Goal: Communication & Community: Answer question/provide support

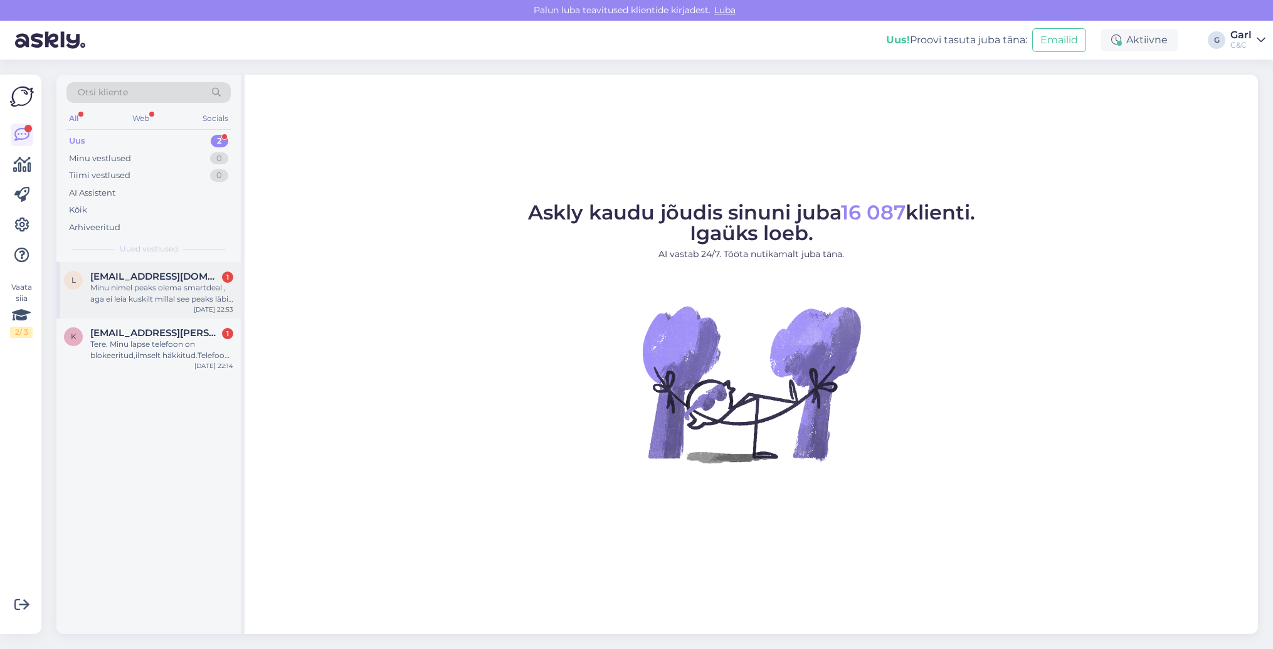
click at [191, 302] on div "Minu nimel peaks olema smartdeal , aga ei leia kuskilt millal see peaks läbi sa…" at bounding box center [161, 293] width 143 height 23
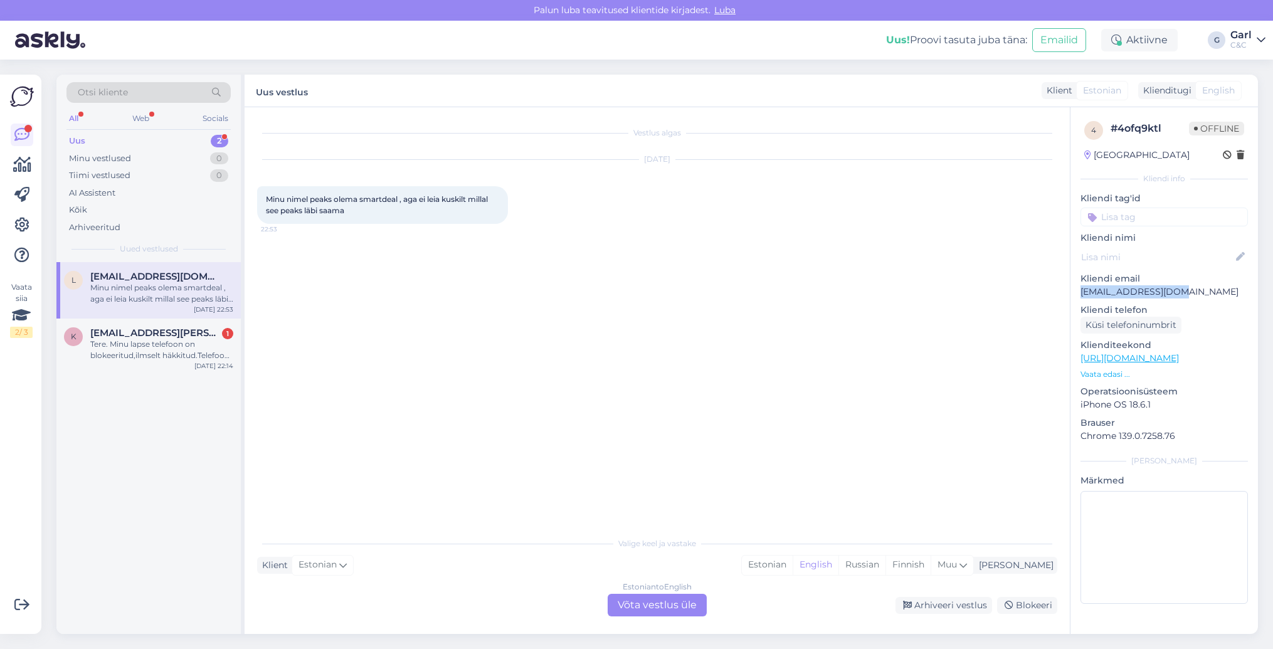
drag, startPoint x: 1181, startPoint y: 291, endPoint x: 1080, endPoint y: 290, distance: 101.0
click at [1081, 290] on p "[EMAIL_ADDRESS][DOMAIN_NAME]" at bounding box center [1164, 291] width 167 height 13
copy p "[EMAIL_ADDRESS][DOMAIN_NAME]"
click at [793, 565] on div "Estonian" at bounding box center [767, 565] width 51 height 19
click at [678, 598] on div "Estonian to Estonian Võta vestlus üle" at bounding box center [657, 605] width 99 height 23
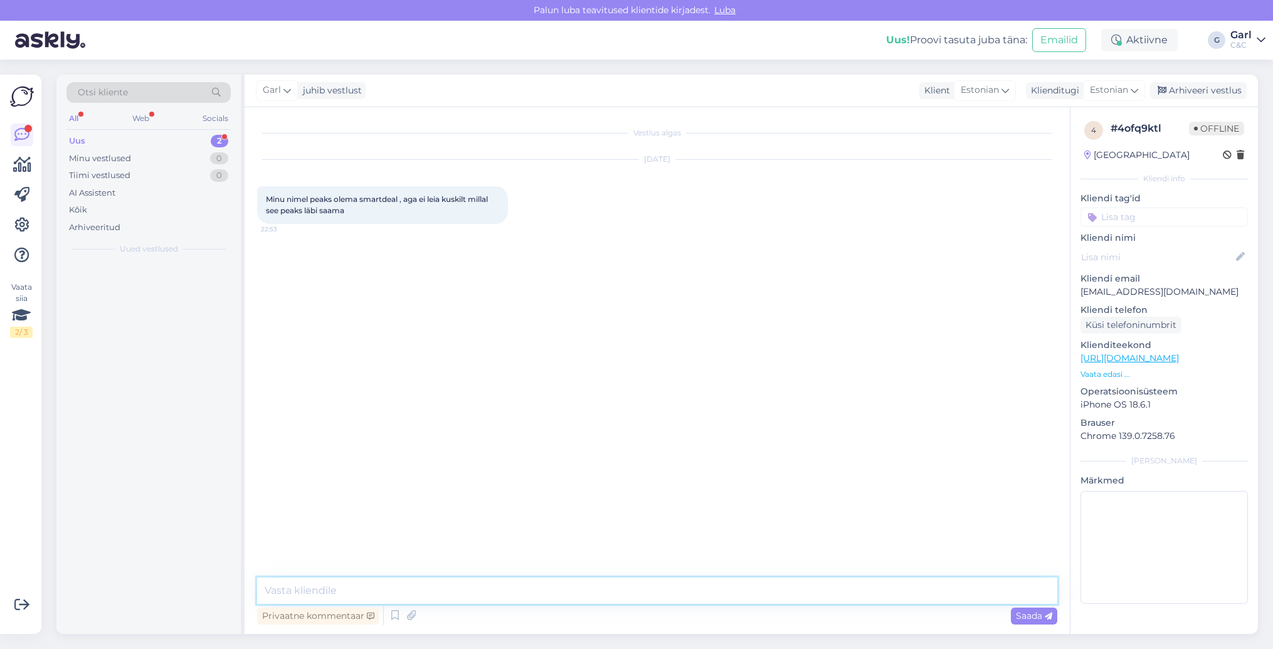
click at [675, 595] on textarea at bounding box center [657, 591] width 800 height 26
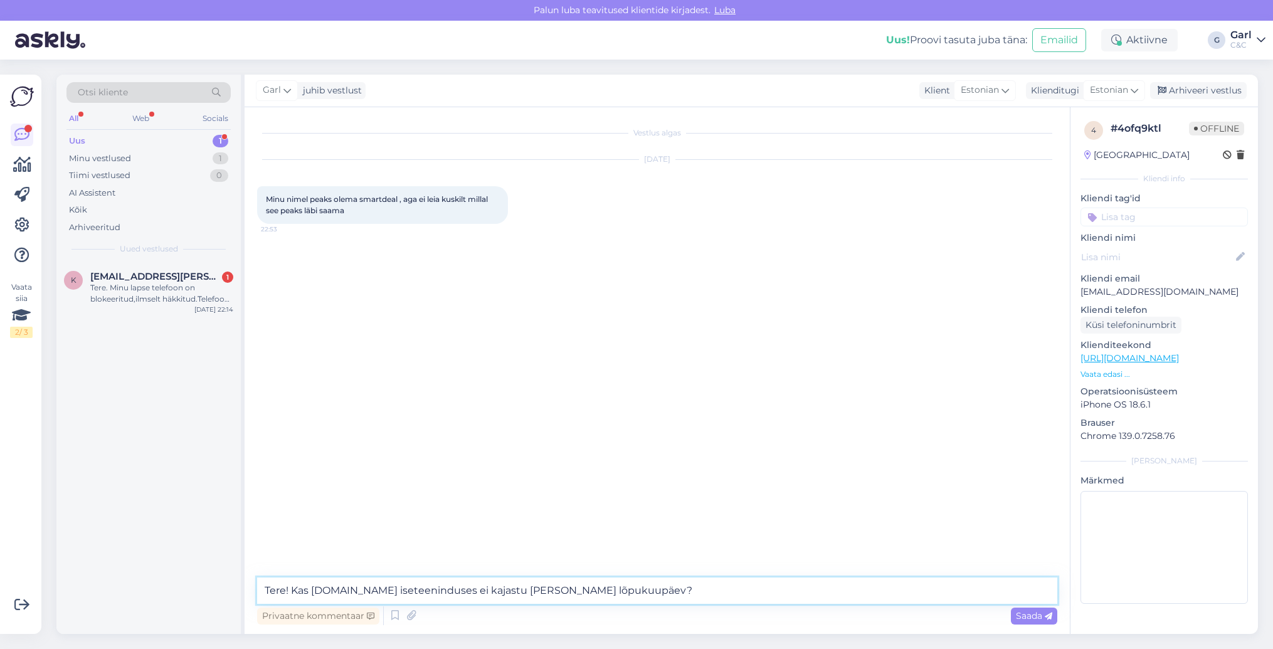
type textarea "Tere! Kas [DOMAIN_NAME] iseteeninduses ei kajastu [PERSON_NAME] lõpukuupäev?"
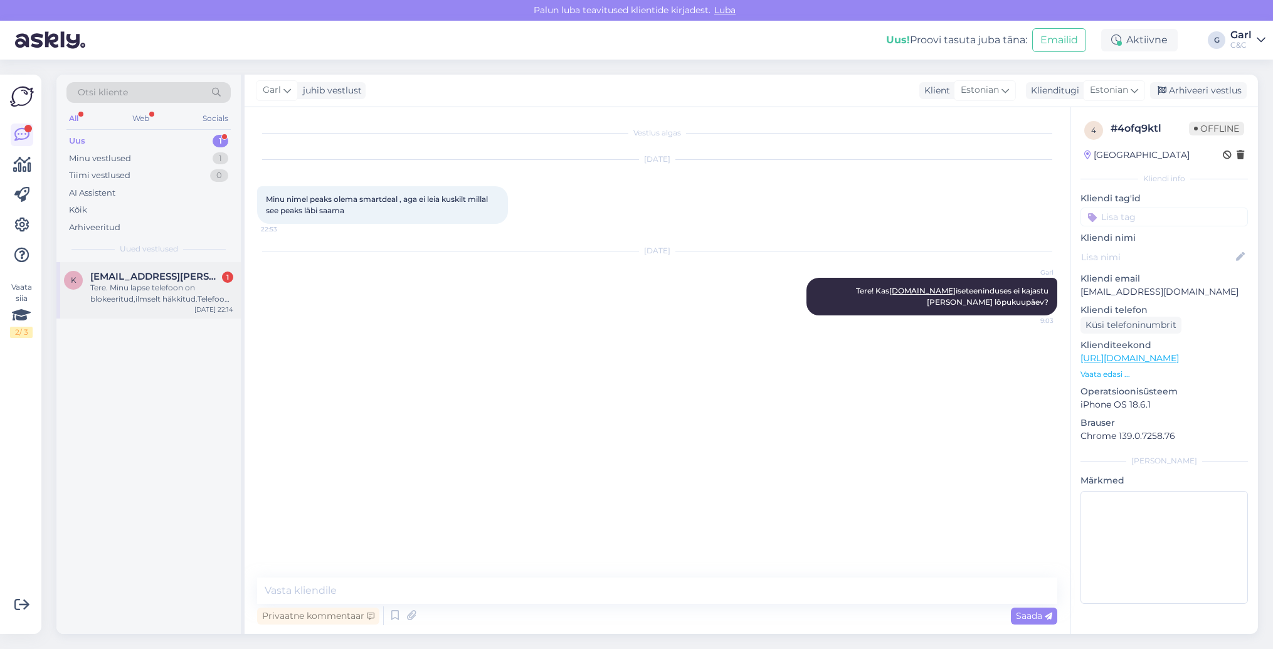
click at [209, 298] on div "Tere. Minu lapse telefoon on blokeeritud,ilmselt häkkitud.Telefoon on IPhone P3…" at bounding box center [161, 293] width 143 height 23
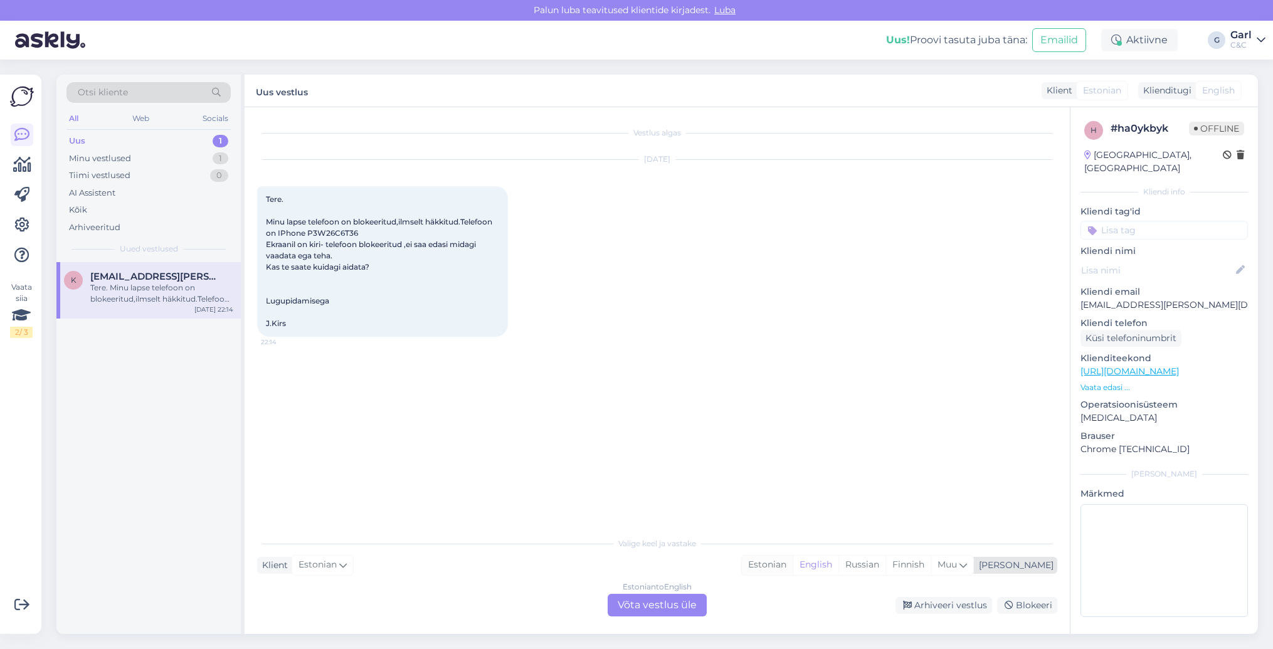
click at [793, 561] on div "Estonian" at bounding box center [767, 565] width 51 height 19
click at [687, 605] on div "Estonian to Estonian Võta vestlus üle" at bounding box center [657, 605] width 99 height 23
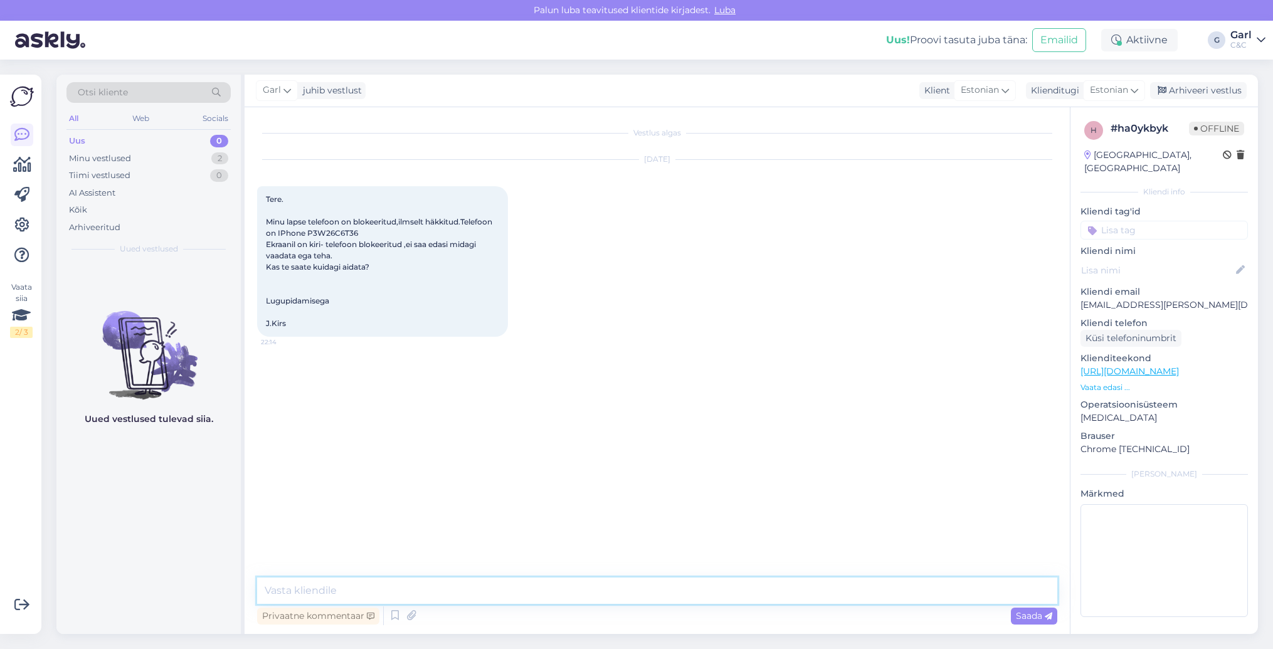
click at [689, 595] on textarea at bounding box center [657, 591] width 800 height 26
paste textarea "[URL][DOMAIN_NAME]"
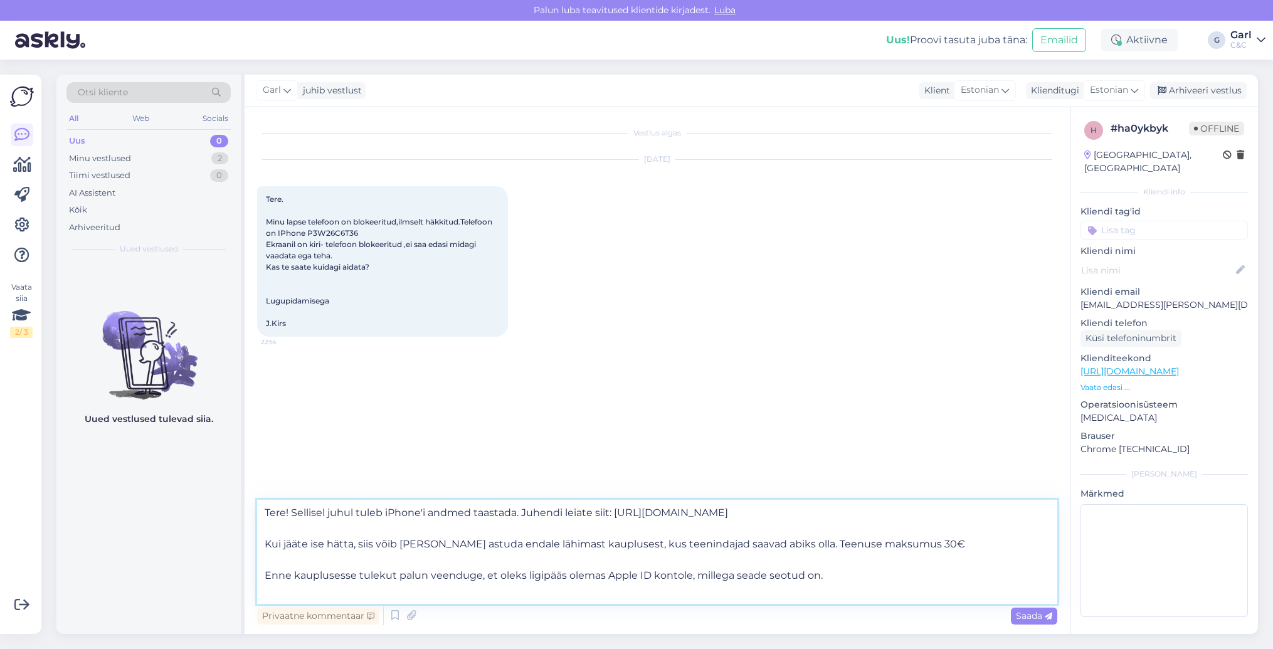
type textarea "Tere! Sellisel juhul tuleb iPhone'i andmed taastada. Juhendi leiate siit: [URL]…"
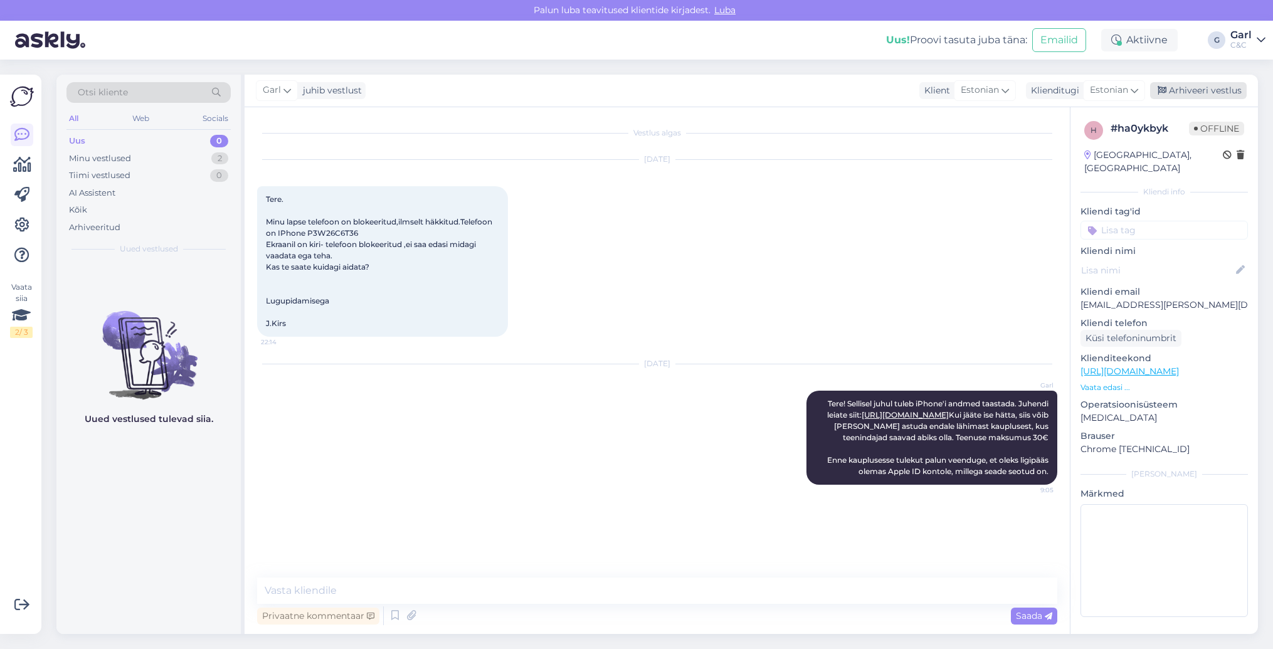
click at [1184, 87] on div "Arhiveeri vestlus" at bounding box center [1198, 90] width 97 height 17
click at [209, 159] on div "Minu vestlused 1" at bounding box center [148, 159] width 164 height 18
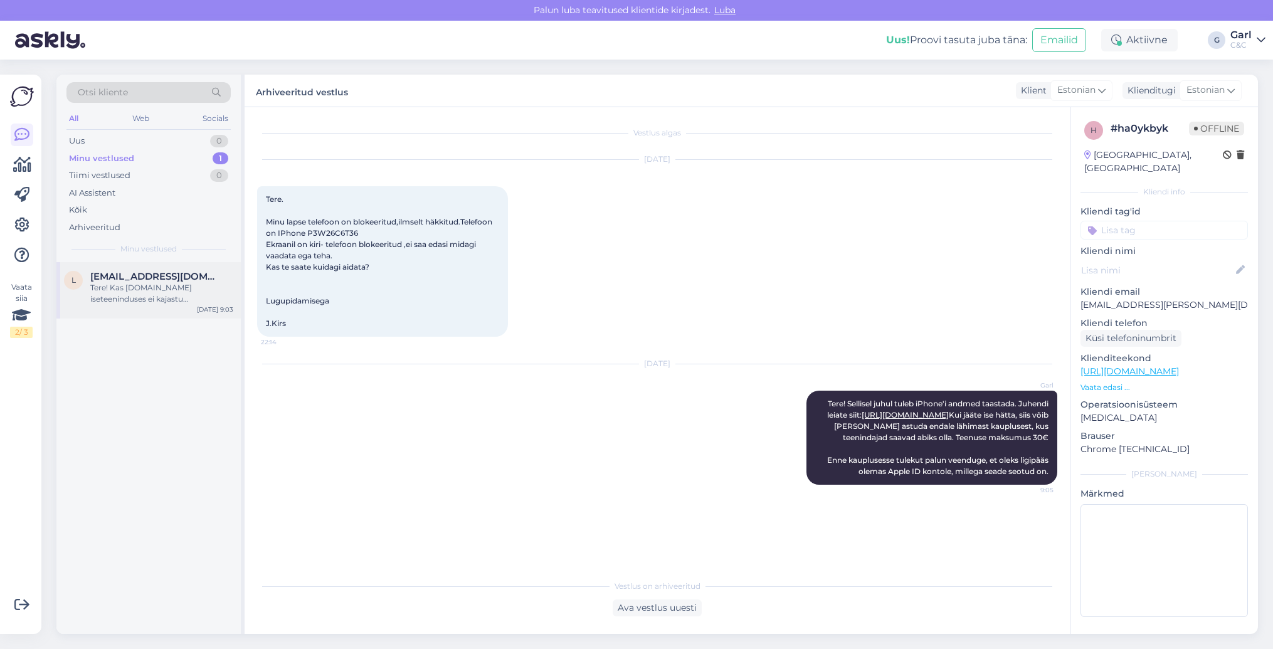
click at [186, 307] on div "l [EMAIL_ADDRESS][DOMAIN_NAME] Tere! Kas [DOMAIN_NAME] iseteeninduses ei kajast…" at bounding box center [148, 290] width 184 height 56
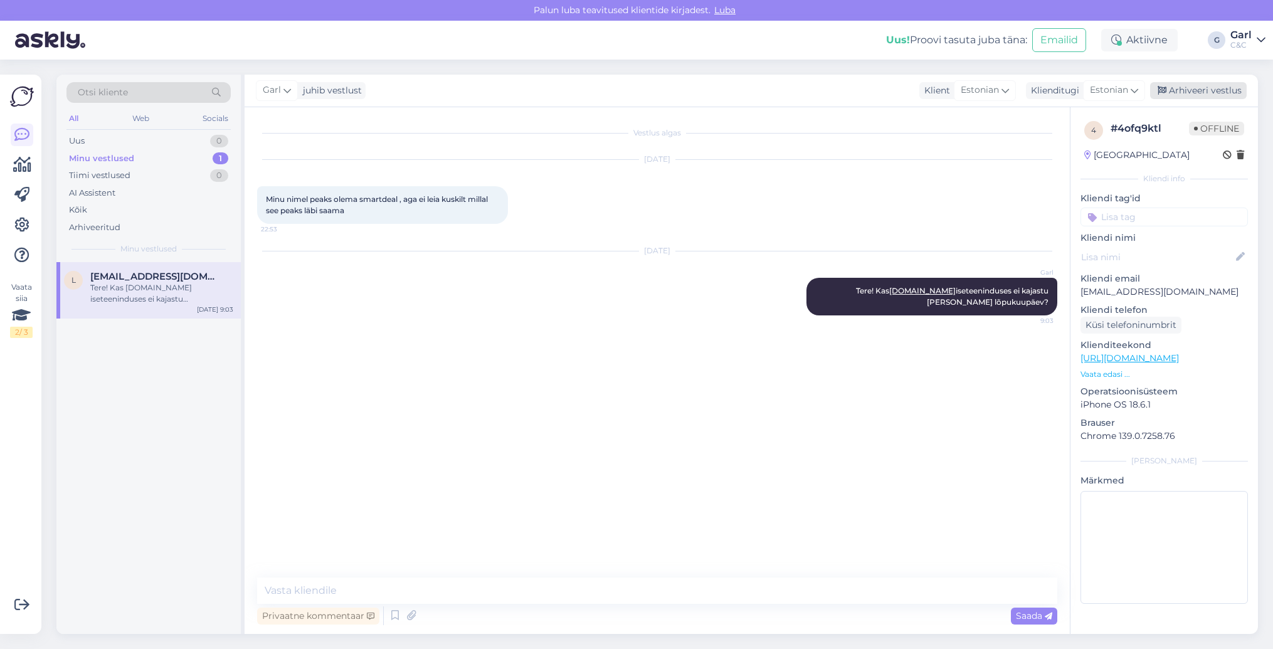
click at [1183, 94] on div "Arhiveeri vestlus" at bounding box center [1198, 90] width 97 height 17
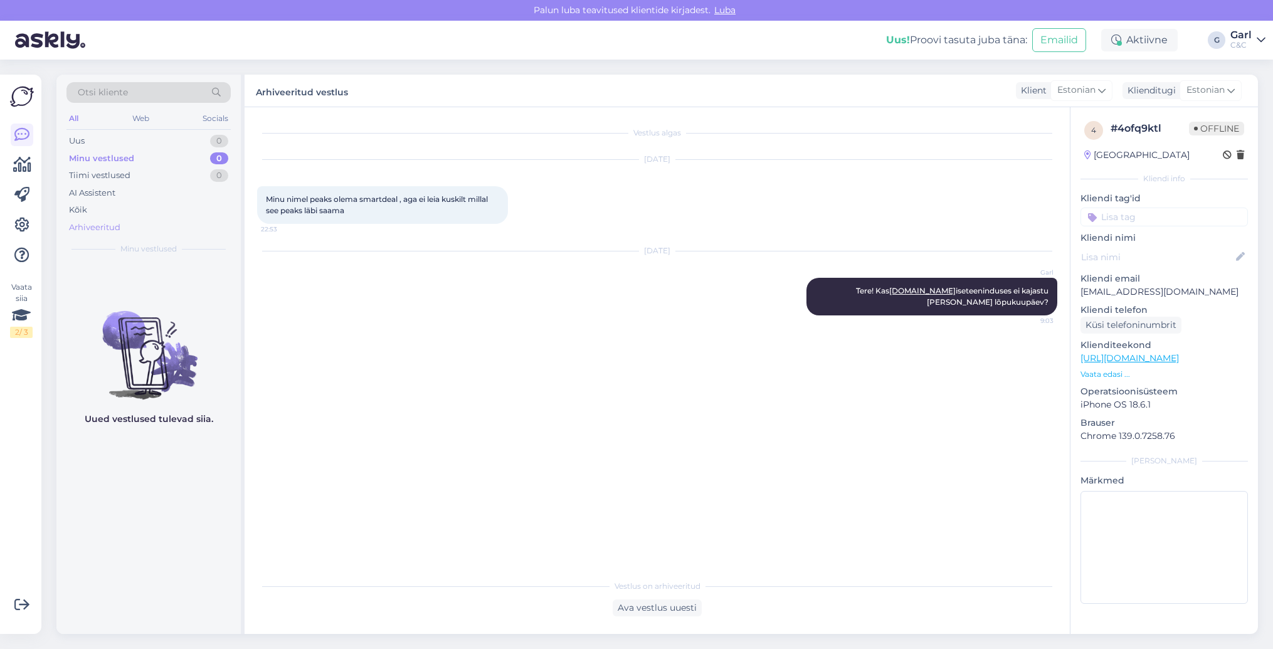
click at [131, 225] on div "Arhiveeritud" at bounding box center [148, 228] width 164 height 18
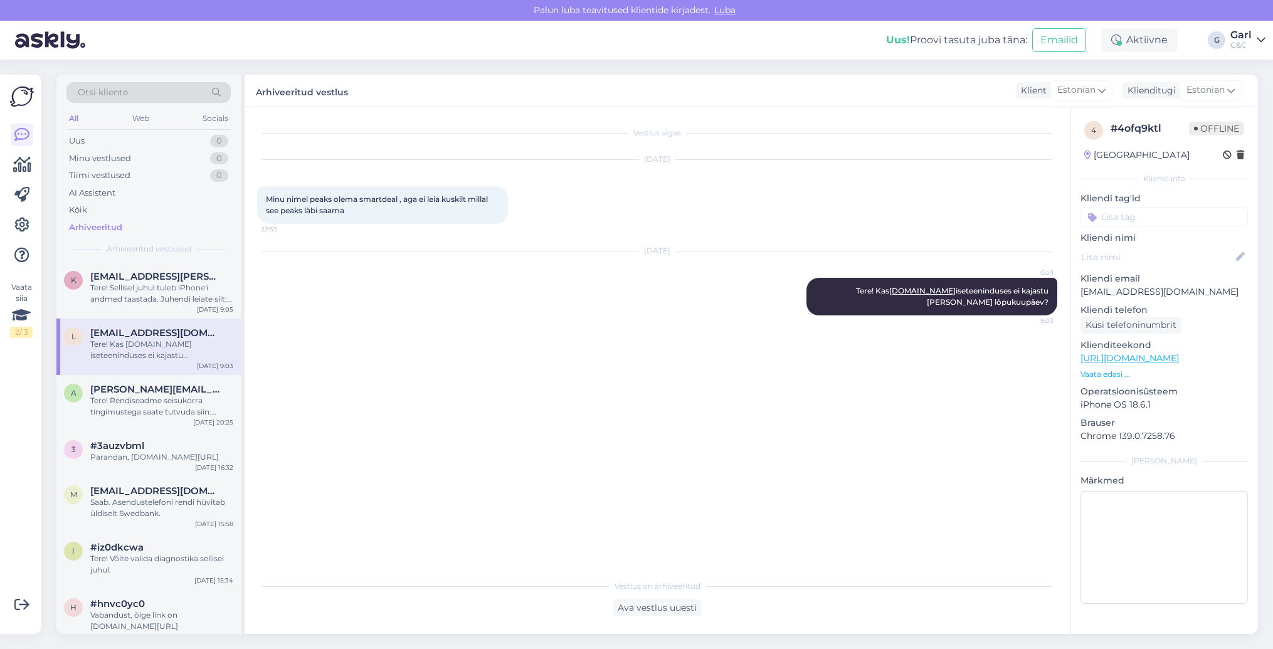
click at [193, 332] on div "[EMAIL_ADDRESS][DOMAIN_NAME]" at bounding box center [161, 332] width 143 height 11
click at [191, 310] on div "k [EMAIL_ADDRESS][PERSON_NAME][DOMAIN_NAME] Tere! Sellisel juhul tuleb iPhone'i…" at bounding box center [148, 290] width 184 height 56
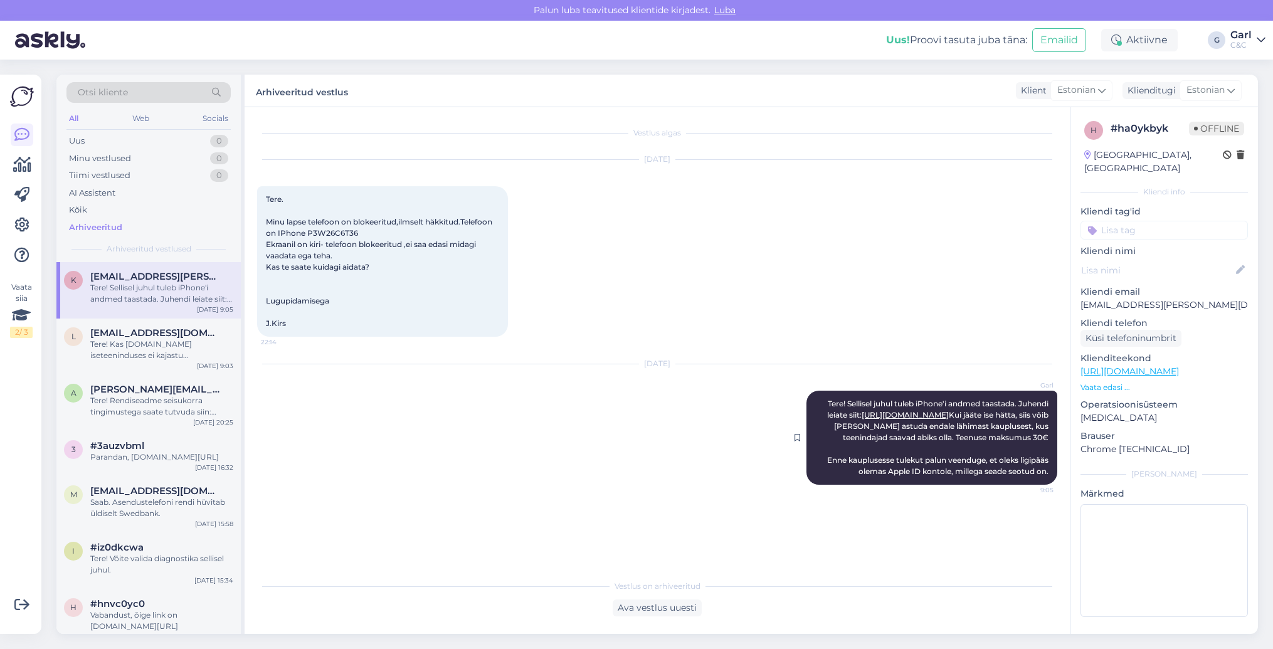
drag, startPoint x: 832, startPoint y: 450, endPoint x: 896, endPoint y: 456, distance: 64.3
click at [896, 456] on span "Tere! Sellisel juhul tuleb iPhone'i andmed taastada. Juhendi leiate siit: [URL]…" at bounding box center [938, 437] width 223 height 77
click at [796, 441] on icon at bounding box center [798, 438] width 6 height 8
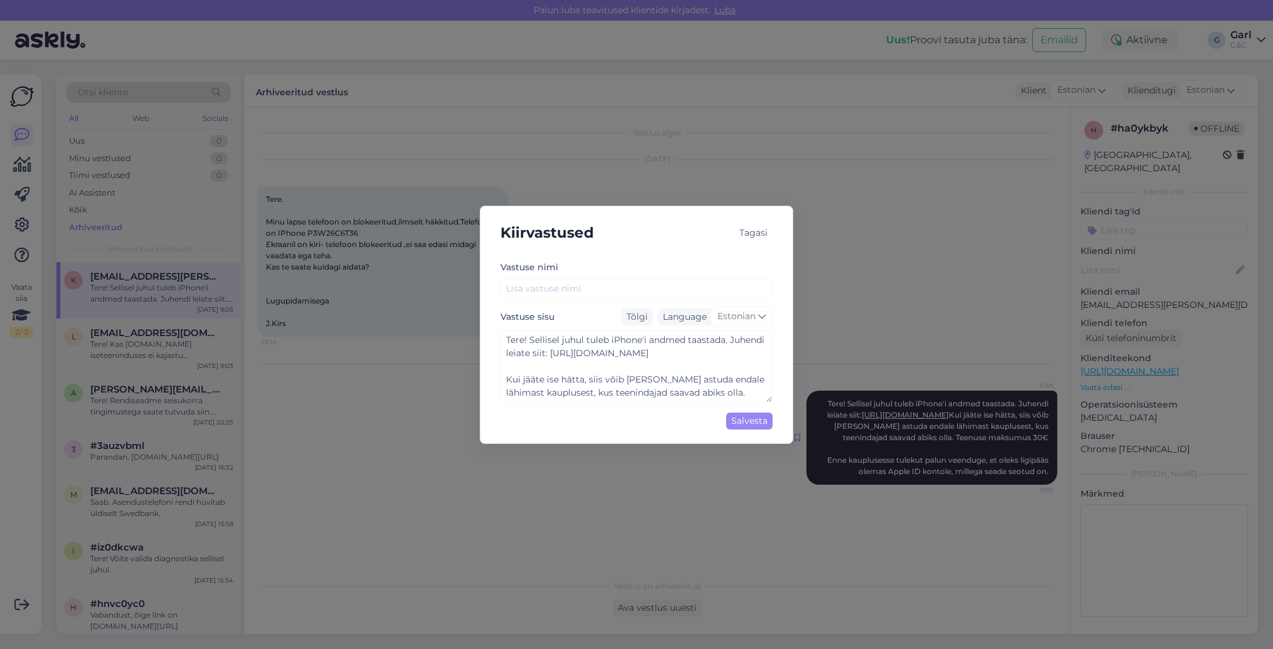
type textarea "Tere! Sellisel juhul tuleb iPhone'i andmed taastada. Juhendi leiate siit: [URL]…"
click at [600, 283] on input "text" at bounding box center [636, 288] width 272 height 19
type input "i"
type textarea "Tere! Sellisel juhul tuleb iPhone'i andmed taastada. Juhendi leiate siit: [URL]…"
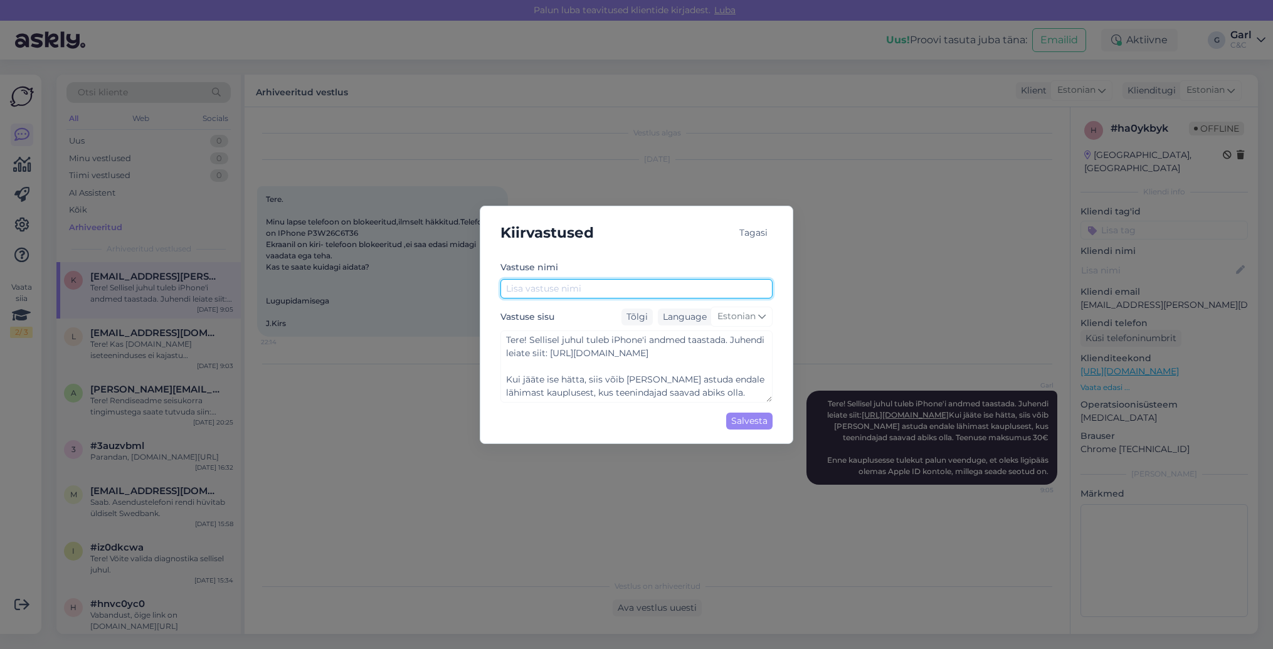
type input "i"
type textarea "Tere! Sellisel juhul tuleb iPhone'i andmed taastada. Juhendi leiate siit: [URL]…"
type input "iP"
type textarea "Tere! Sellisel juhul tuleb iPhone'i andmed taastada. Juhendi leiate siit: [URL]…"
type input "iPh"
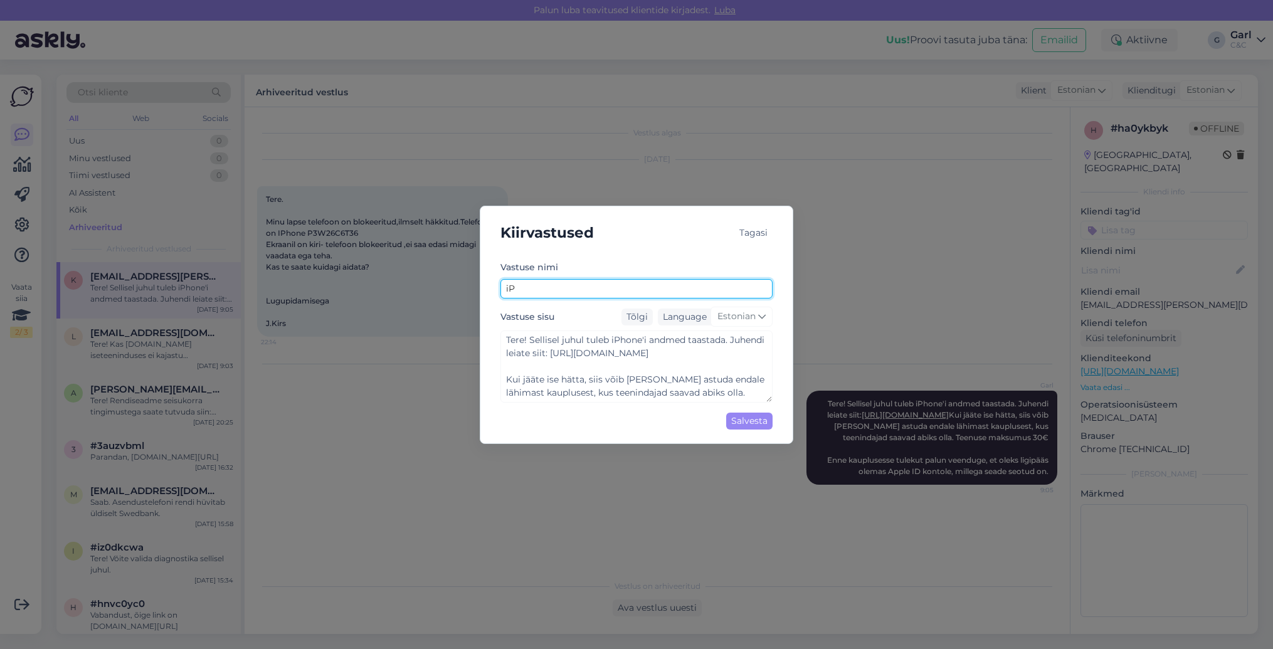
type textarea "Tere! Sellisel juhul tuleb iPhone'i andmed taastada. Juhendi leiate siit: [URL]…"
type input "iPho"
type textarea "Tere! Sellisel juhul tuleb iPhone'i andmed taastada. Juhendi leiate siit: [URL]…"
type input "iPhon"
type textarea "Tere! Sellisel juhul tuleb iPhone'i andmed taastada. Juhendi leiate siit: [URL]…"
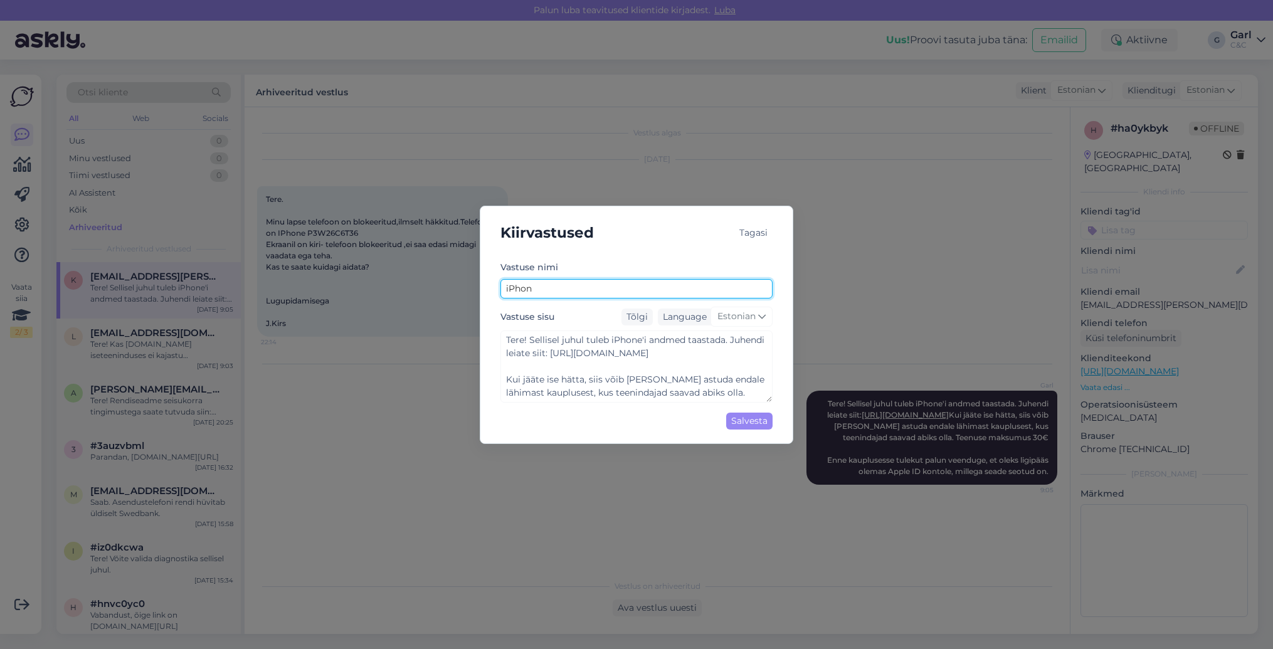
type input "iPhone"
type textarea "Tere! Sellisel juhul tuleb iPhone'i andmed taastada. Juhendi leiate siit: [URL]…"
type input "iPhone"
type textarea "Tere! Sellisel juhul tuleb iPhone'i andmed taastada. Juhendi leiate siit: [URL]…"
type input "iPhone l"
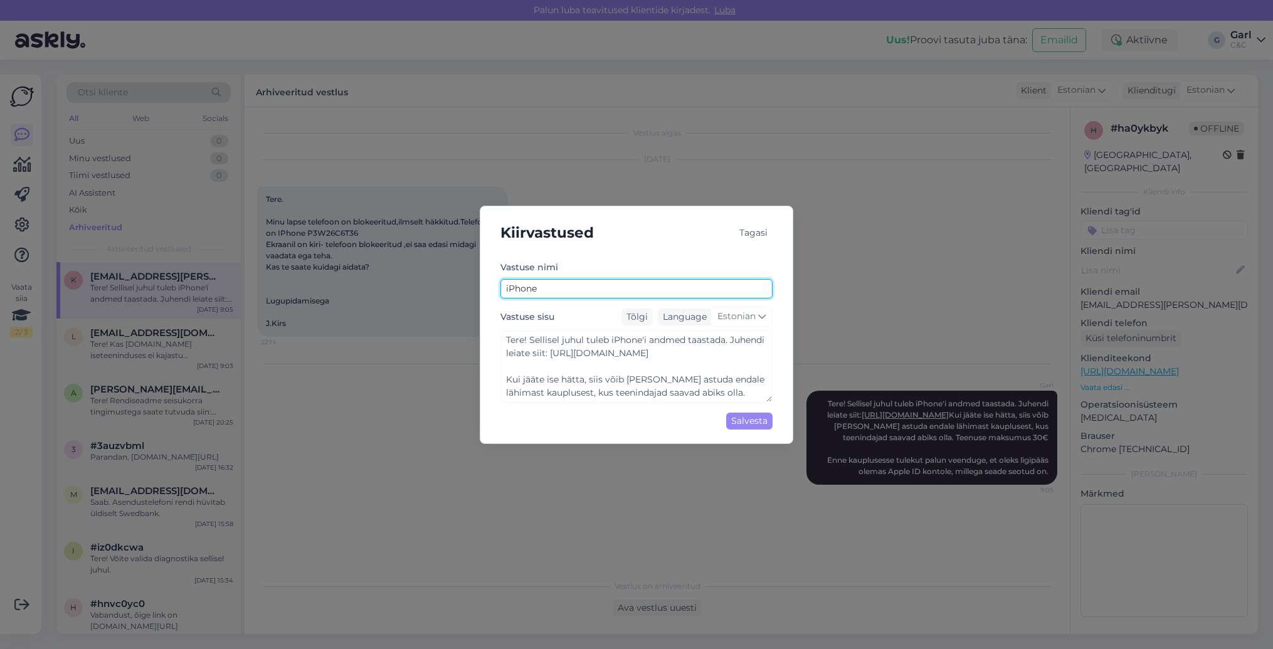
type textarea "Tere! Sellisel juhul tuleb iPhone'i andmed taastada. Juhendi leiate siit: [URL]…"
type input "iPhone lu"
type textarea "Tere! Sellisel juhul tuleb iPhone'i andmed taastada. Juhendi leiate siit: [URL]…"
type input "iPhone luk"
type textarea "Tere! Sellisel juhul tuleb iPhone'i andmed taastada. Juhendi leiate siit: [URL]…"
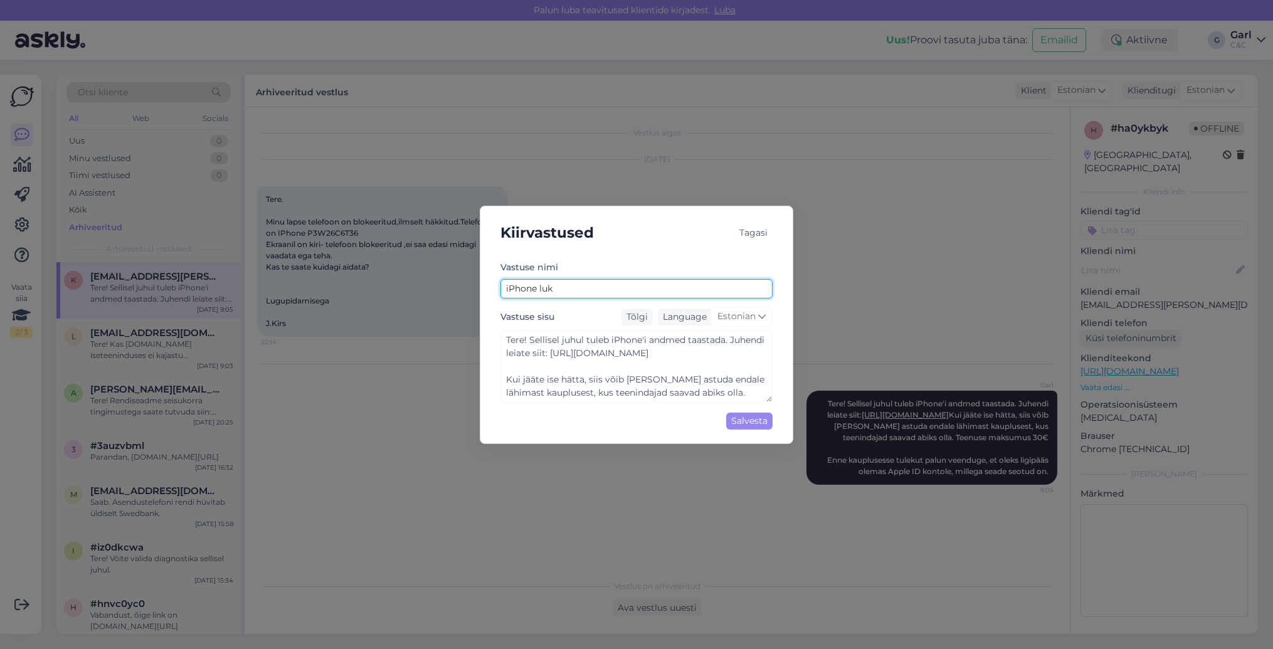
type input "iPhone luku"
type textarea "Tere! Sellisel juhul tuleb iPhone'i andmed taastada. Juhendi leiate siit: [URL]…"
type input "iPhone lukus"
type textarea "Tere! Sellisel juhul tuleb iPhone'i andmed taastada. Juhendi leiate siit: [URL]…"
type input "iPhone lukus/"
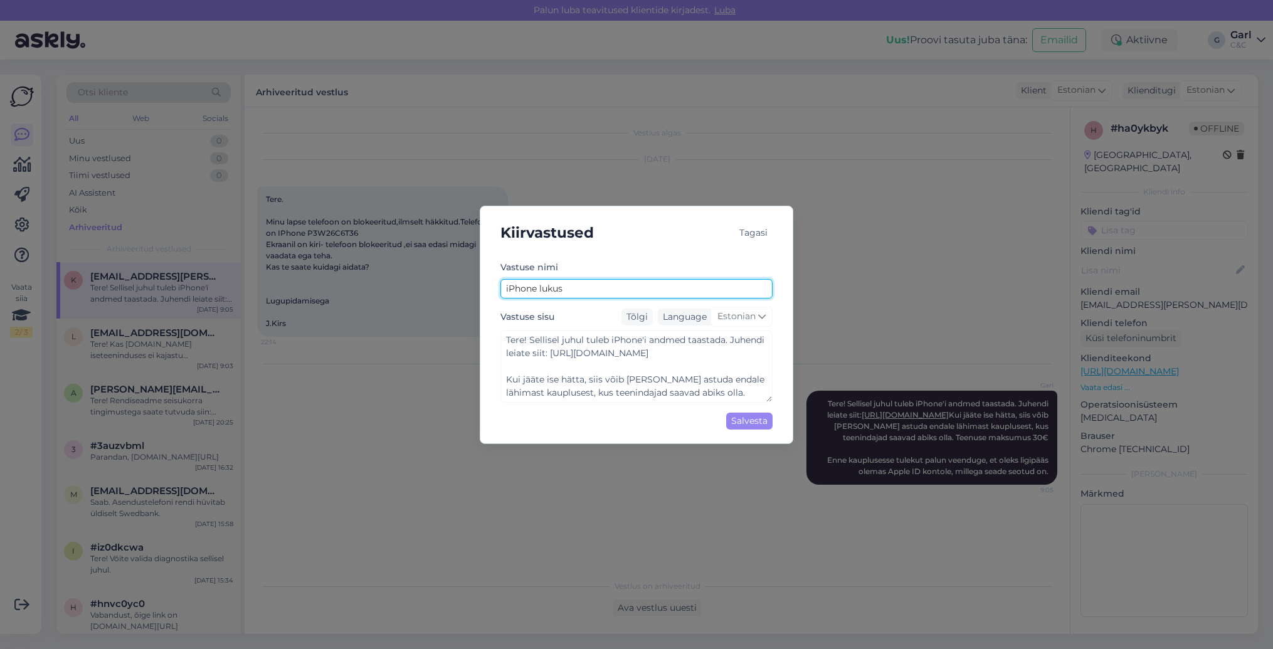
type textarea "Tere! Sellisel juhul tuleb iPhone'i andmed taastada. Juhendi leiate siit: [URL]…"
type input "iPhone lukus/b"
type textarea "Tere! Sellisel juhul tuleb iPhone'i andmed taastada. Juhendi leiate siit: [URL]…"
type input "iPhone lukus/bl"
type textarea "Tere! Sellisel juhul tuleb iPhone'i andmed taastada. Juhendi leiate siit: [URL]…"
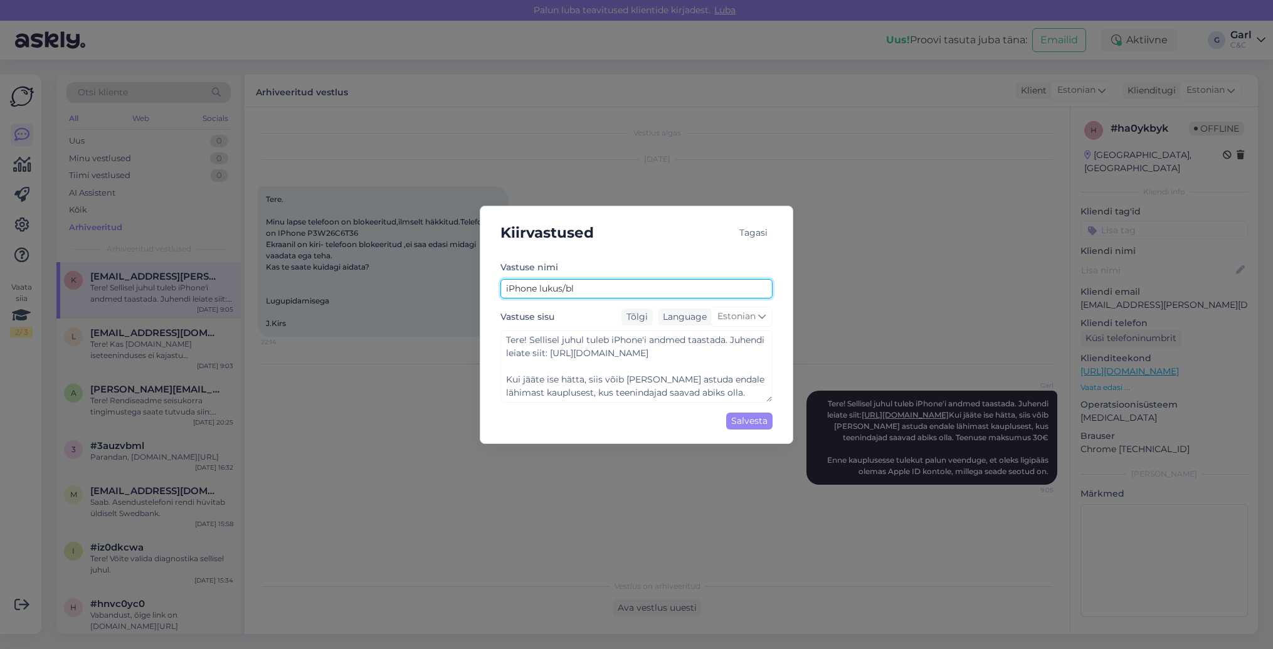
type input "iPhone lukus/blo"
type textarea "Tere! Sellisel juhul tuleb iPhone'i andmed taastada. Juhendi leiate siit: [URL]…"
type input "iPhone lukus/blok"
type textarea "Tere! Sellisel juhul tuleb iPhone'i andmed taastada. Juhendi leiate siit: [URL]…"
type input "iPhone lukus/bloki"
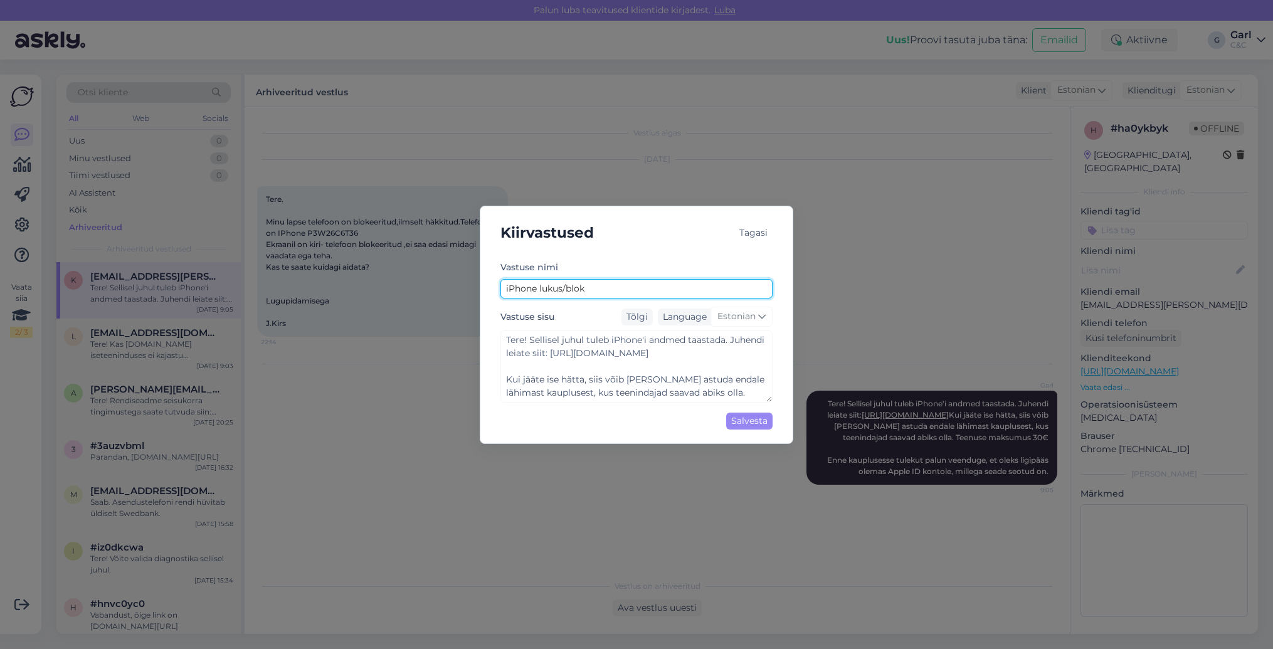
type textarea "Tere! Sellisel juhul tuleb iPhone'i andmed taastada. Juhendi leiate siit: [URL]…"
type input "iPhone lukus/blokit"
type textarea "Tere! Sellisel juhul tuleb iPhone'i andmed taastada. Juhendi leiate siit: [URL]…"
type input "iPhone lukus/blokitu"
type textarea "Tere! Sellisel juhul tuleb iPhone'i andmed taastada. Juhendi leiate siit: [URL]…"
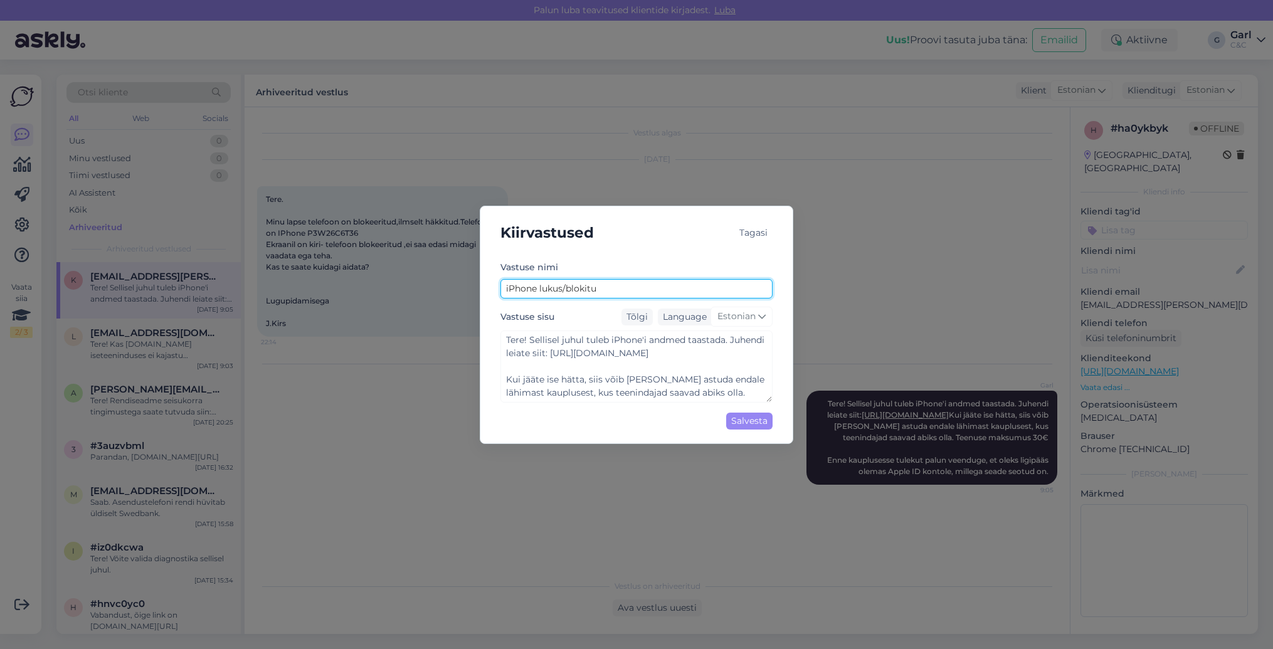
type input "iPhone lukus/blokit"
type textarea "Tere! Sellisel juhul tuleb iPhone'i andmed taastada. Juhendi leiate siit: [URL]…"
type input "iPhone lukus/bloki"
type textarea "Tere! Sellisel juhul tuleb iPhone'i andmed taastada. Juhendi leiate siit: [URL]…"
type input "iPhone lukus/blok"
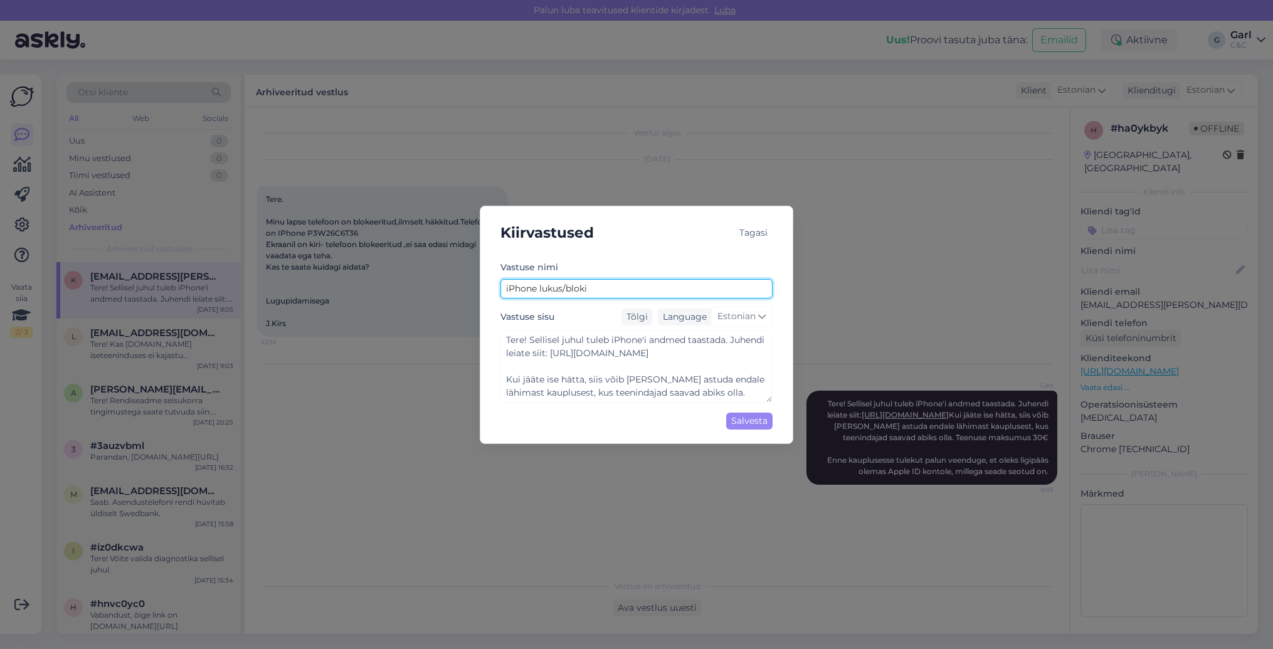
type textarea "Tere! Sellisel juhul tuleb iPhone'i andmed taastada. Juhendi leiate siit: [URL]…"
type input "iPhone lukus/blo"
type textarea "Tere! Sellisel juhul tuleb iPhone'i andmed taastada. Juhendi leiate siit: [URL]…"
type input "iPhone lukus/bl"
type textarea "Tere! Sellisel juhul tuleb iPhone'i andmed taastada. Juhendi leiate siit: [URL]…"
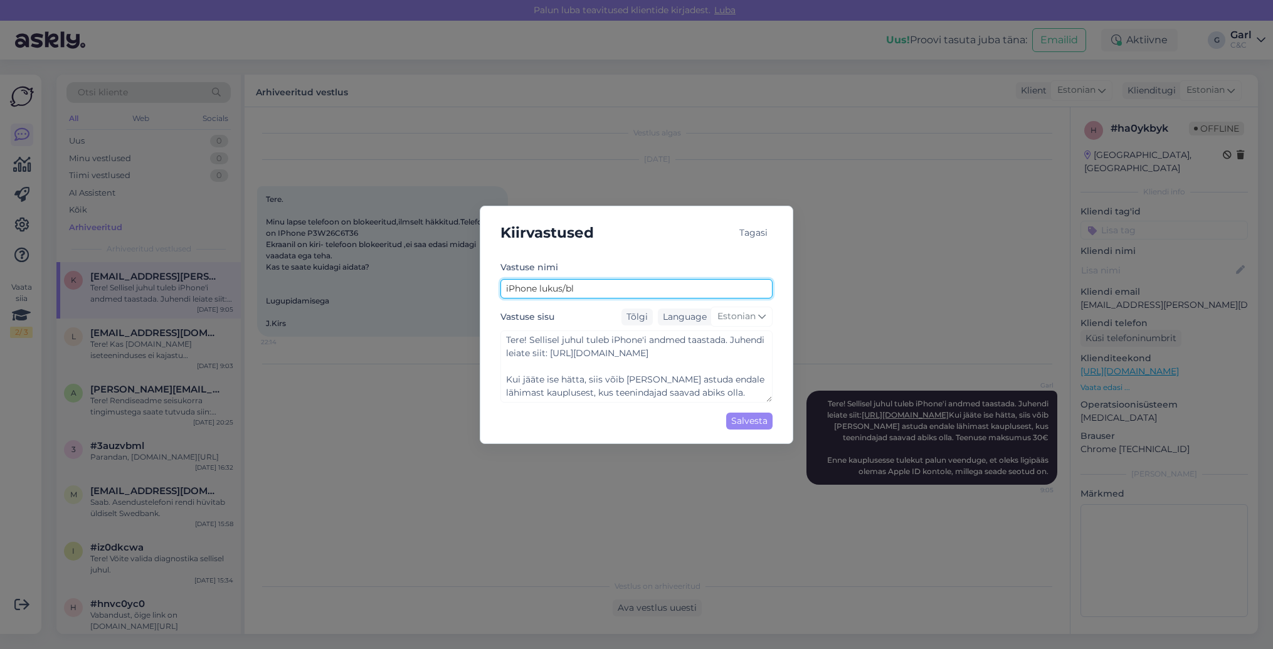
type input "iPhone lukus/b"
type textarea "Tere! Sellisel juhul tuleb iPhone'i andmed taastada. Juhendi leiate siit: [URL]…"
type input "iPhone lukus/"
type textarea "Tere! Sellisel juhul tuleb iPhone'i andmed taastada. Juhendi leiate siit: [URL]…"
type input "iPhone lukus"
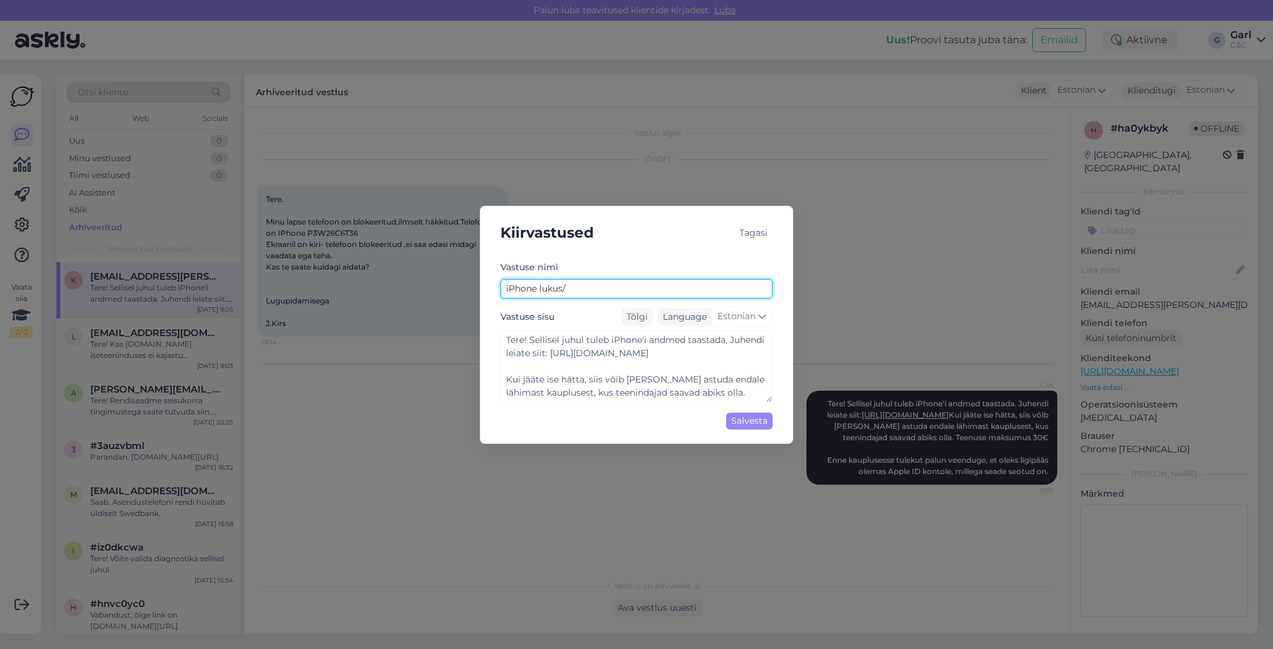
type textarea "Tere! Sellisel juhul tuleb iPhone'i andmed taastada. Juhendi leiate siit: [URL]…"
type input "iPhone luku"
type textarea "Tere! Sellisel juhul tuleb iPhone'i andmed taastada. Juhendi leiate siit: [URL]…"
type input "iPhone luk"
type textarea "Tere! Sellisel juhul tuleb iPhone'i andmed taastada. Juhendi leiate siit: [URL]…"
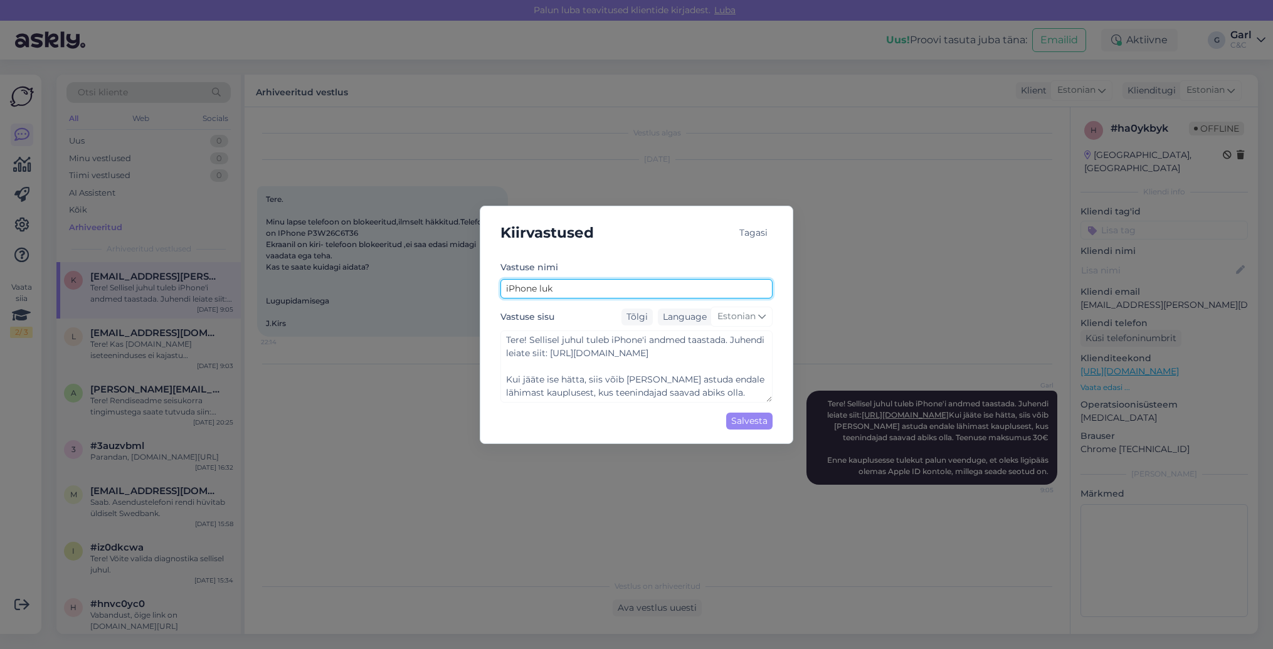
type input "iPhone lu"
type textarea "Tere! Sellisel juhul tuleb iPhone'i andmed taastada. Juhendi leiate siit: [URL]…"
type input "iPhone l"
type textarea "Tere! Sellisel juhul tuleb iPhone'i andmed taastada. Juhendi leiate siit: [URL]…"
type input "iPhone"
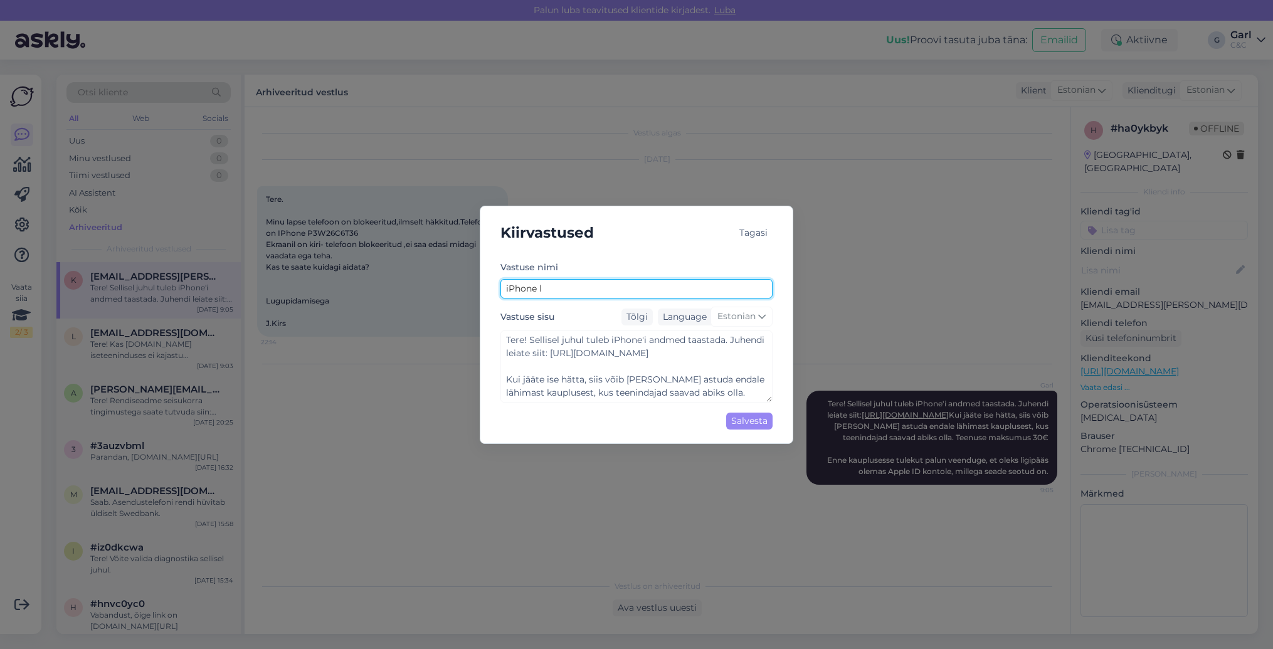
type textarea "Tere! Sellisel juhul tuleb iPhone'i andmed taastada. Juhendi leiate siit: [URL]…"
type input "iPhone p"
type textarea "Tere! Sellisel juhul tuleb iPhone'i andmed taastada. Juhendi leiate siit: [URL]…"
type input "iPhone pa"
type textarea "Tere! Sellisel juhul tuleb iPhone'i andmed taastada. Juhendi leiate siit: [URL]…"
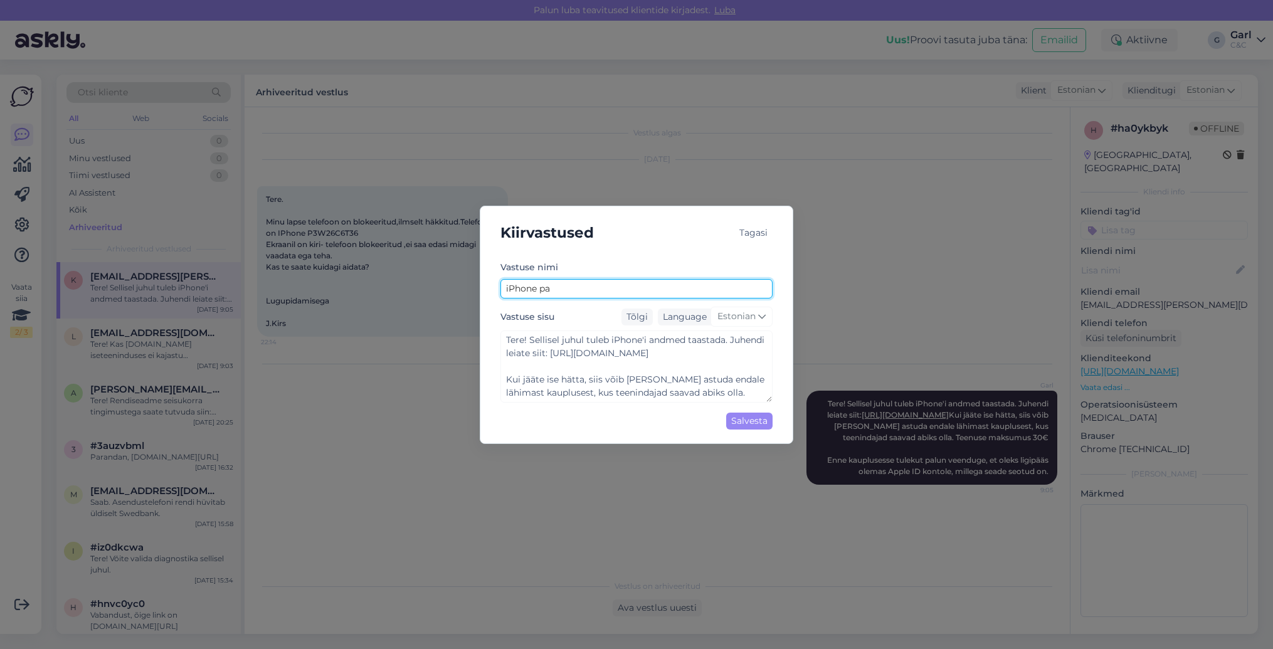
type input "iPhone par"
type textarea "Tere! Sellisel juhul tuleb iPhone'i andmed taastada. Juhendi leiate siit: [URL]…"
type input "iPhone paro"
type textarea "Tere! Sellisel juhul tuleb iPhone'i andmed taastada. Juhendi leiate siit: [URL]…"
type input "iPhone paroo"
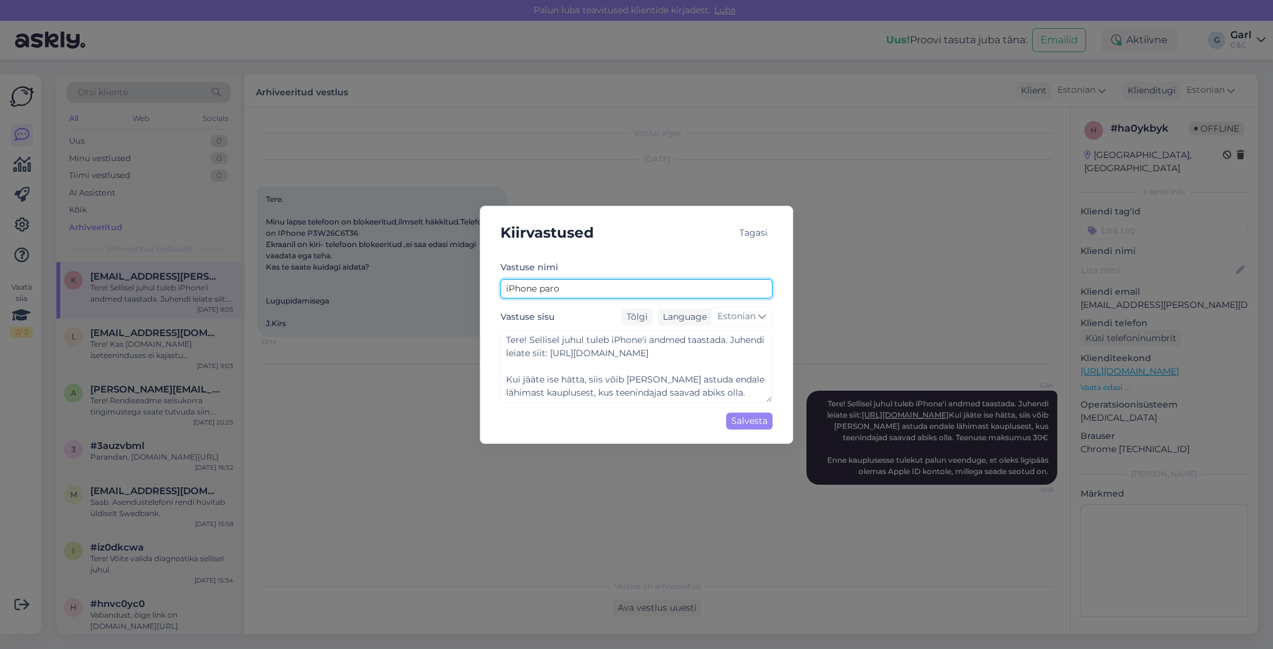
type textarea "Tere! Sellisel juhul tuleb iPhone'i andmed taastada. Juhendi leiate siit: [URL]…"
type input "iPhone parool"
type textarea "Tere! Sellisel juhul tuleb iPhone'i andmed taastada. Juhendi leiate siit: [URL]…"
type input "iPhone parool"
type textarea "Tere! Sellisel juhul tuleb iPhone'i andmed taastada. Juhendi leiate siit: [URL]…"
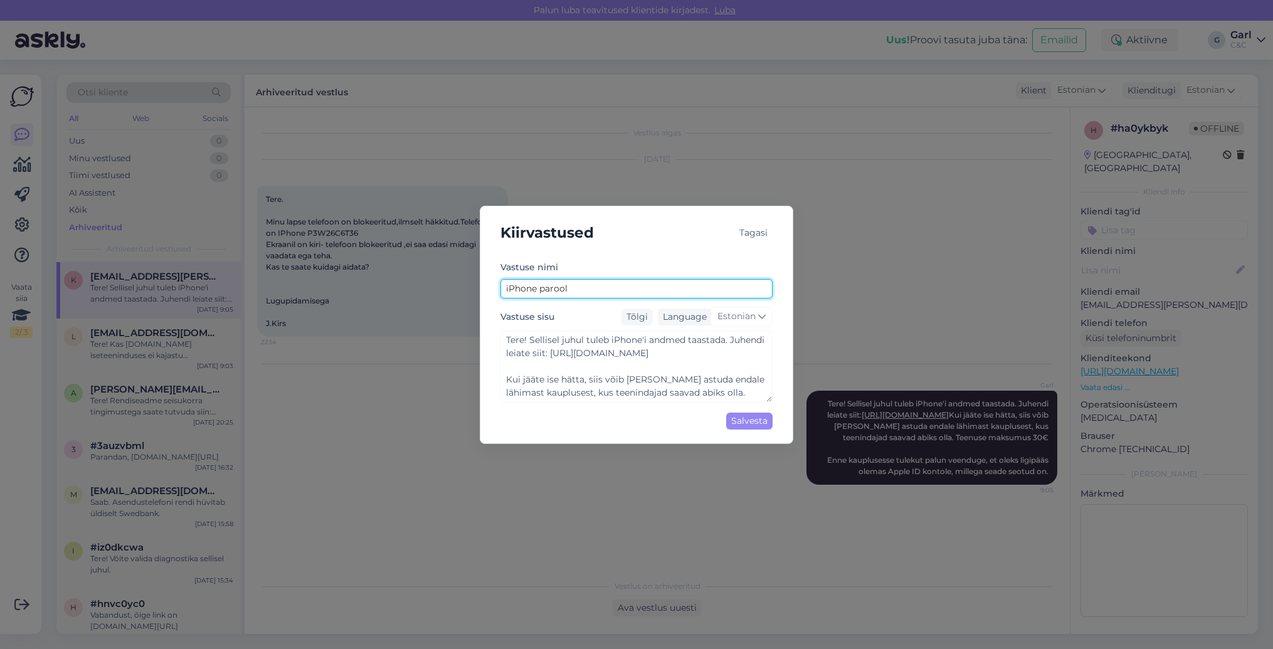
type input "iPhone parool m"
type textarea "Tere! Sellisel juhul tuleb iPhone'i andmed taastada. Juhendi leiate siit: [URL]…"
type input "iPhone parool me"
type textarea "Tere! Sellisel juhul tuleb iPhone'i andmed taastada. Juhendi leiate siit: [URL]…"
type input "iPhone [PERSON_NAME]"
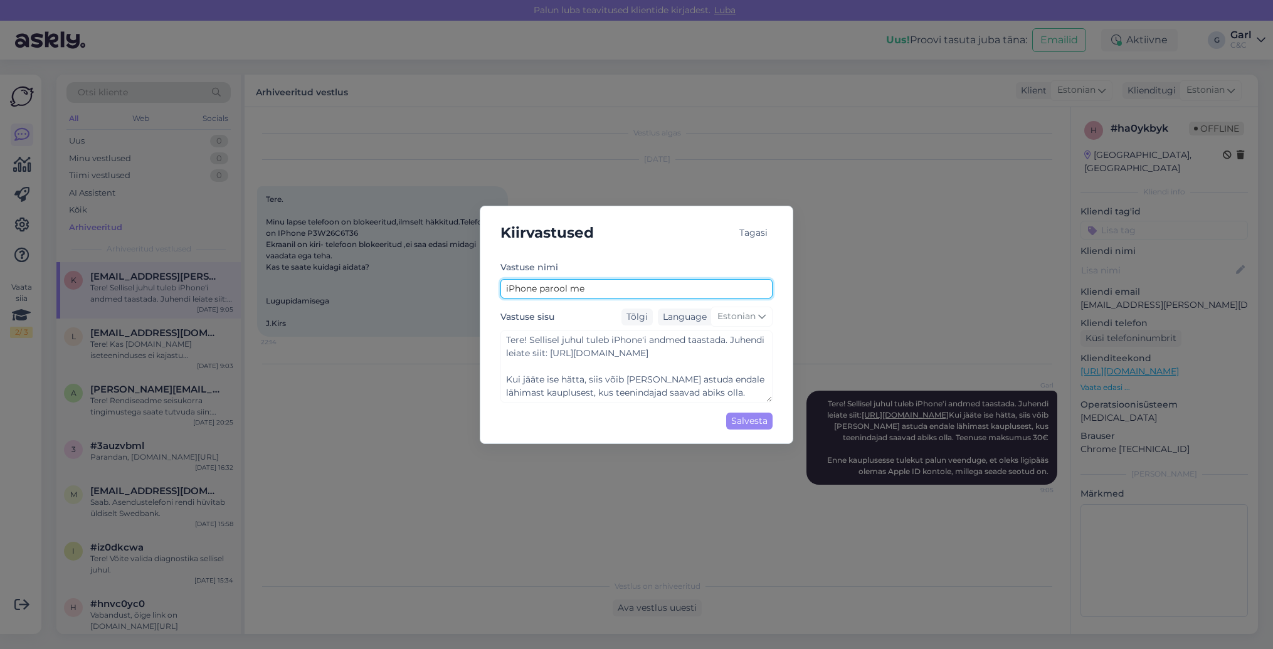
type textarea "Tere! Sellisel juhul tuleb iPhone'i andmed taastada. Juhendi leiate siit: [URL]…"
type input "iPhone parool meel"
type textarea "Tere! Sellisel juhul tuleb iPhone'i andmed taastada. Juhendi leiate siit: [URL]…"
type input "iPhone parool meele"
type textarea "Tere! Sellisel juhul tuleb iPhone'i andmed taastada. Juhendi leiate siit: [URL]…"
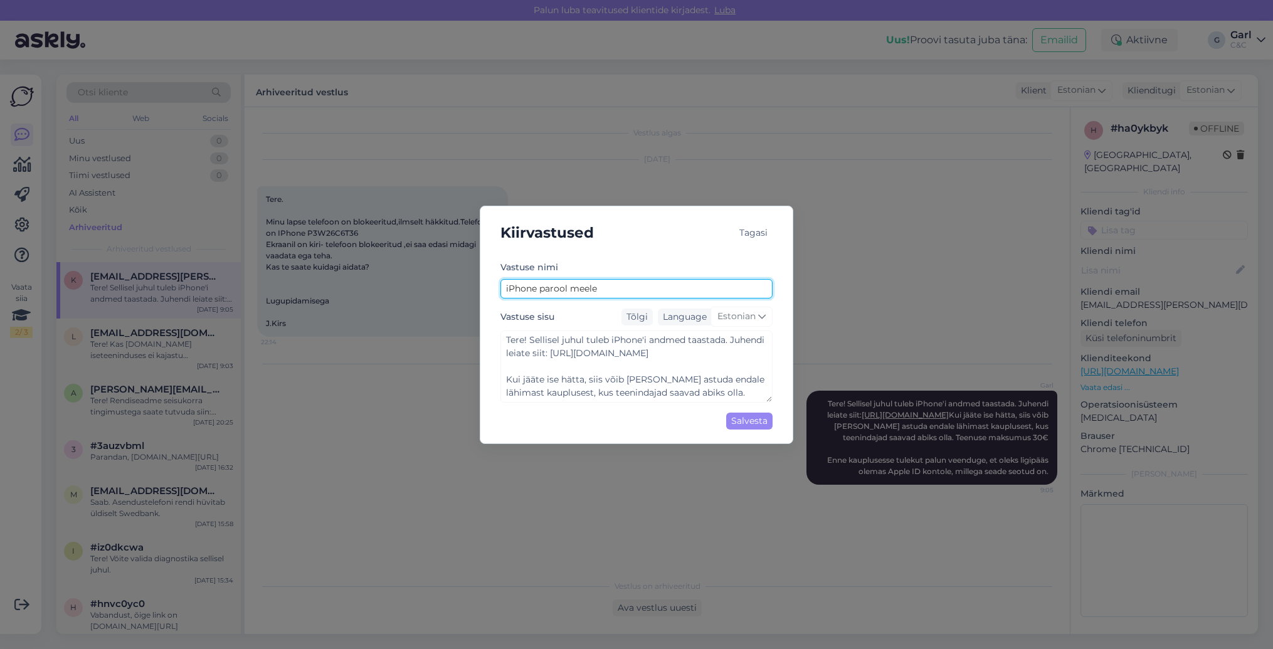
type input "iPhone parool meeles"
type textarea "Tere! Sellisel juhul tuleb iPhone'i andmed taastada. Juhendi leiate siit: [URL]…"
type input "iPhone parool meelest"
type textarea "Tere! Sellisel juhul tuleb iPhone'i andmed taastada. Juhendi leiate siit: [URL]…"
type input "iPhone parool meeles"
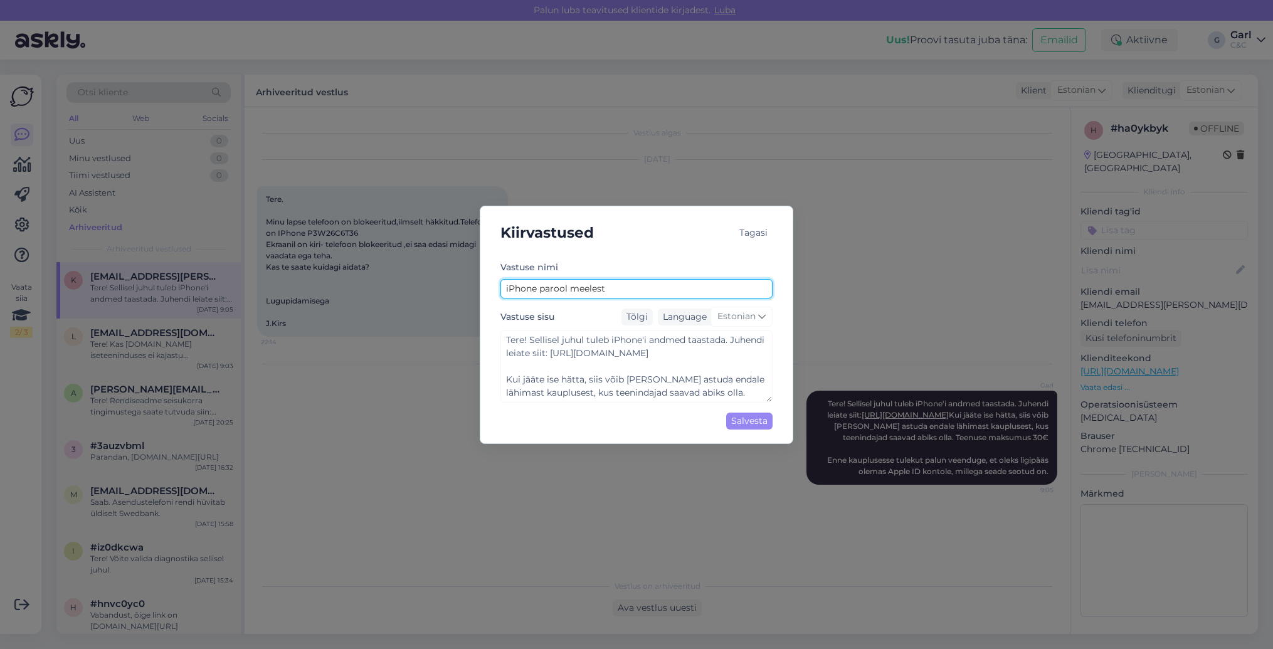
type textarea "Tere! Sellisel juhul tuleb iPhone'i andmed taastada. Juhendi leiate siit: [URL]…"
type input "iPhone parool meele"
type textarea "Tere! Sellisel juhul tuleb iPhone'i andmed taastada. Juhendi leiate siit: [URL]…"
type input "iPhone parool meel"
type textarea "Tere! Sellisel juhul tuleb iPhone'i andmed taastada. Juhendi leiate siit: [URL]…"
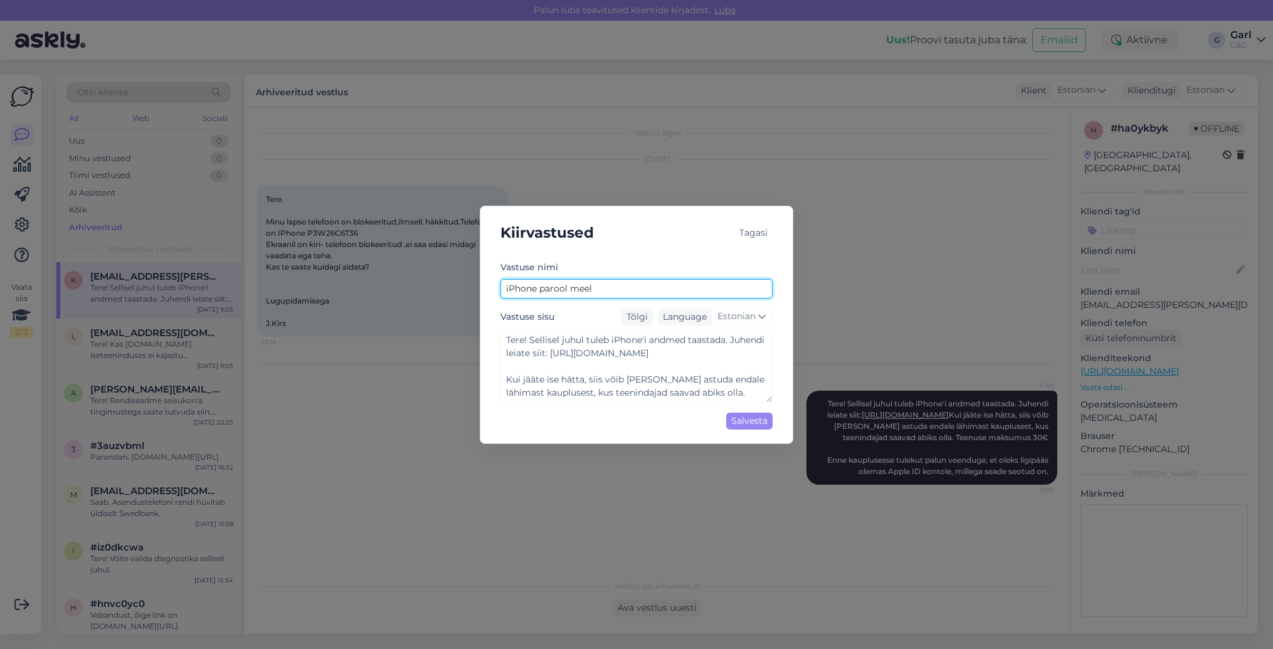
type input "iPhone [PERSON_NAME]"
type textarea "Tere! Sellisel juhul tuleb iPhone'i andmed taastada. Juhendi leiate siit: [URL]…"
type input "iPhone parool me"
type textarea "Tere! Sellisel juhul tuleb iPhone'i andmed taastada. Juhendi leiate siit: [URL]…"
type input "iPhone parool m"
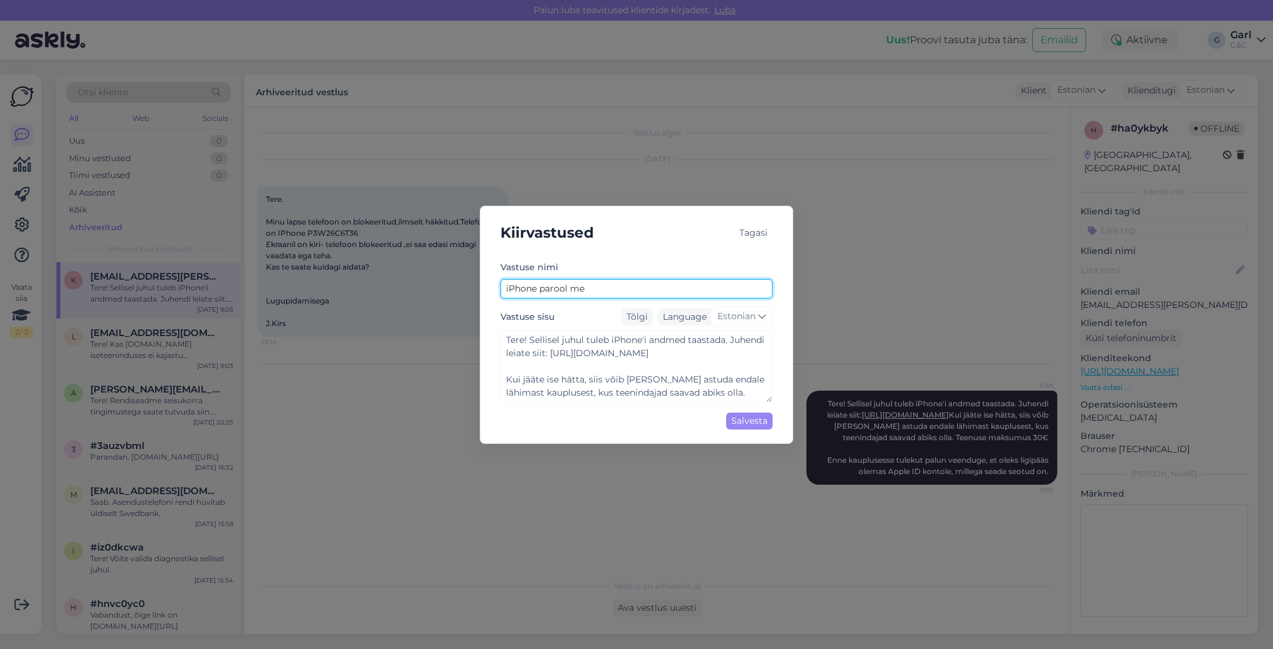
type textarea "Tere! Sellisel juhul tuleb iPhone'i andmed taastada. Juhendi leiate siit: [URL]…"
type input "iPhone parool"
type textarea "Tere! Sellisel juhul tuleb iPhone'i andmed taastada. Juhendi leiate siit: [URL]…"
type input "iPhone parool u"
type textarea "Tere! Sellisel juhul tuleb iPhone'i andmed taastada. Juhendi leiate siit: [URL]…"
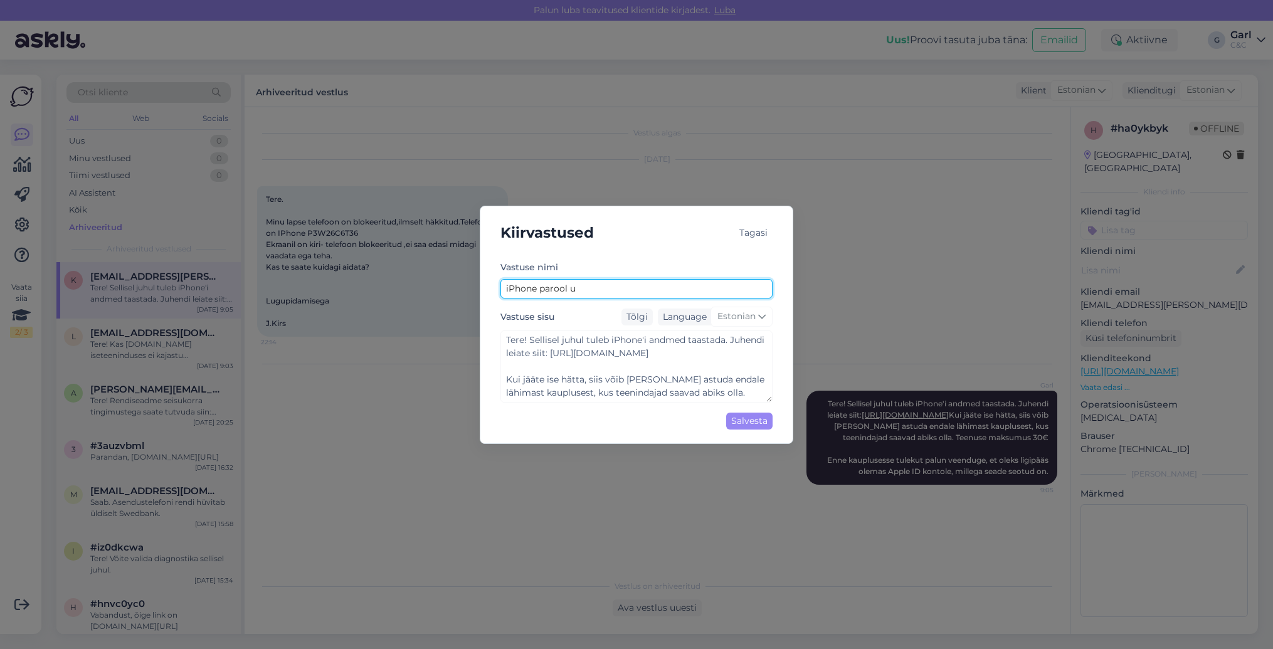
type input "iPhone parool un"
type textarea "Tere! Sellisel juhul tuleb iPhone'i andmed taastada. Juhendi leiate siit: [URL]…"
type input "iPhone parool unu"
type textarea "Tere! Sellisel juhul tuleb iPhone'i andmed taastada. Juhendi leiate siit: [URL]…"
type input "iPhone parool unun"
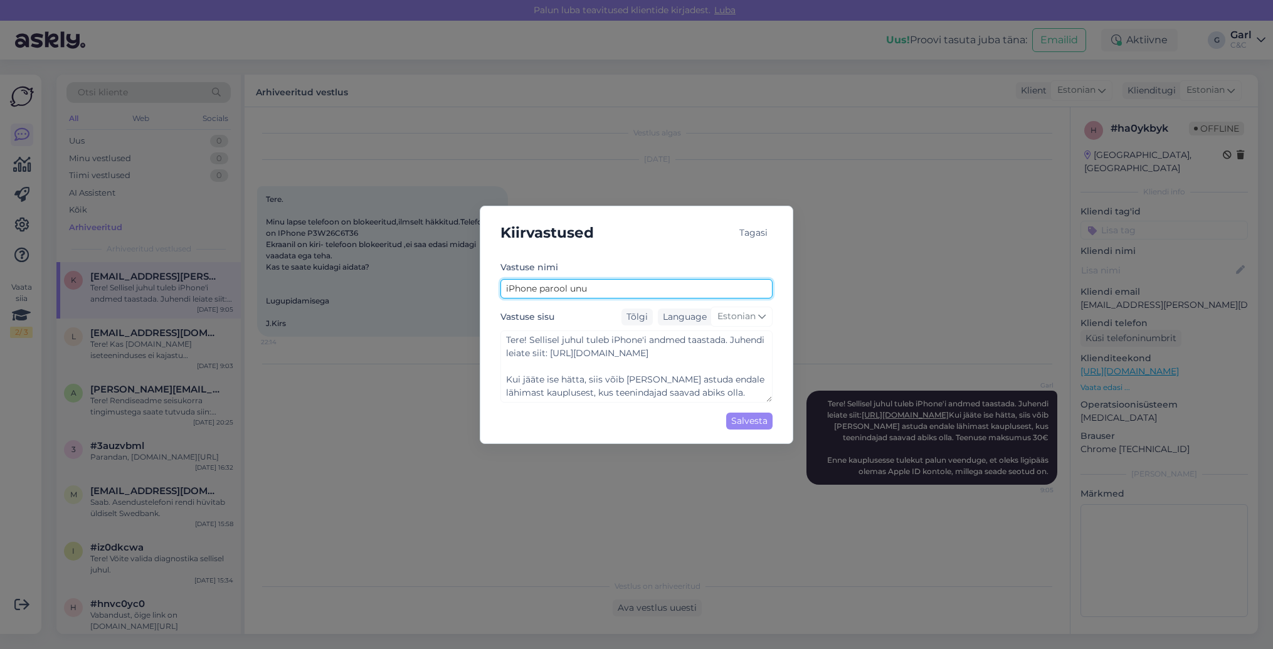
type textarea "Tere! Sellisel juhul tuleb iPhone'i andmed taastada. Juhendi leiate siit: [URL]…"
type input "iPhone [PERSON_NAME]"
type textarea "Tere! Sellisel juhul tuleb iPhone'i andmed taastada. Juhendi leiate siit: [URL]…"
type input "iPhone parool ununen"
type textarea "Tere! Sellisel juhul tuleb iPhone'i andmed taastada. Juhendi leiate siit: [URL]…"
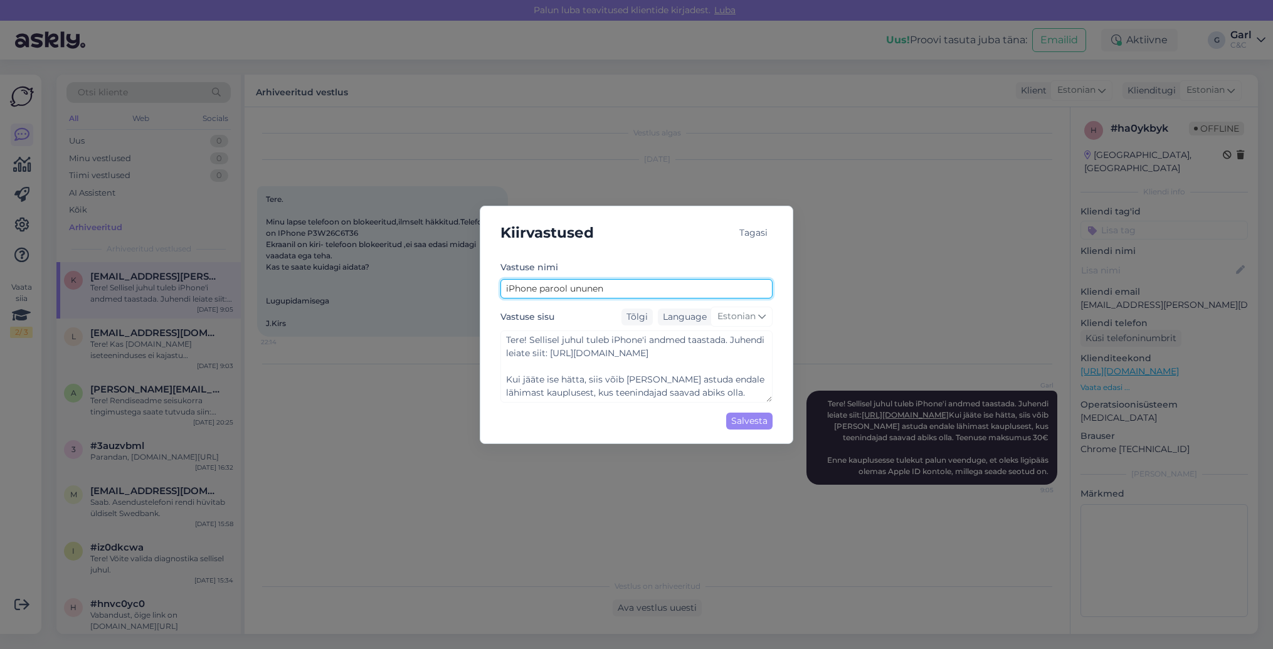
type input "iPhone parool ununenu"
type textarea "Tere! Sellisel juhul tuleb iPhone'i andmed taastada. Juhendi leiate siit: [URL]…"
type input "iPhone parool ununenud"
type textarea "Tere! Sellisel juhul tuleb iPhone'i andmed taastada. Juhendi leiate siit: [URL]…"
type input "iPhone parool ununenud"
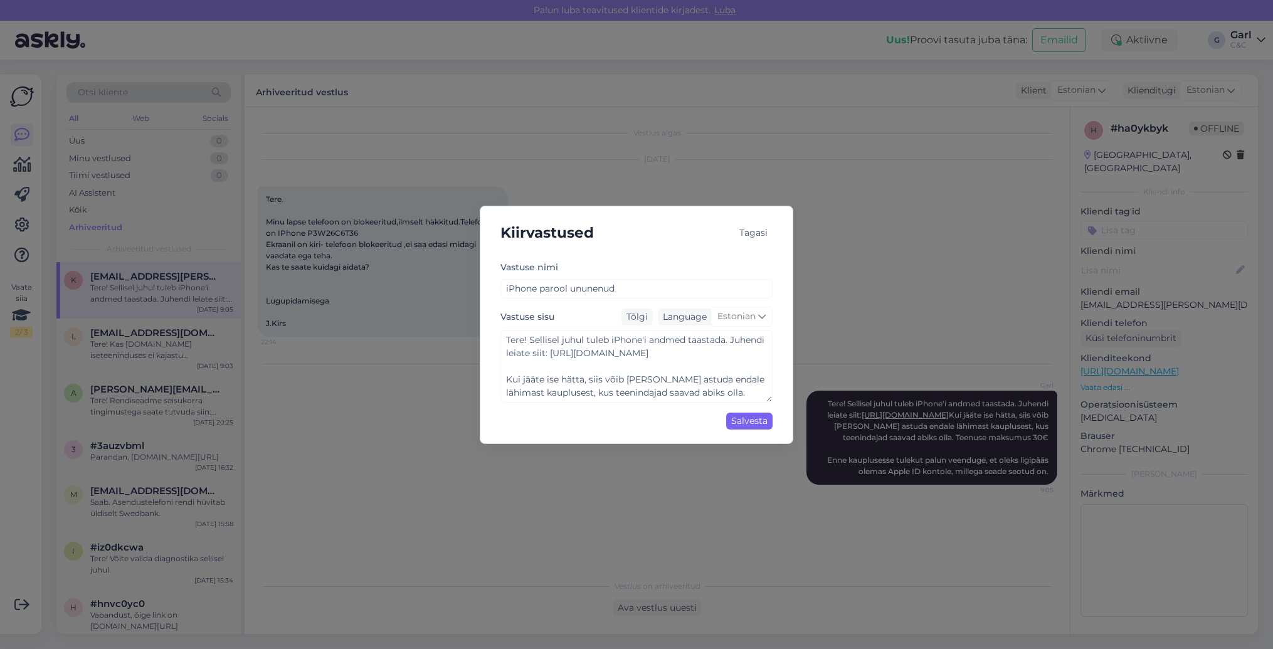
click at [743, 420] on div "Salvesta" at bounding box center [749, 421] width 46 height 17
type textarea "Tere! Sellisel juhul tuleb iPhone'i andmed taastada. Juhendi leiate siit: [URL]…"
click at [697, 163] on div "Kiirvastused Tagasi Vastuse nimi iPhone parool ununenud Vastuse sisu Tõlgi Lang…" at bounding box center [636, 324] width 1273 height 649
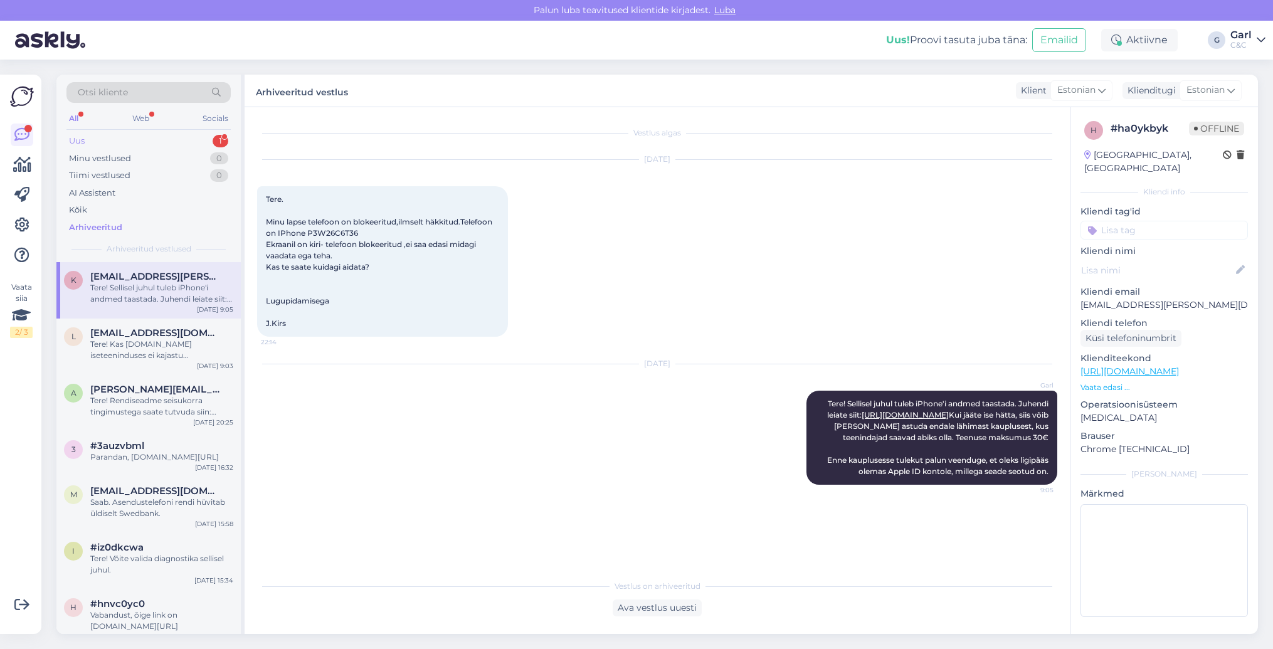
click at [213, 142] on div "1" at bounding box center [221, 141] width 16 height 13
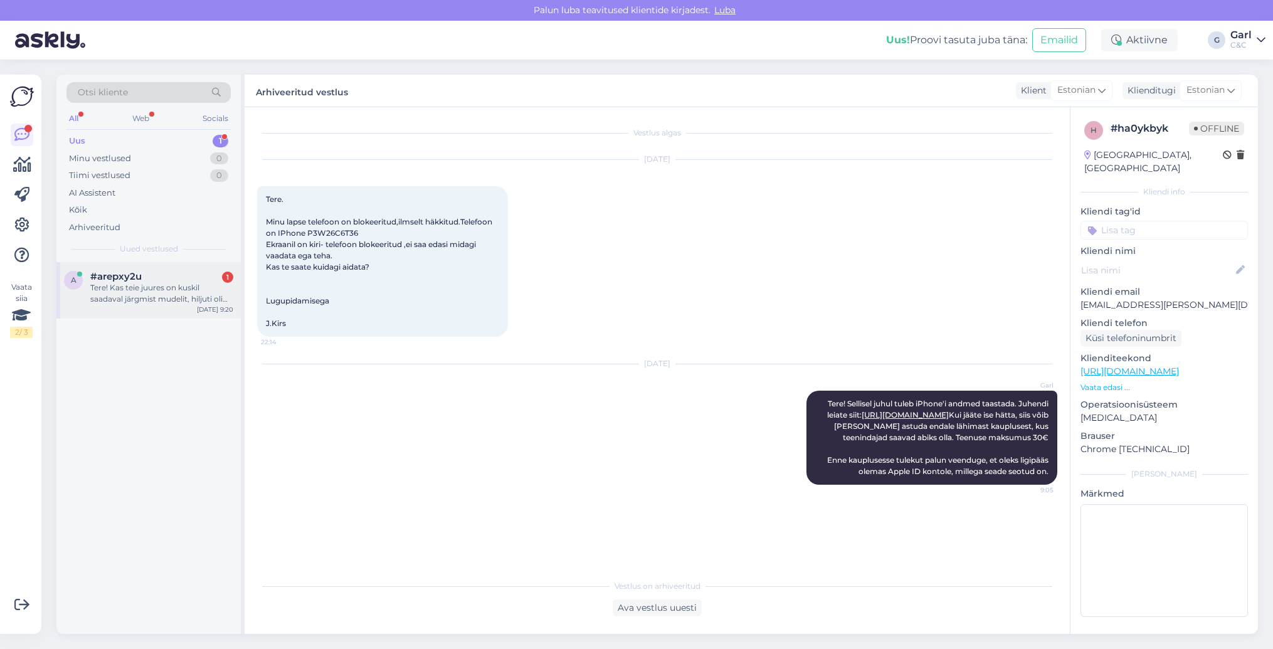
click at [193, 285] on div "Tere! Kas teie juures on kuskil saadaval järgmist mudelit, hiljuti oli veel mõn…" at bounding box center [161, 293] width 143 height 23
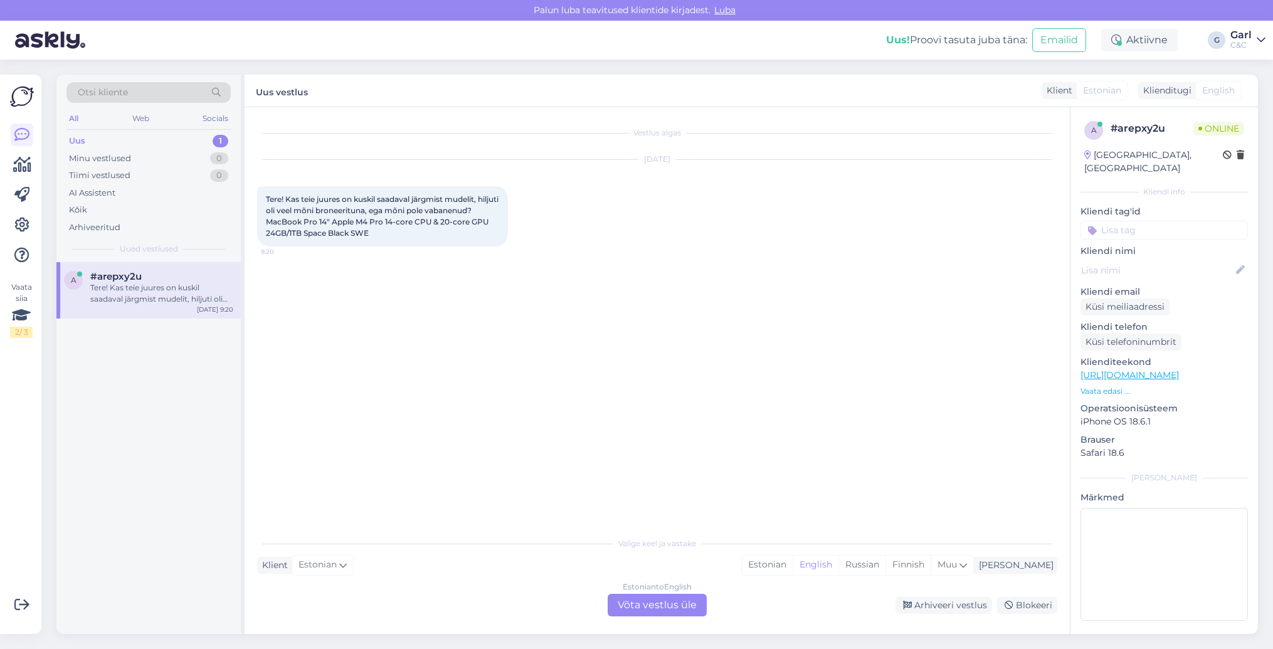
click at [1171, 369] on link "[URL][DOMAIN_NAME]" at bounding box center [1130, 374] width 98 height 11
click at [793, 566] on div "Estonian" at bounding box center [767, 565] width 51 height 19
click at [676, 597] on div "Estonian to Estonian Võta vestlus üle" at bounding box center [657, 605] width 99 height 23
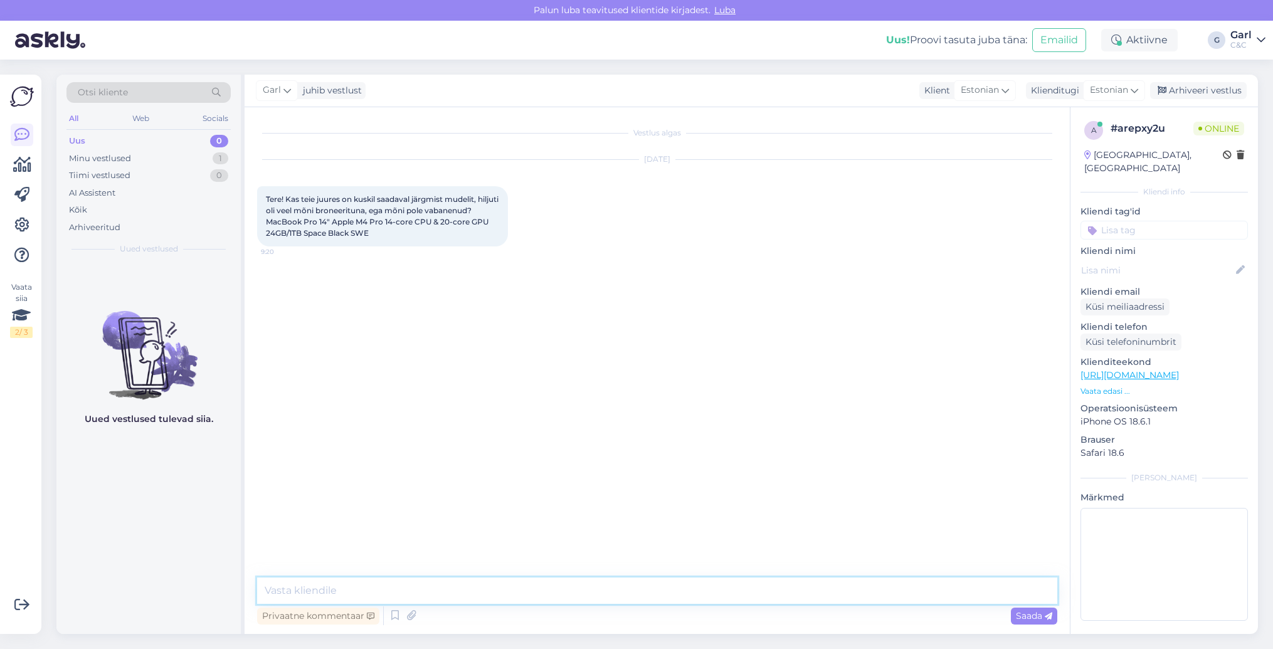
click at [665, 599] on textarea at bounding box center [657, 591] width 800 height 26
type textarea "Tere! Antud mudel on saadaval hetkel kesklaos. Kui kesklaost tellida, on tarne …"
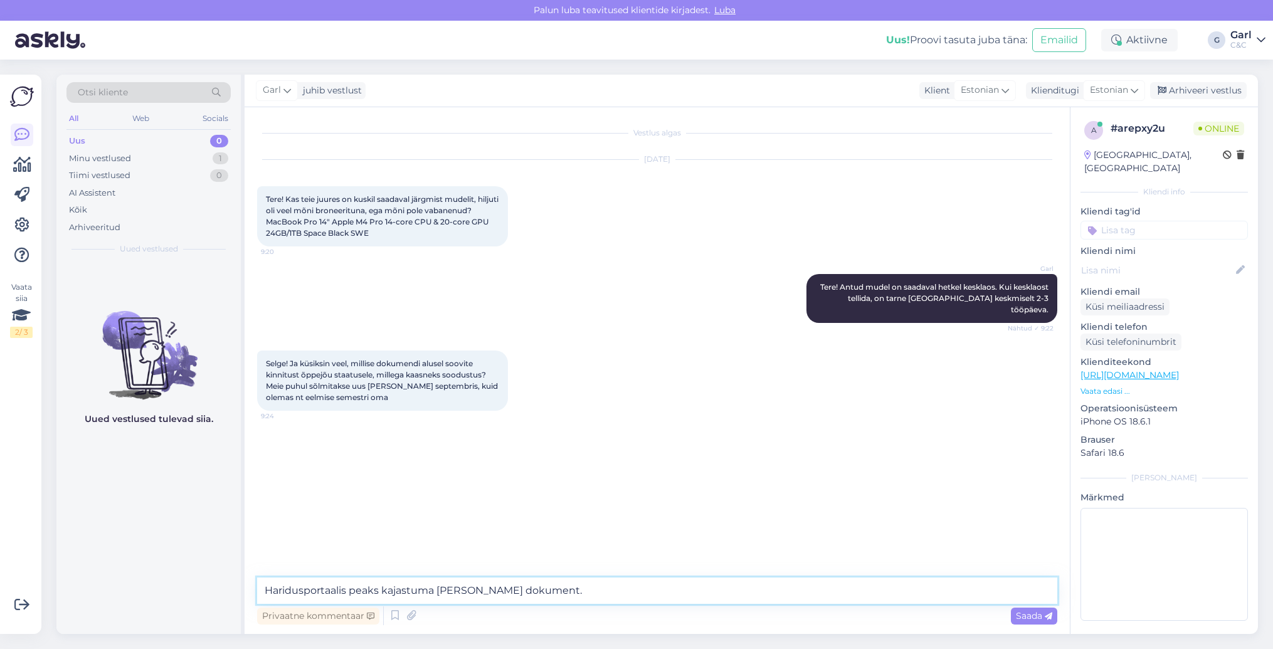
type textarea "Haridusportaalis peaks kajastuma [PERSON_NAME] dokument."
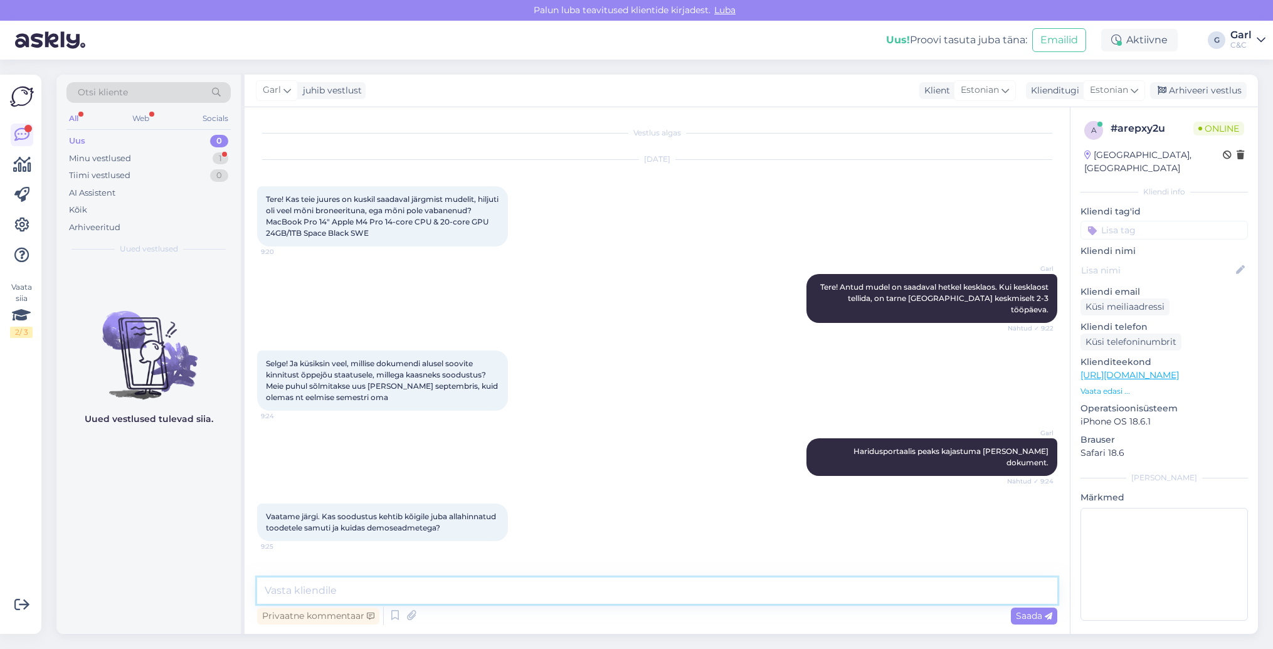
click at [503, 594] on textarea at bounding box center [657, 591] width 800 height 26
type textarea "Jah, antud soodustus rakendub [PERSON_NAME] [DEMOGRAPHIC_DATA] toodetele. Demos…"
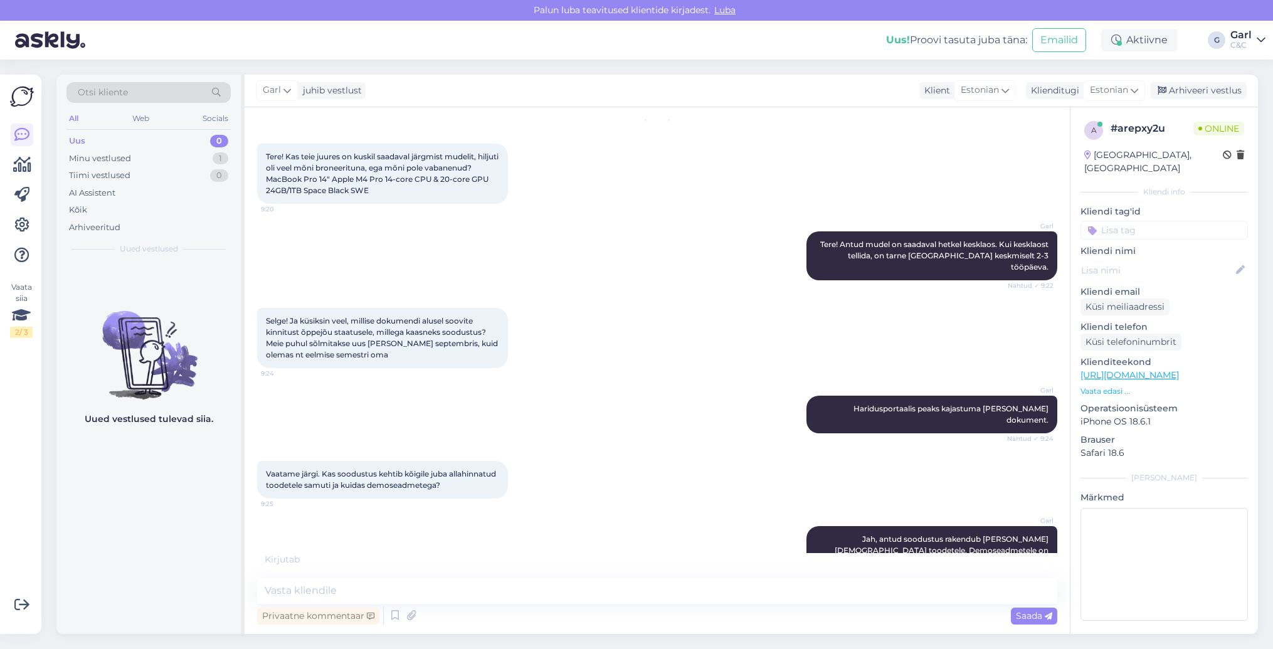
click at [401, 214] on div "[DATE] Tere! Kas teie juures on kuskil saadaval järgmist mudelit, hiljuti oli v…" at bounding box center [657, 160] width 800 height 114
click at [478, 260] on div "Garl Tere! Antud mudel on saadaval hetkel kesklaos. Kui kesklaost tellida, on t…" at bounding box center [657, 256] width 800 height 77
click at [209, 162] on div "Minu vestlused 1" at bounding box center [148, 159] width 164 height 18
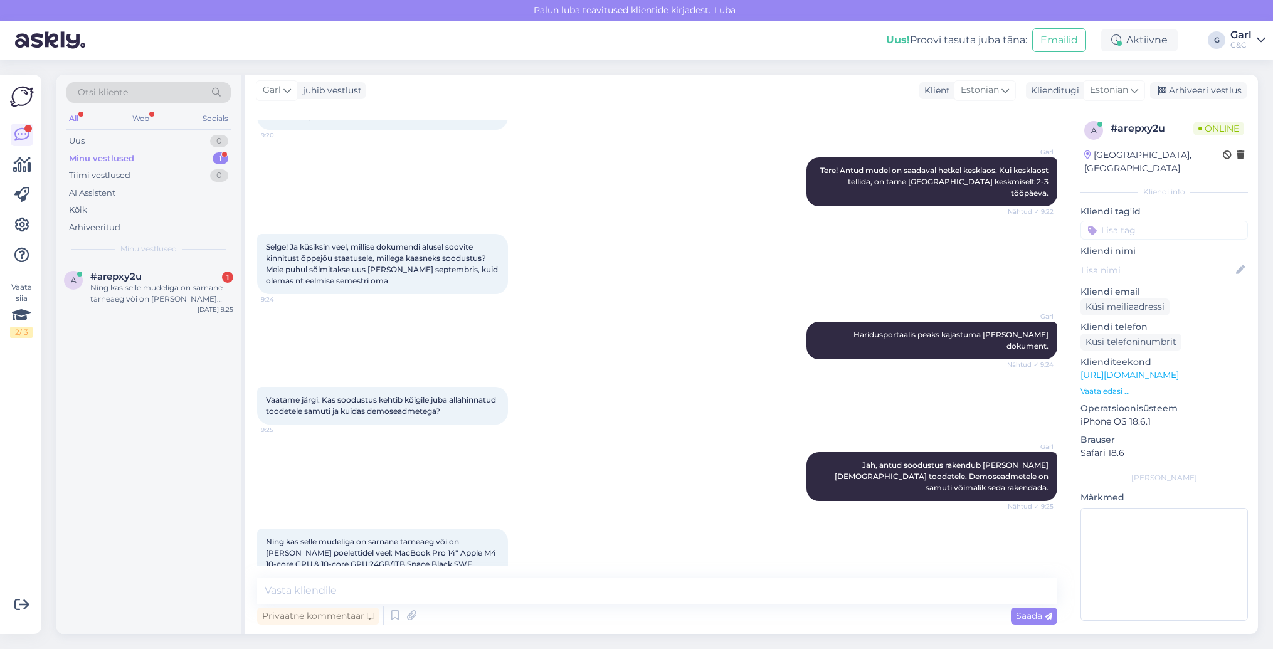
scroll to position [119, 0]
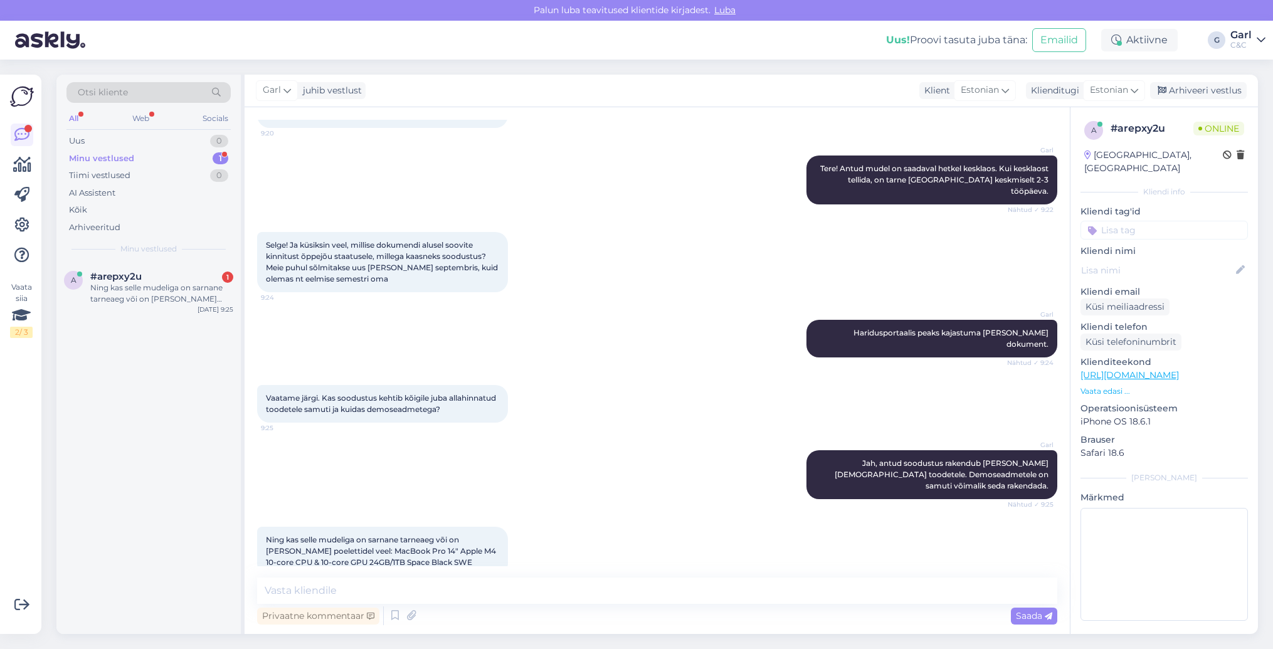
click at [1179, 369] on link "[URL][DOMAIN_NAME]" at bounding box center [1130, 374] width 98 height 11
click at [335, 579] on textarea at bounding box center [657, 591] width 800 height 26
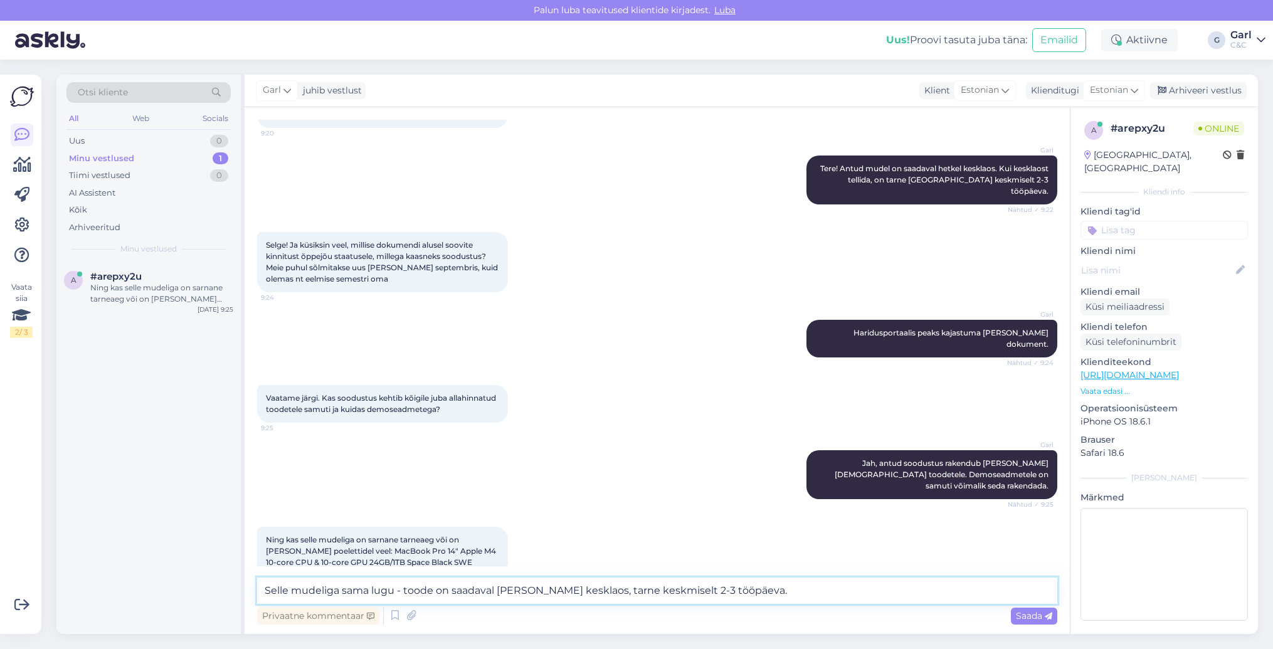
type textarea "Selle mudeliga sama lugu - toode on saadaval [PERSON_NAME] kesklaos, tarne kesk…"
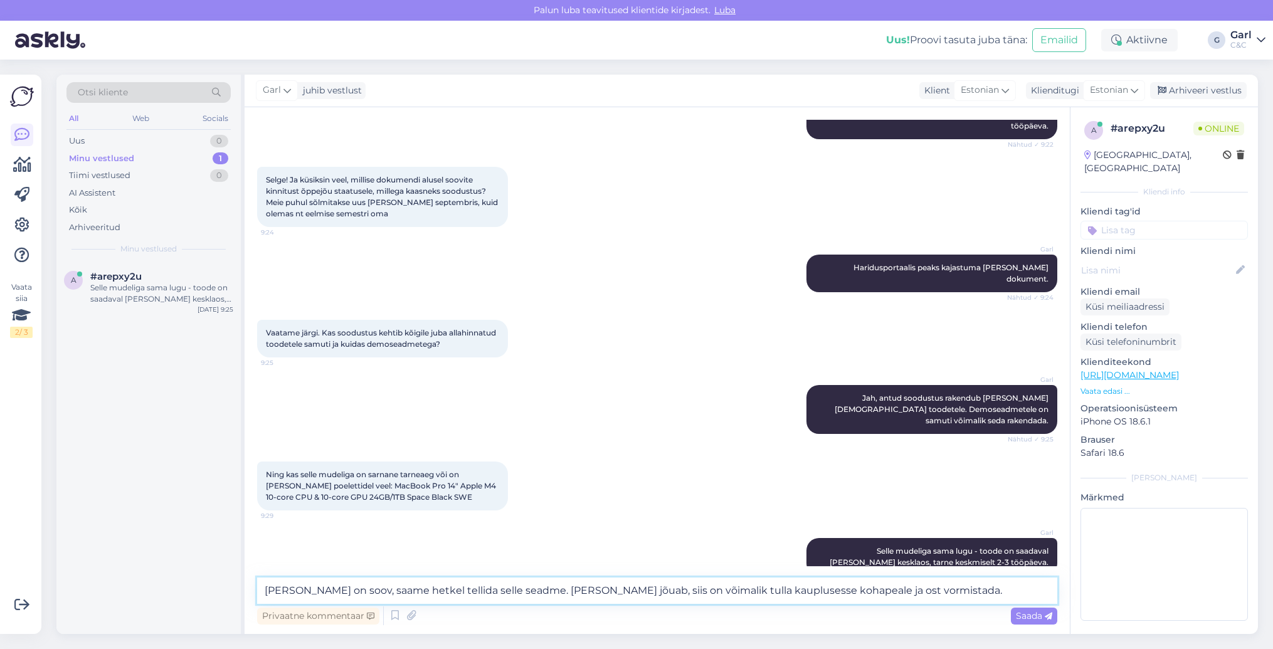
type textarea "[PERSON_NAME] on soov, saame hetkel tellida selle seadme. [PERSON_NAME] jõuab, …"
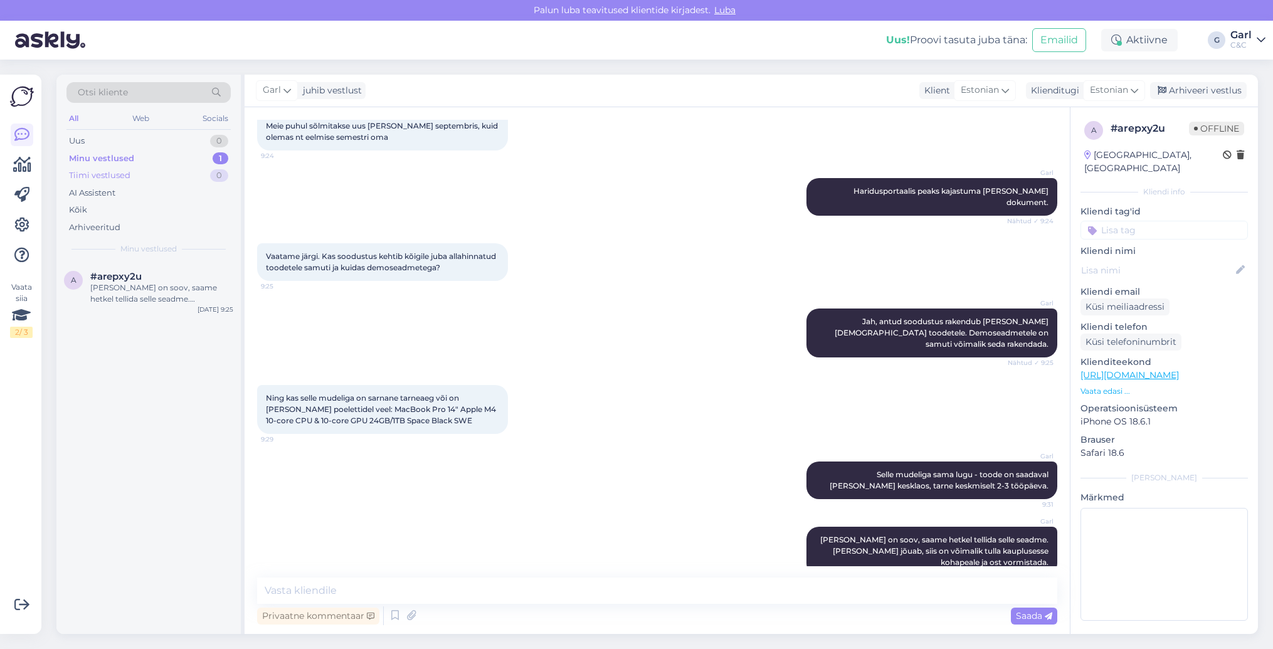
click at [188, 174] on div "Tiimi vestlused 0" at bounding box center [148, 176] width 164 height 18
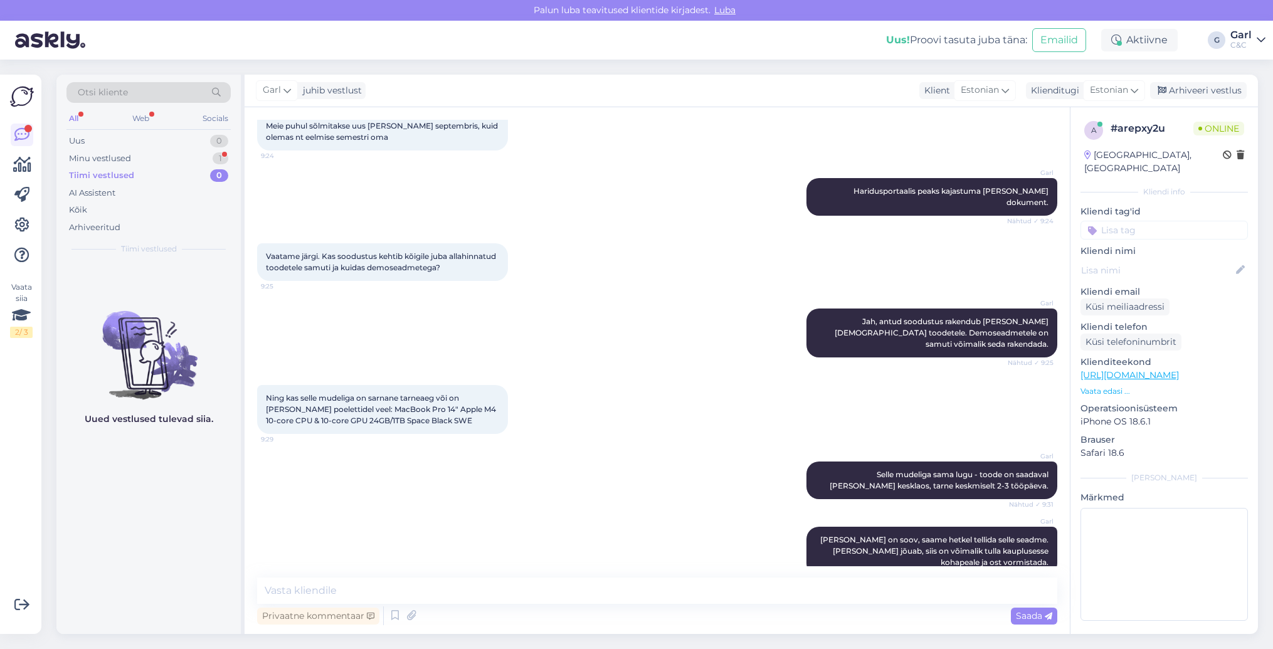
scroll to position [314, 0]
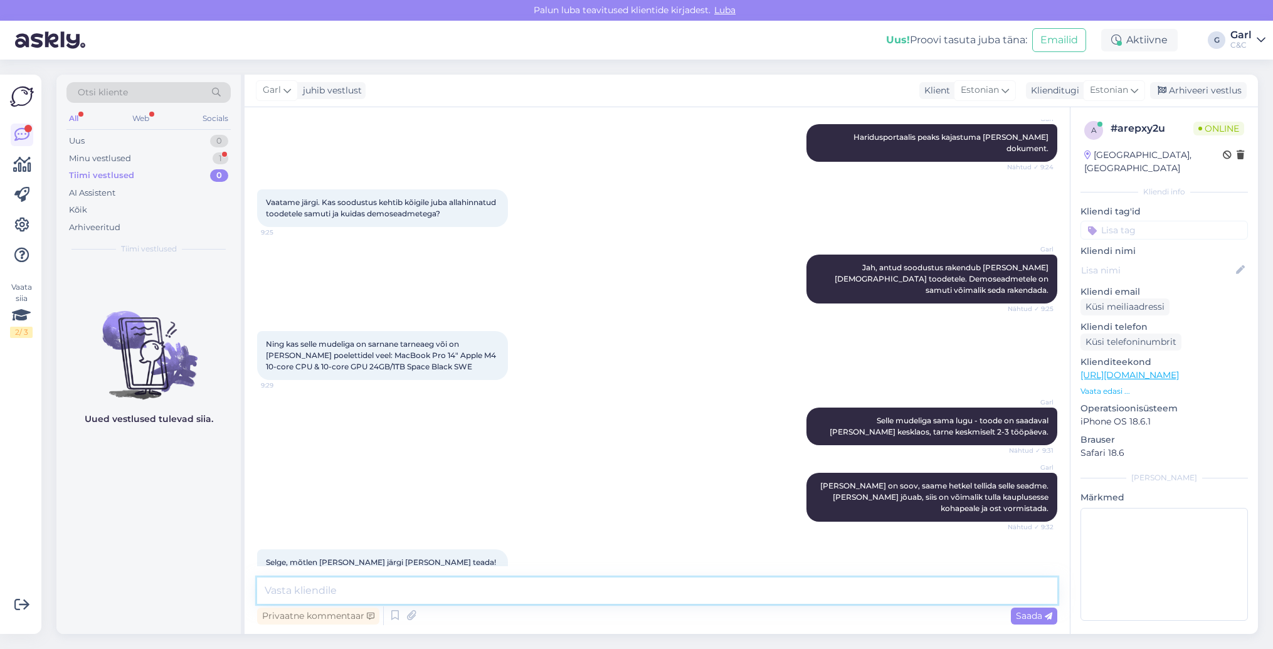
click at [449, 589] on textarea at bounding box center [657, 591] width 800 height 26
click at [354, 584] on textarea at bounding box center [657, 591] width 800 height 26
type textarea "Hästi, teeme nii!"
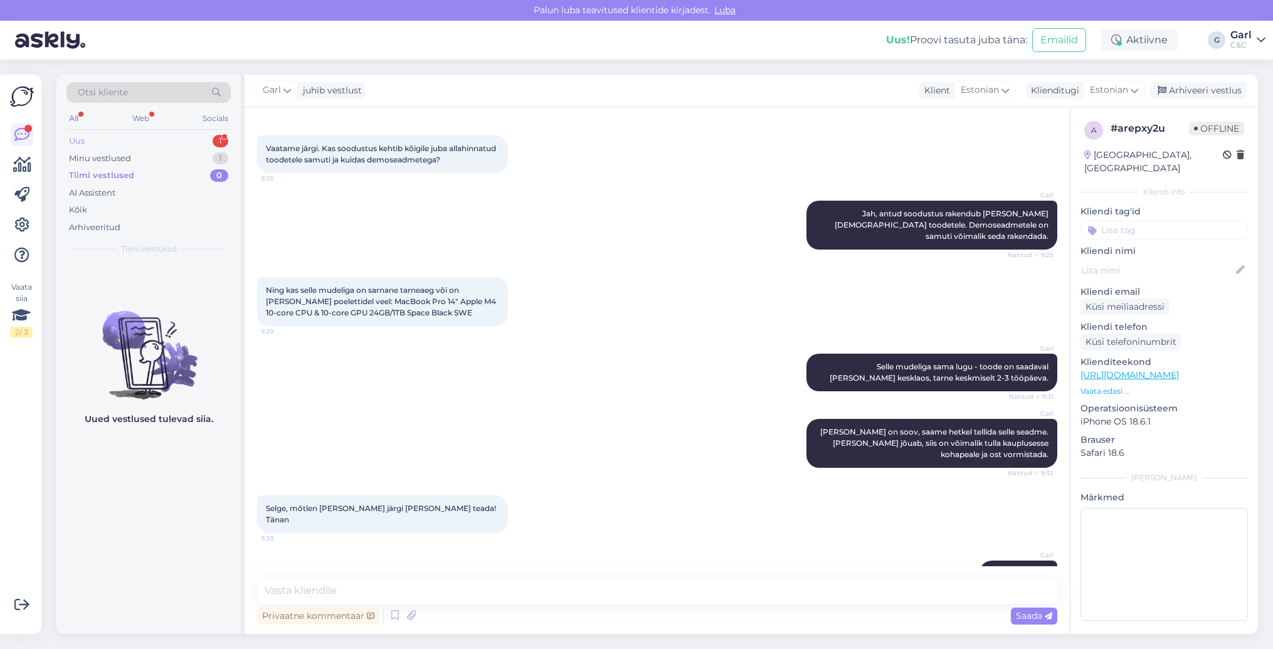
click at [217, 141] on div "1" at bounding box center [221, 141] width 16 height 13
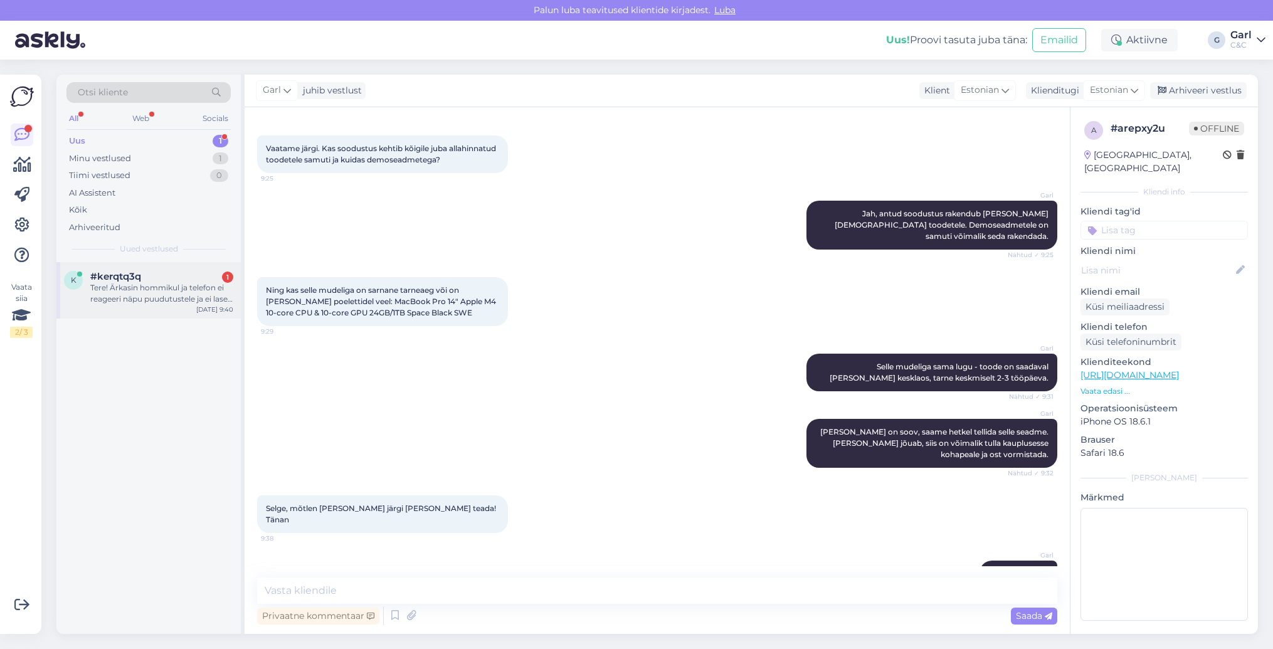
click at [166, 272] on div "#kerqtq3q 1" at bounding box center [161, 276] width 143 height 11
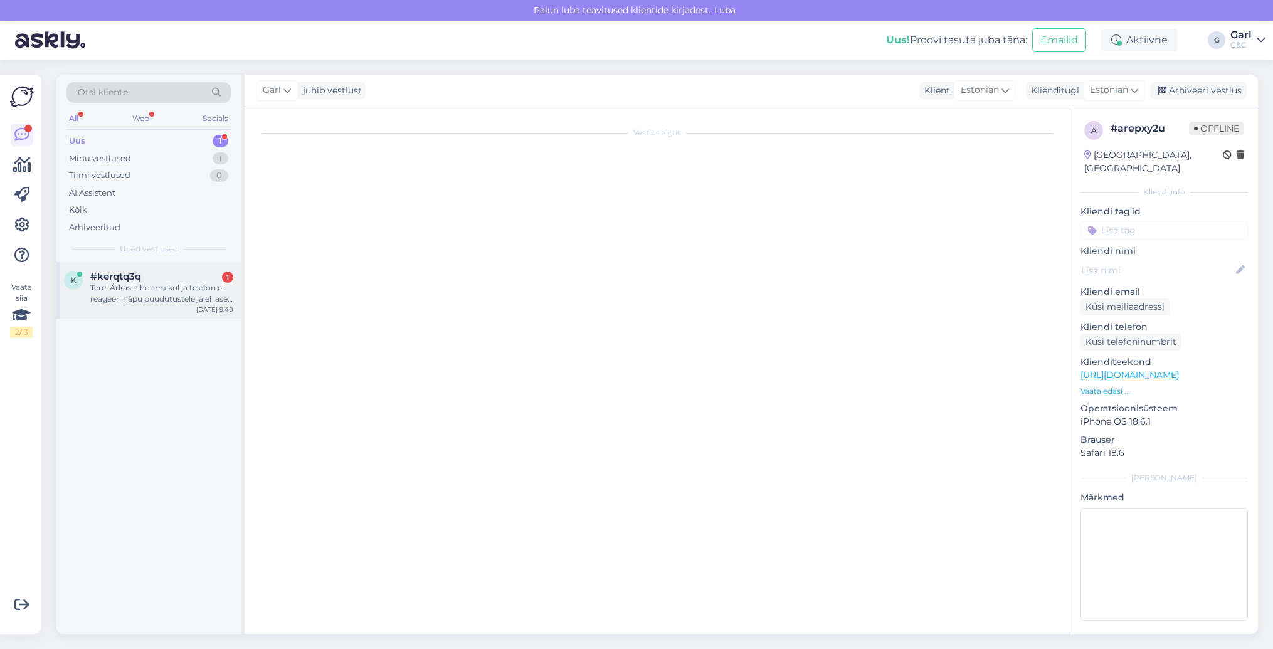
scroll to position [0, 0]
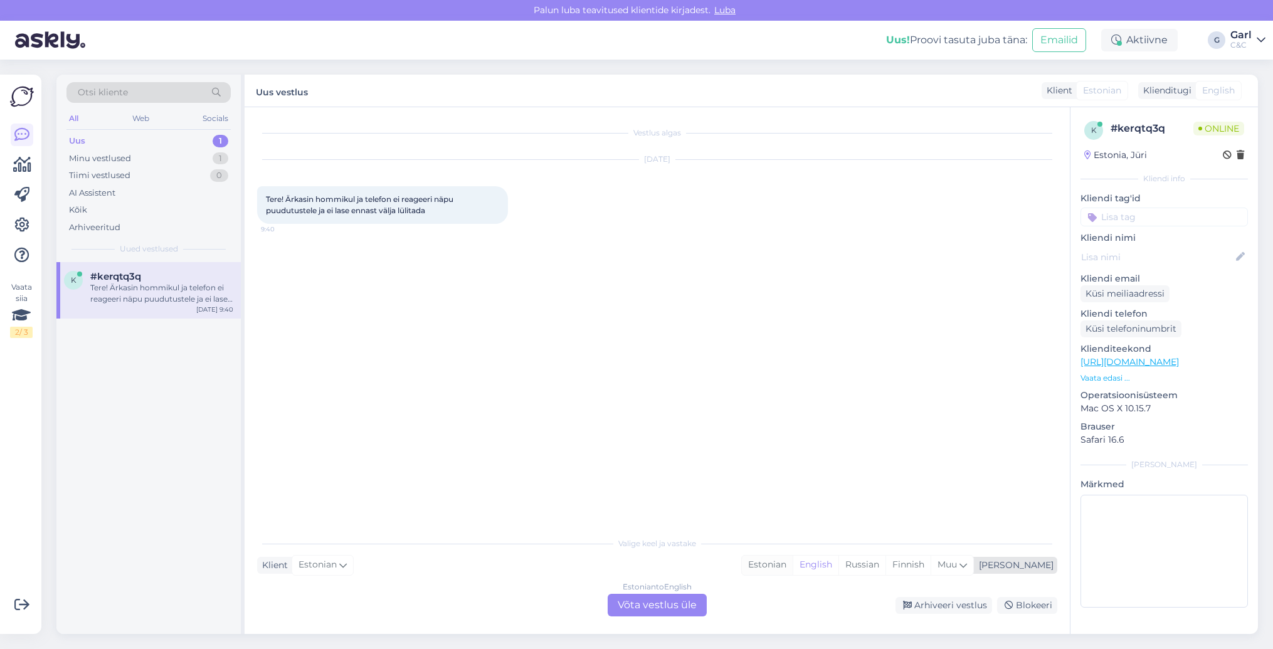
click at [793, 569] on div "Estonian" at bounding box center [767, 565] width 51 height 19
click at [682, 610] on div "Estonian to Estonian Võta vestlus üle" at bounding box center [657, 605] width 99 height 23
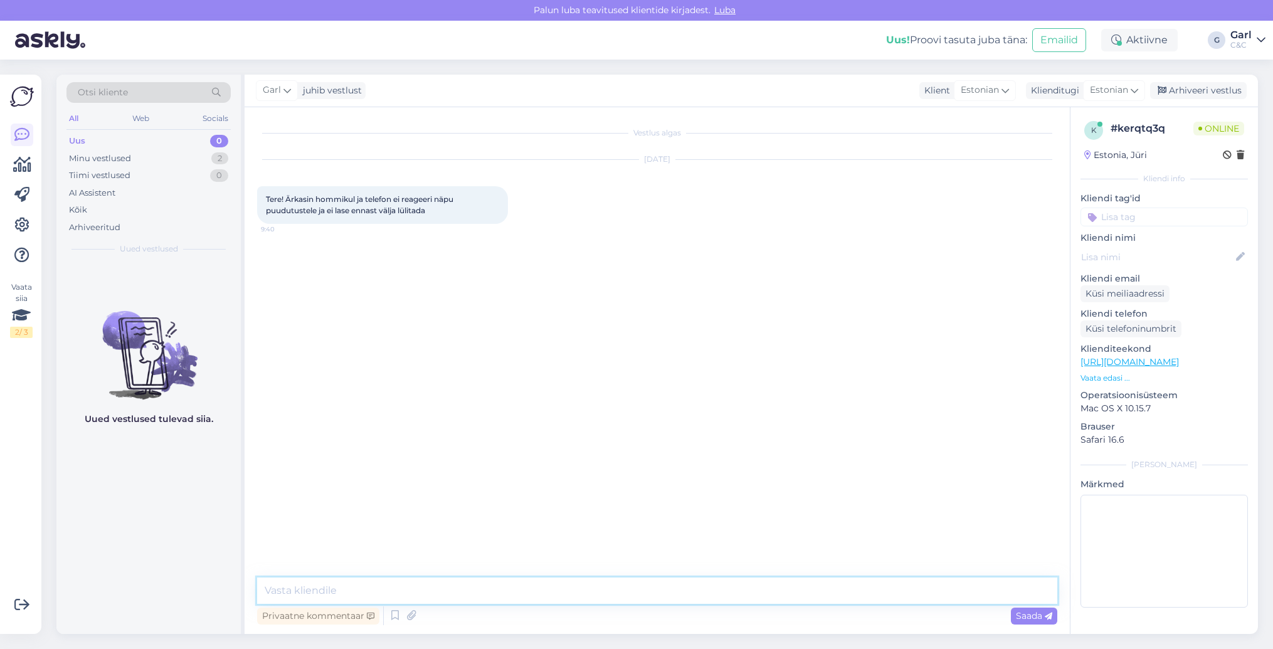
click at [687, 598] on textarea at bounding box center [657, 591] width 800 height 26
paste textarea "[URL][DOMAIN_NAME]"
type textarea "Tere! Sundtaaskäivitus peaks selle probleemi lahendama - [URL][DOMAIN_NAME]"
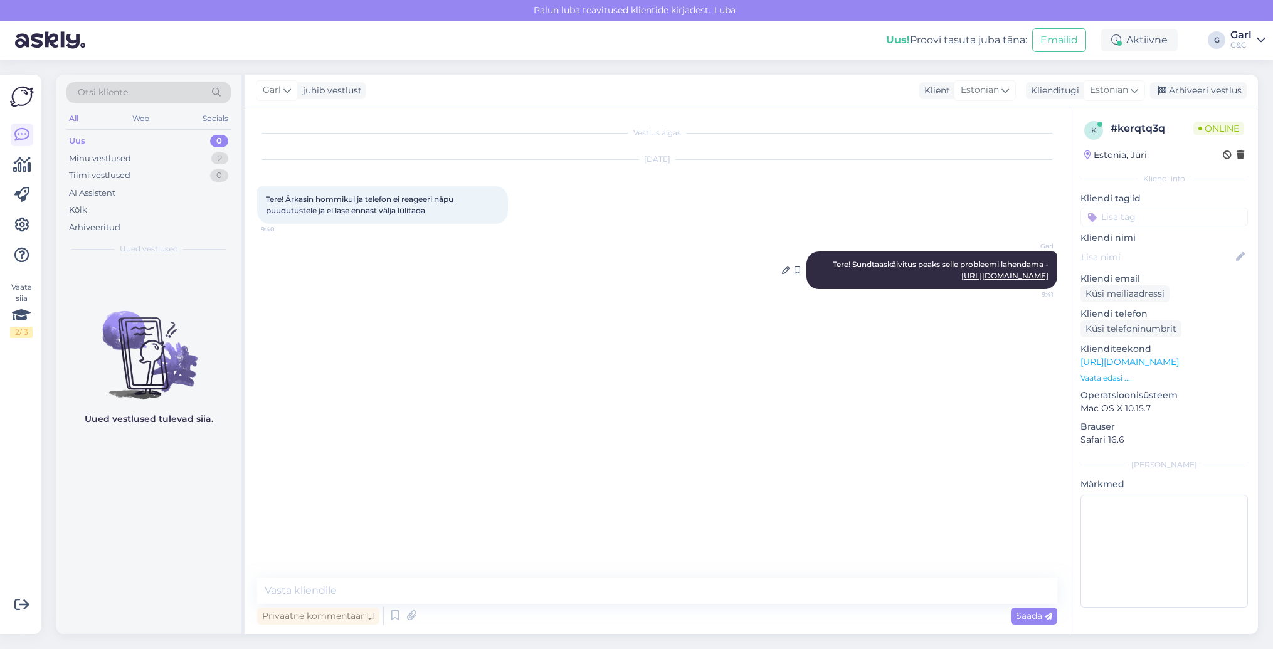
click at [971, 280] on link "[URL][DOMAIN_NAME]" at bounding box center [1004, 275] width 87 height 9
click at [1181, 88] on div "Arhiveeri vestlus" at bounding box center [1198, 90] width 97 height 17
click at [219, 156] on div "1" at bounding box center [221, 158] width 16 height 13
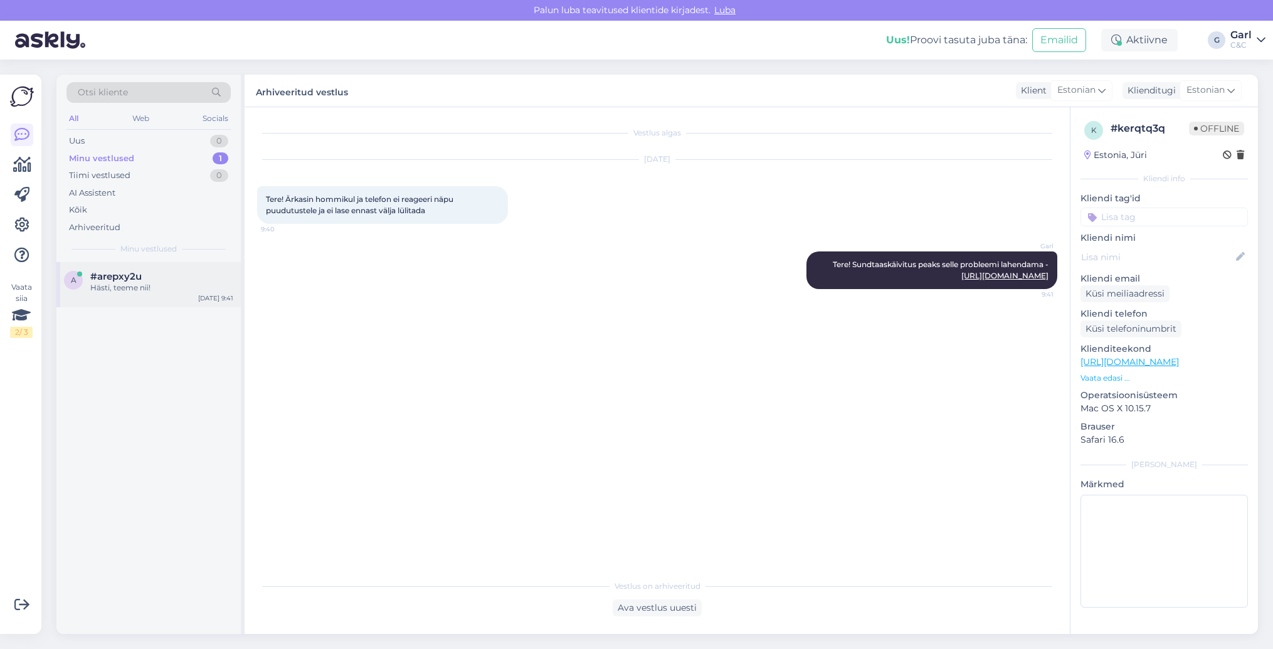
click at [191, 288] on div "Hästi, teeme nii!" at bounding box center [161, 287] width 143 height 11
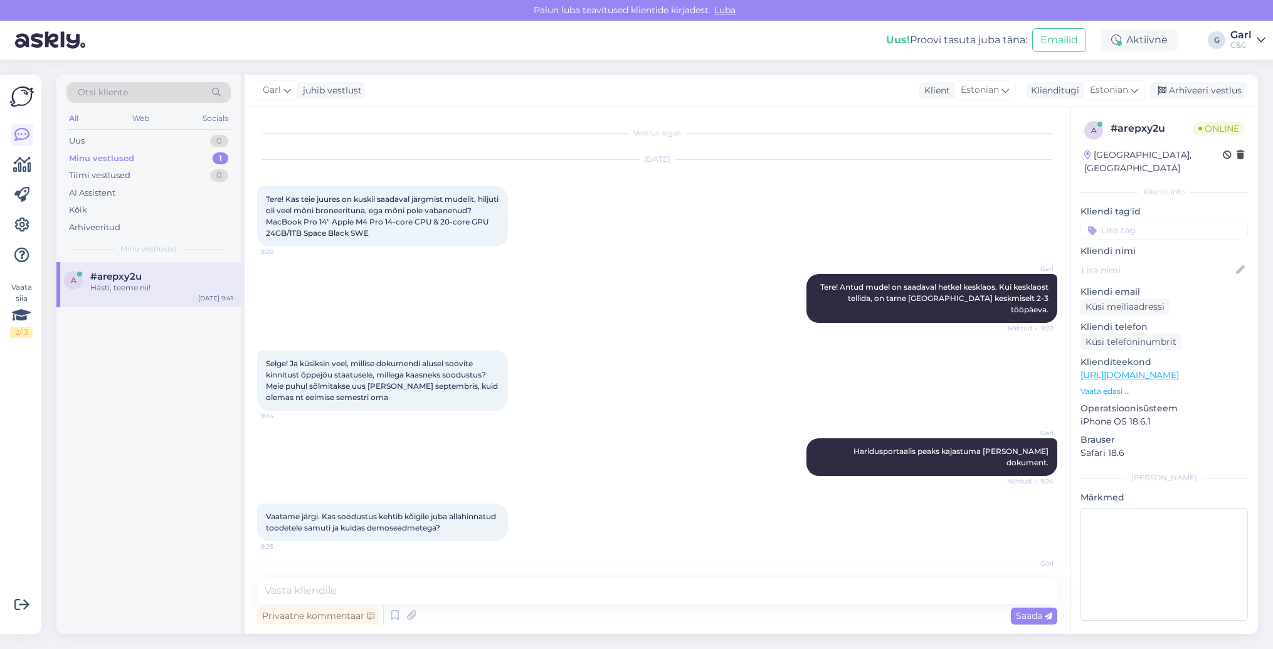
scroll to position [368, 0]
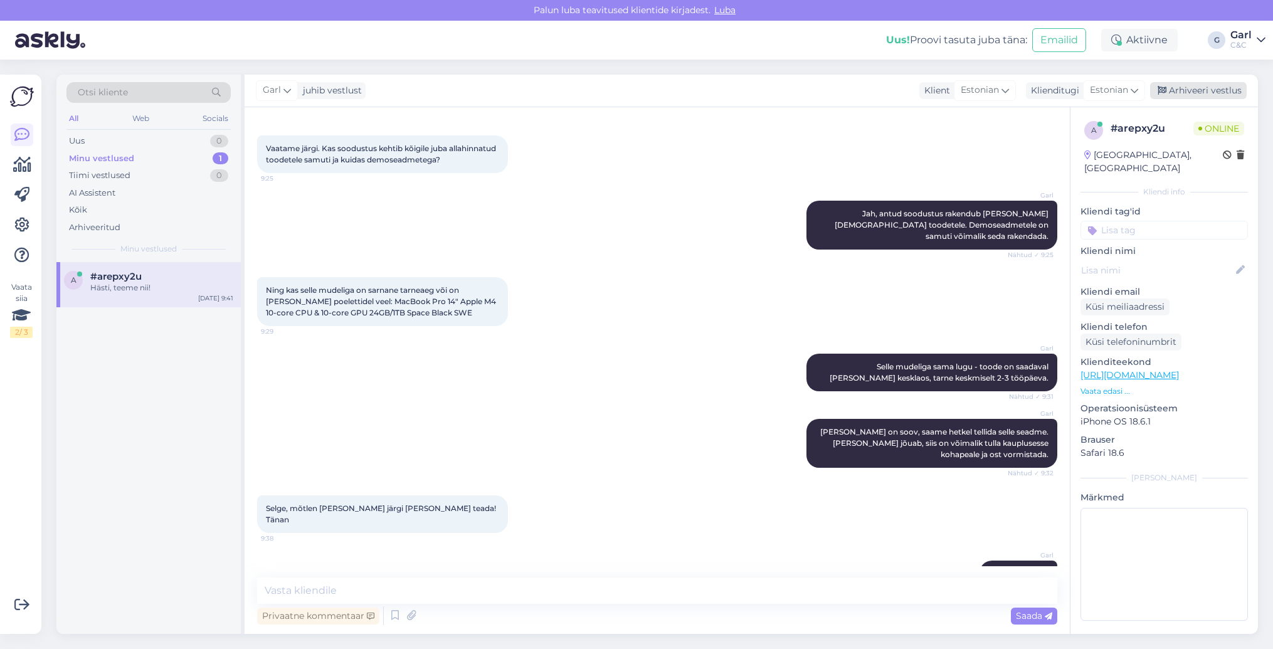
click at [1191, 90] on div "Arhiveeri vestlus" at bounding box center [1198, 90] width 97 height 17
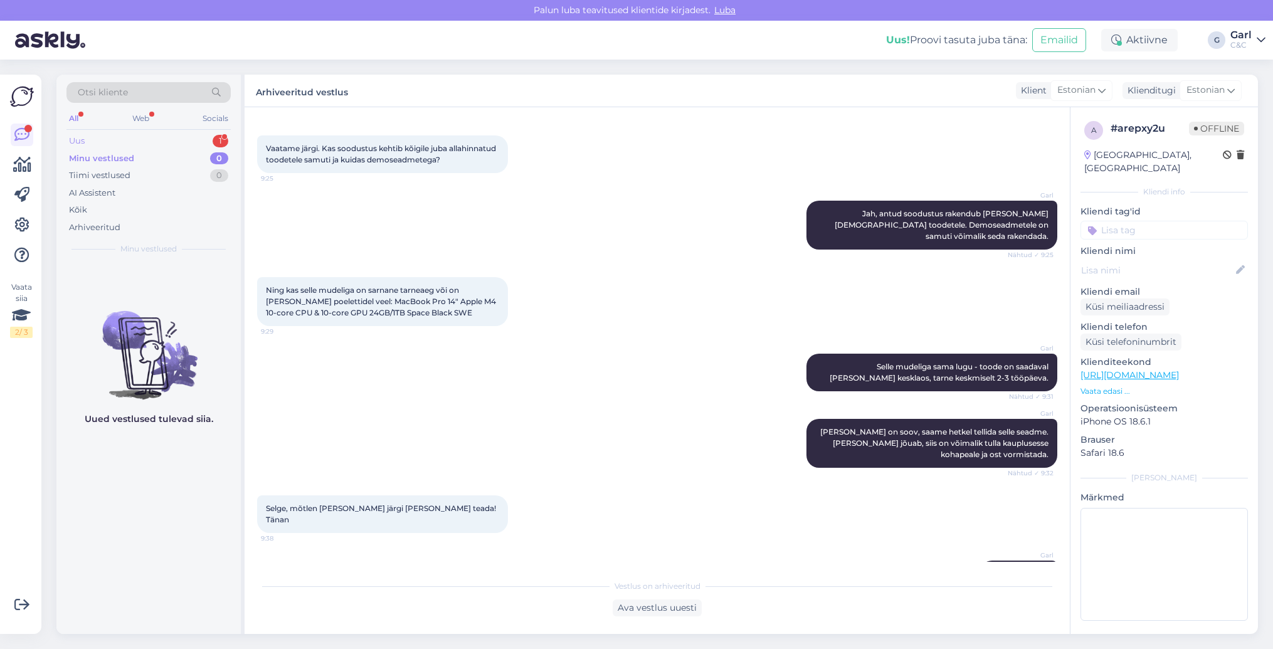
click at [203, 132] on div "Uus 1" at bounding box center [148, 141] width 164 height 18
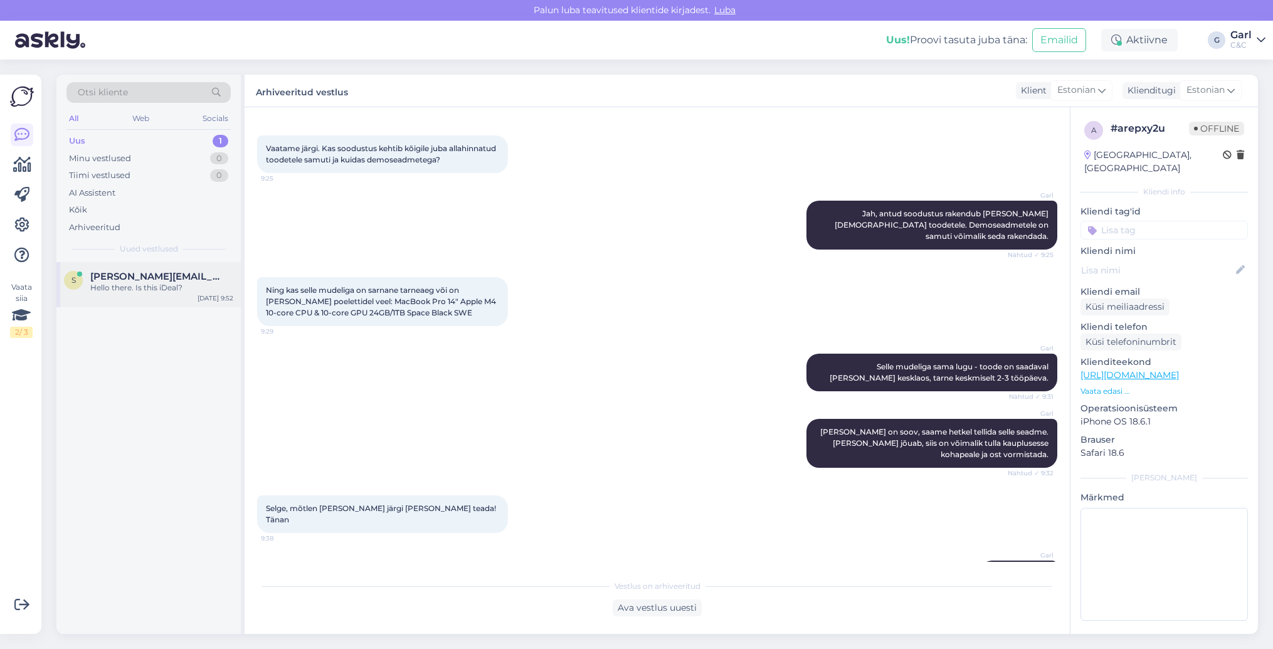
click at [186, 268] on div "s [PERSON_NAME][EMAIL_ADDRESS][DOMAIN_NAME] Hello there. Is this iDeal? [DATE] …" at bounding box center [148, 284] width 184 height 45
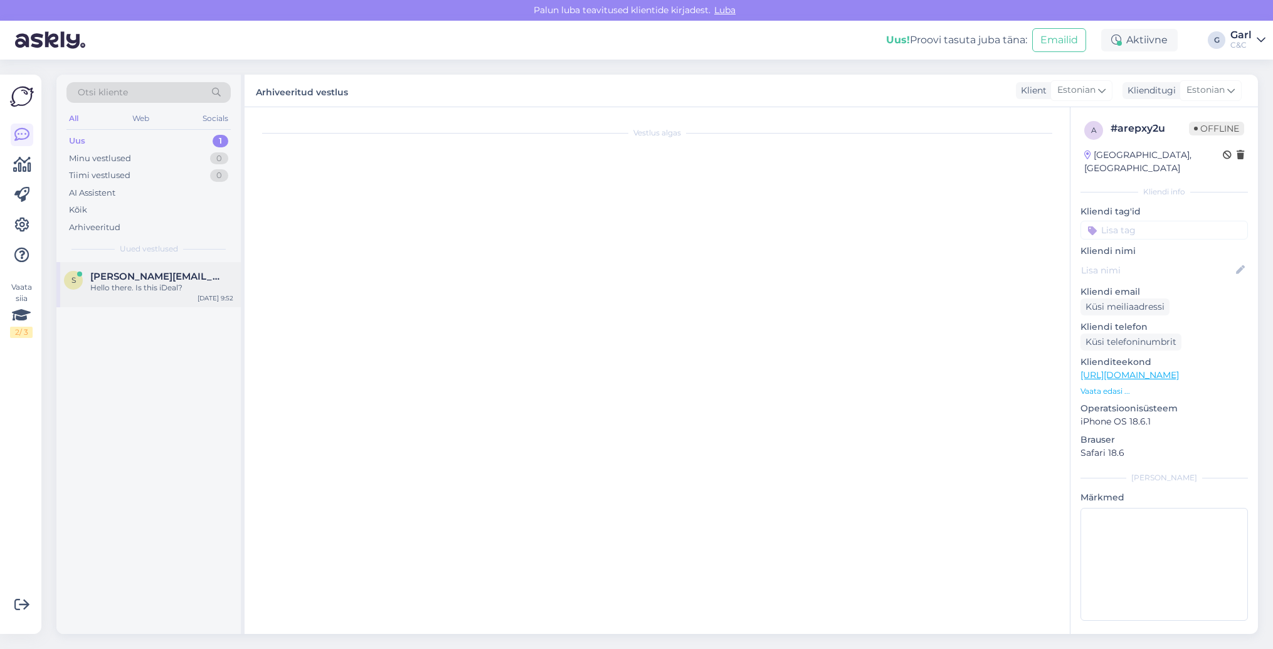
scroll to position [0, 0]
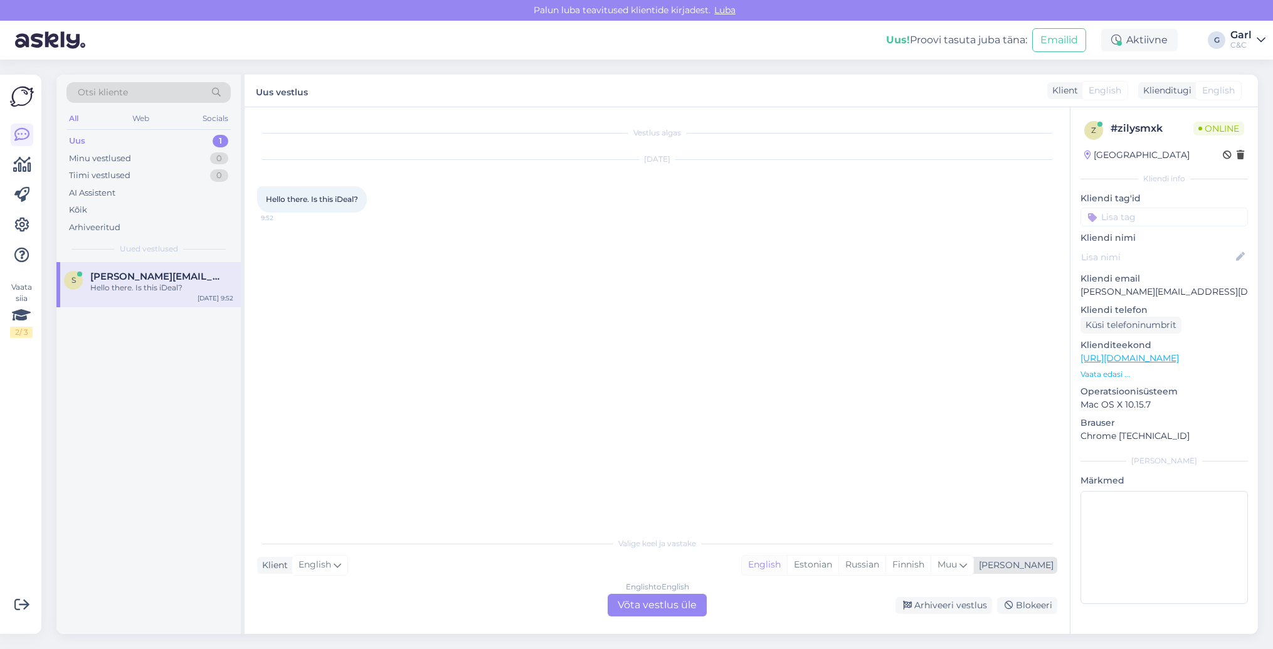
click at [787, 568] on div "English" at bounding box center [764, 565] width 45 height 19
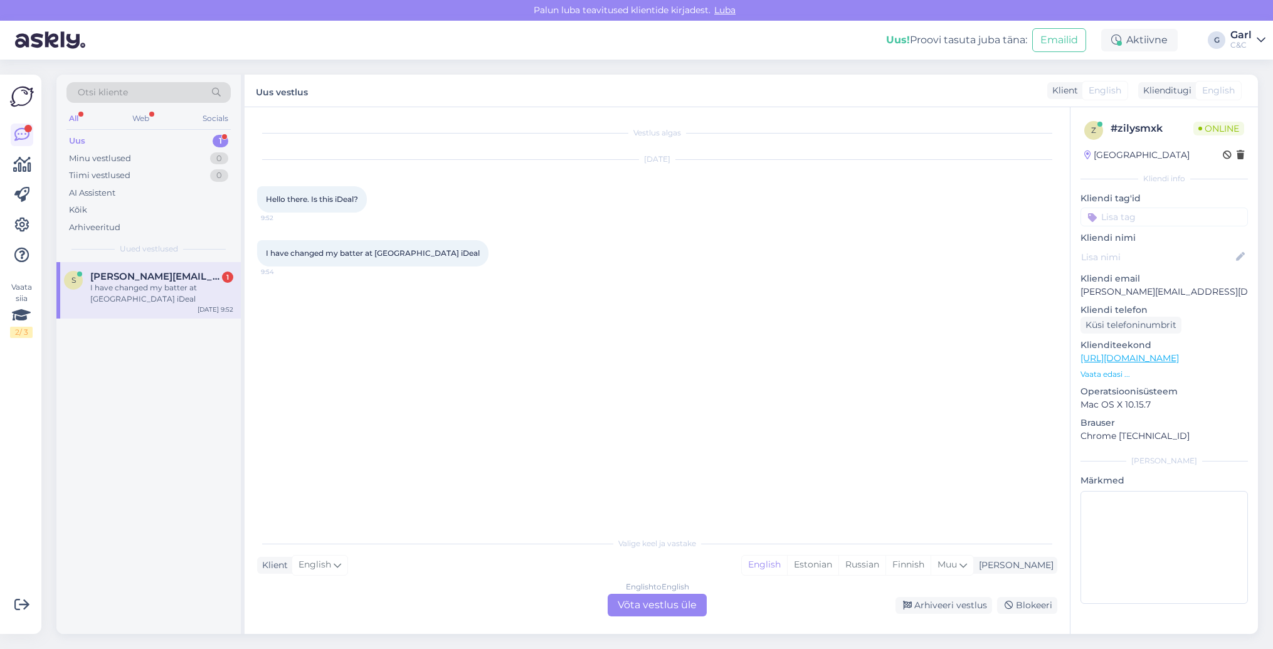
click at [676, 597] on div "English to English Võta vestlus üle" at bounding box center [657, 605] width 99 height 23
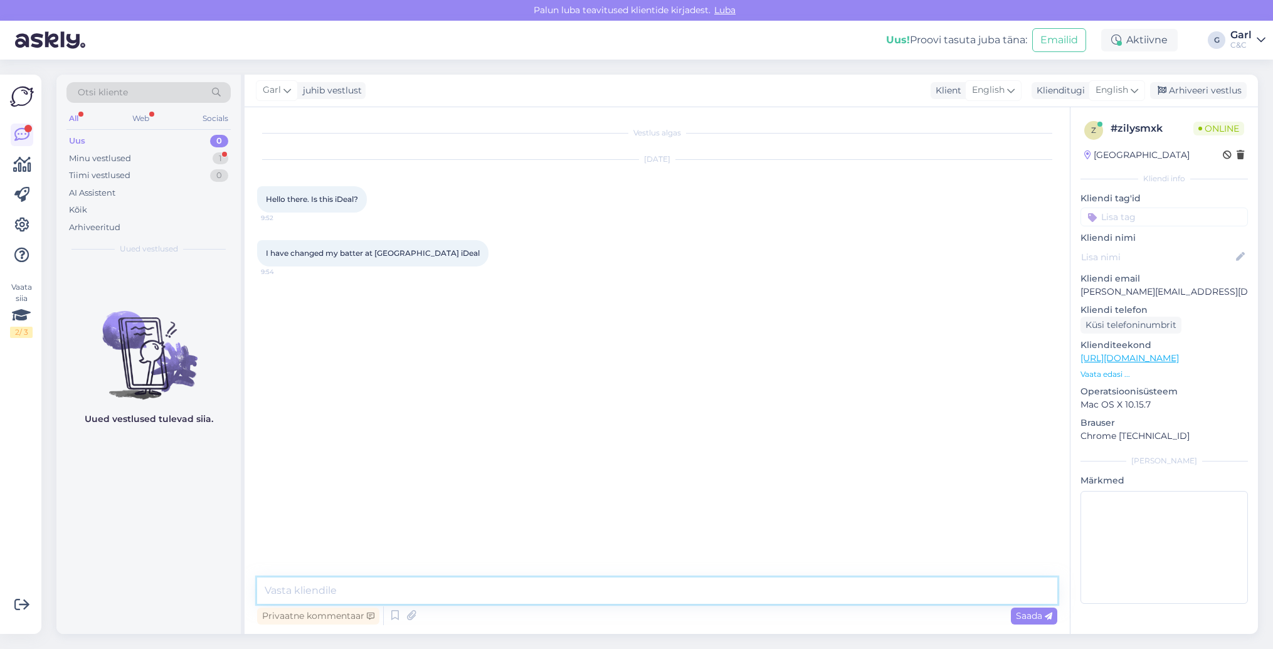
click at [676, 595] on textarea at bounding box center [657, 591] width 800 height 26
type textarea "Hello! Yes, we have changed the brand name to C&C."
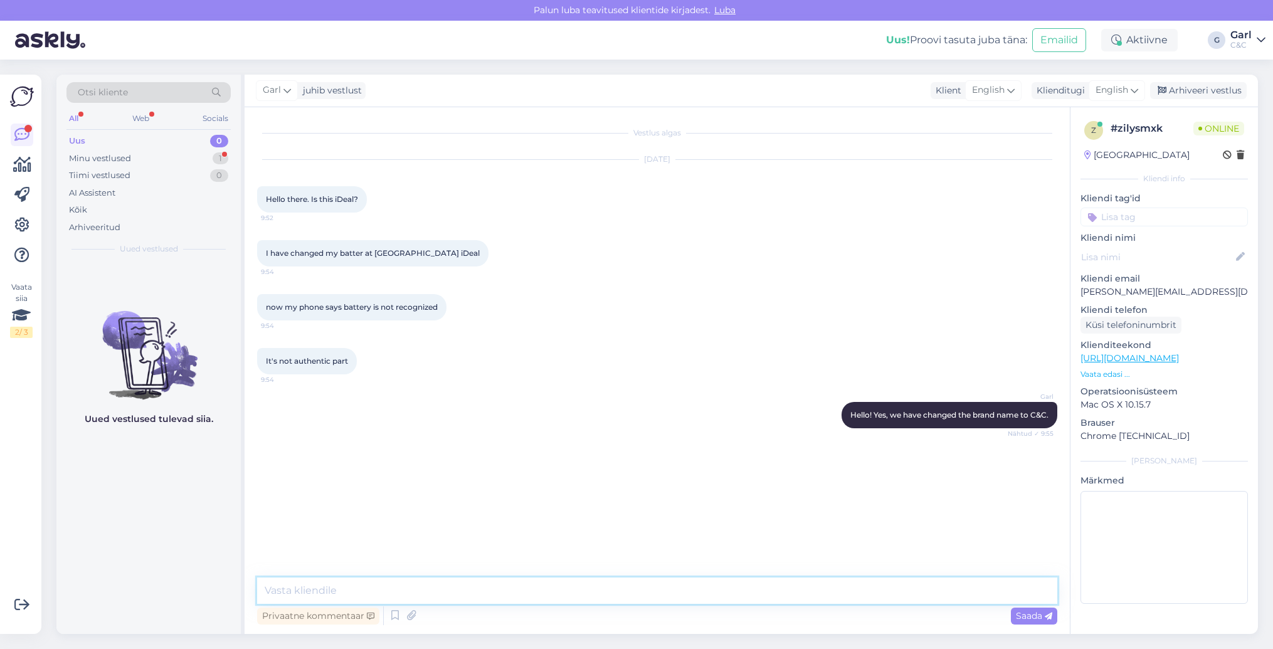
click at [727, 593] on textarea at bounding box center [657, 591] width 800 height 26
type textarea "Could you please provide me your service number?"
click at [721, 406] on div "Garl Hello! Yes, we have changed the brand name to C&C. Nähtud ✓ 9:55" at bounding box center [657, 415] width 800 height 54
click at [574, 568] on div "Vestlus algas [DATE] Hello there. Is this iDeal? 9:52 I have changed my batter …" at bounding box center [657, 370] width 825 height 527
click at [558, 583] on textarea at bounding box center [657, 591] width 800 height 26
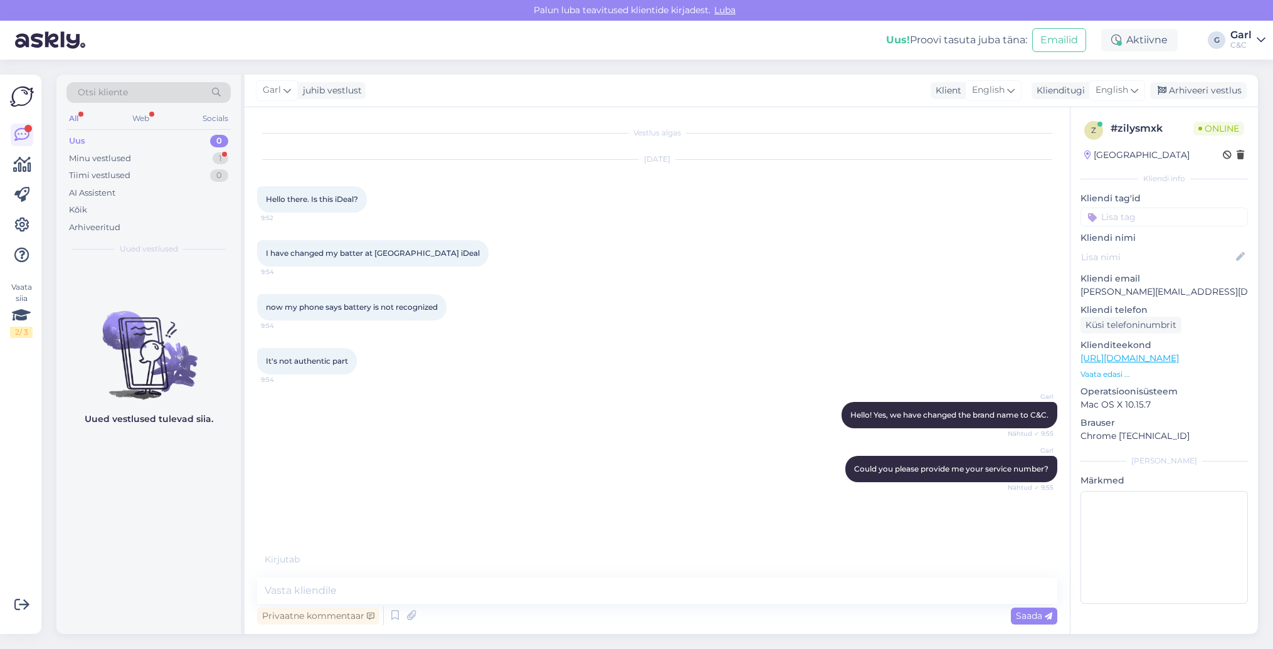
click at [668, 604] on div "Privaatne kommentaar Saada" at bounding box center [657, 616] width 800 height 24
click at [670, 588] on textarea at bounding box center [657, 591] width 800 height 26
click at [670, 590] on textarea at bounding box center [657, 591] width 800 height 26
click at [667, 591] on textarea at bounding box center [657, 591] width 800 height 26
type textarea "Yes, please."
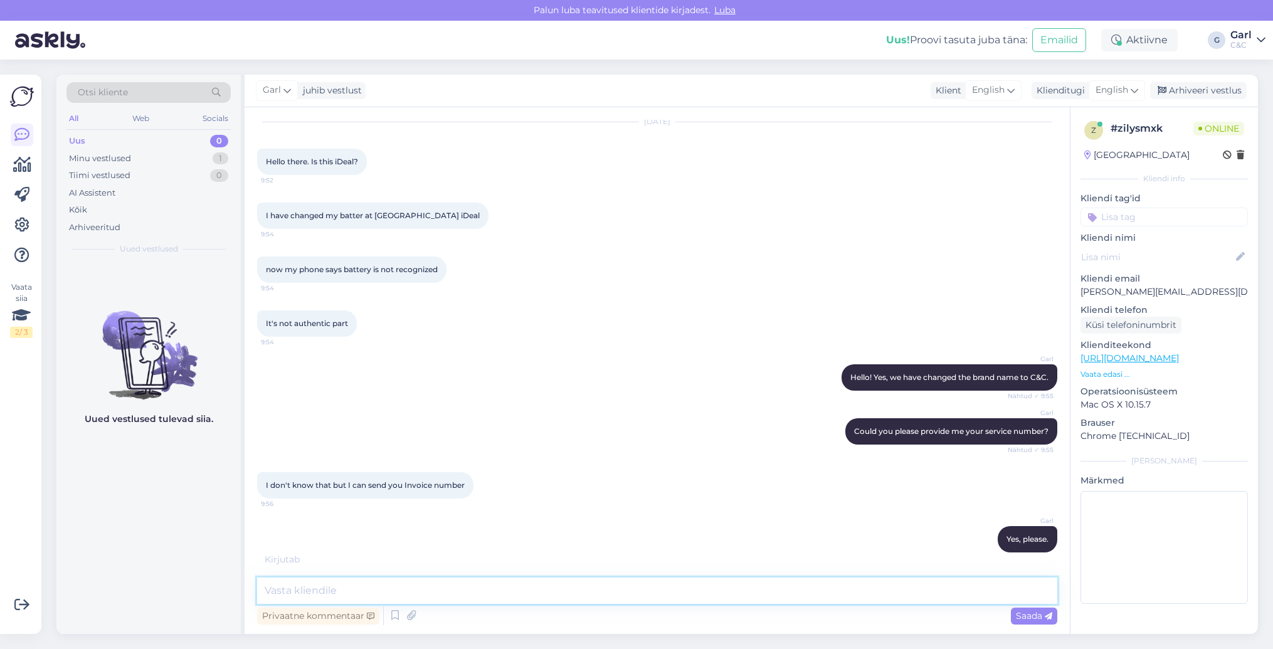
scroll to position [91, 0]
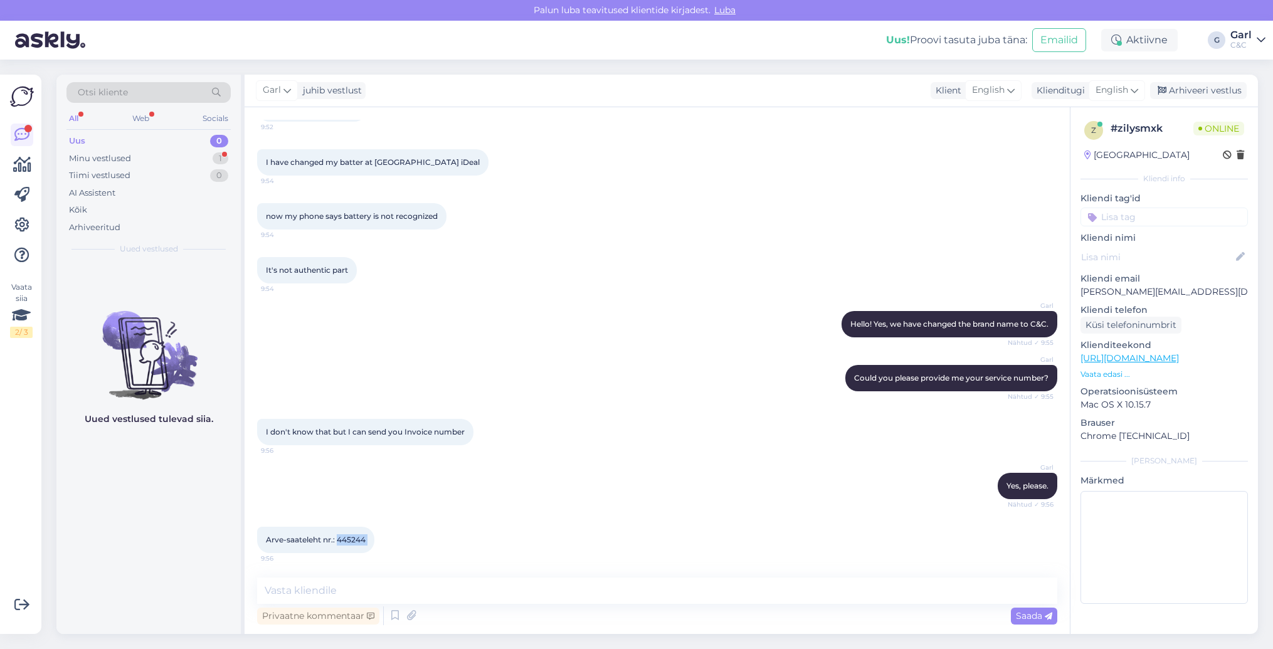
drag, startPoint x: 338, startPoint y: 542, endPoint x: 376, endPoint y: 541, distance: 38.3
click at [374, 541] on div "Arve-saateleht nr.: 445244 9:56" at bounding box center [315, 540] width 117 height 26
copy div "445244 9:56"
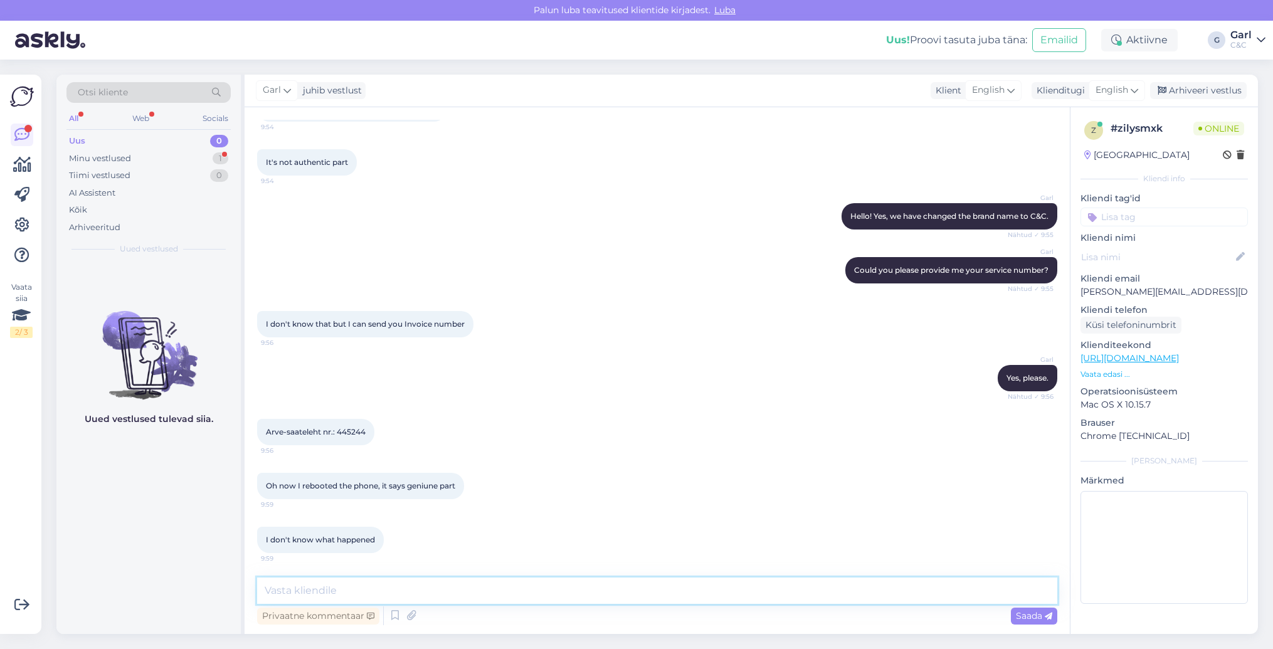
click at [477, 593] on textarea at bounding box center [657, 591] width 800 height 26
click at [497, 551] on div "I don't know what happened 9:59" at bounding box center [657, 540] width 800 height 54
click at [593, 591] on textarea at bounding box center [657, 591] width 800 height 26
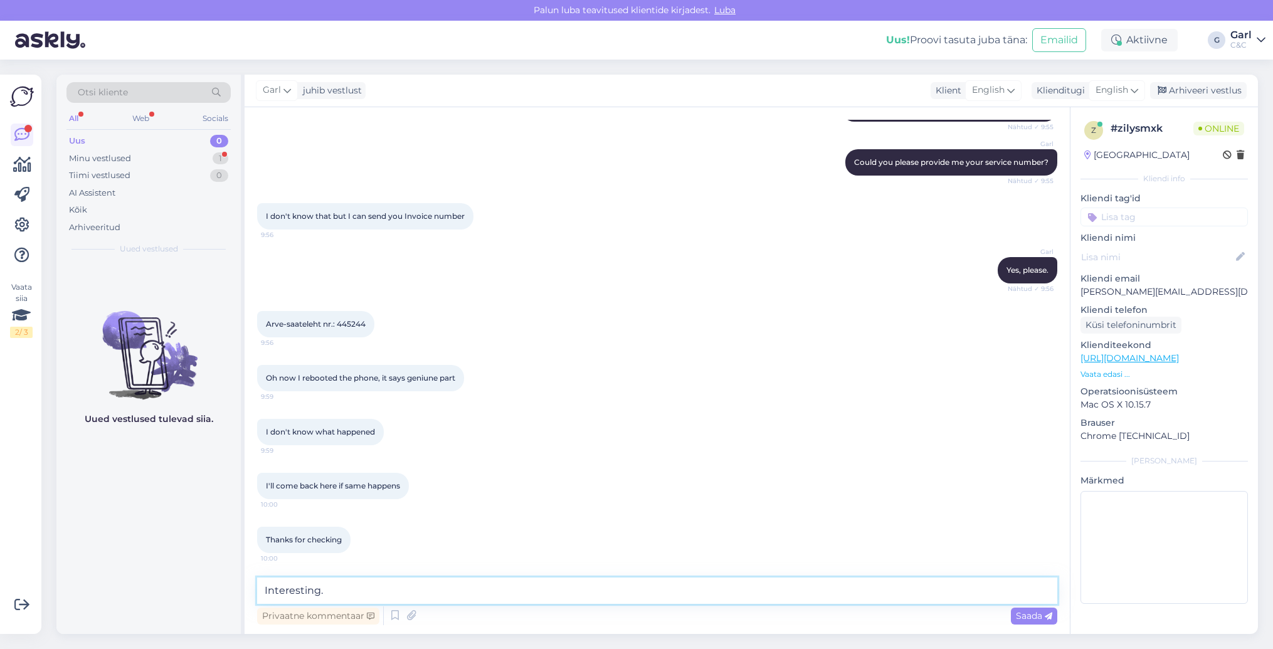
click at [347, 584] on textarea "Interesting." at bounding box center [657, 591] width 800 height 26
paste textarea "It was probably a software anomaly. We use Apple spare parts for maintenance."
type textarea "Interesting. It was probably a software anomaly. We use Apple spare parts for m…"
click at [507, 601] on textarea "Interesting. It was probably a software anomaly. We use Apple spare parts for m…" at bounding box center [657, 591] width 800 height 26
click at [696, 601] on textarea "Interesting. It was probably a software anomaly. We use Apple spare parts for m…" at bounding box center [657, 591] width 800 height 26
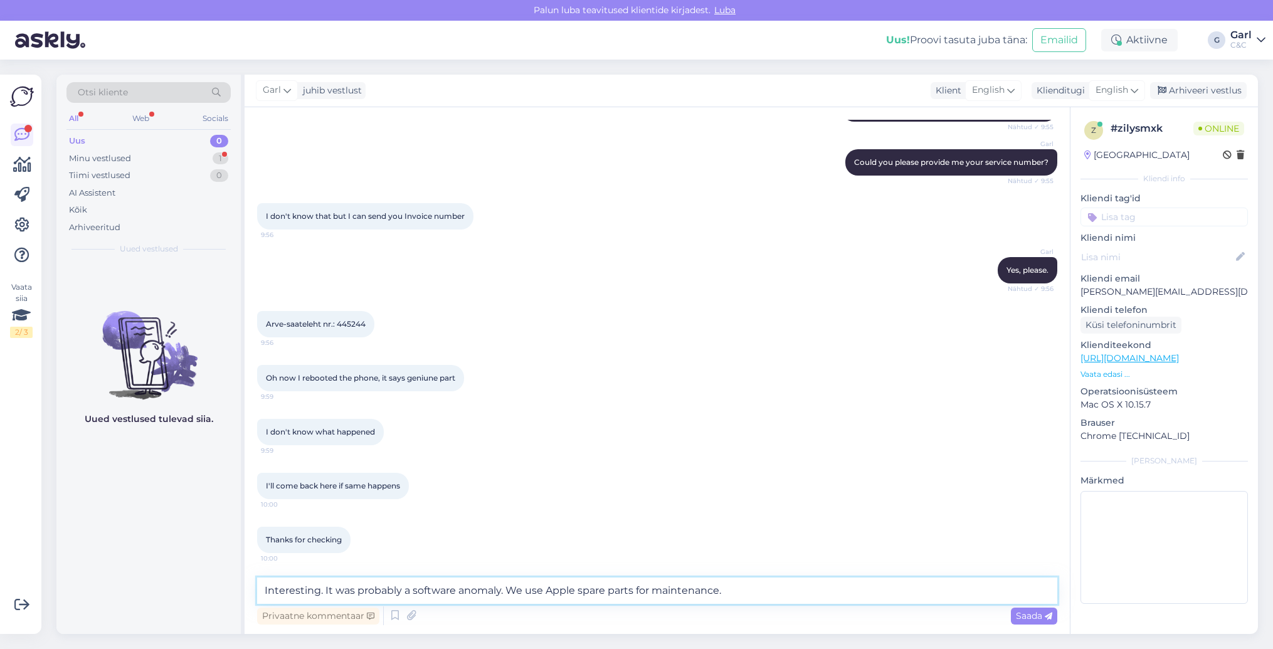
click at [729, 599] on textarea "Interesting. It was probably a software anomaly. We use Apple spare parts for m…" at bounding box center [657, 591] width 800 height 26
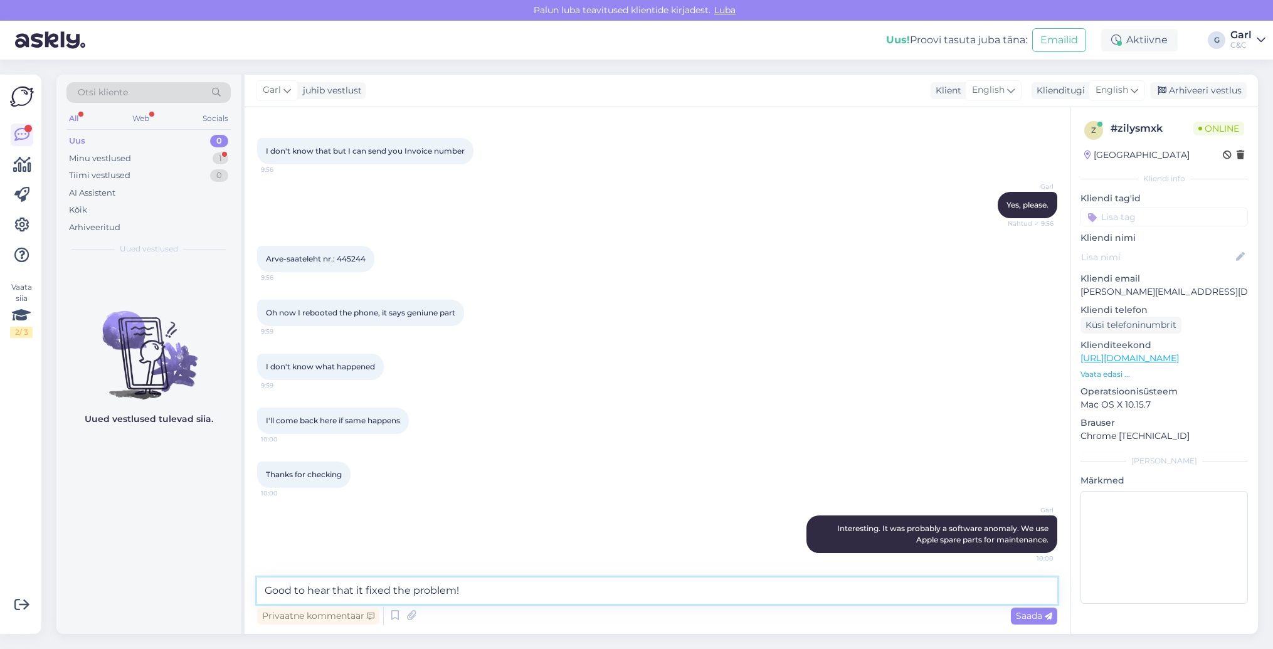
type textarea "Good to hear that it fixed the problem!"
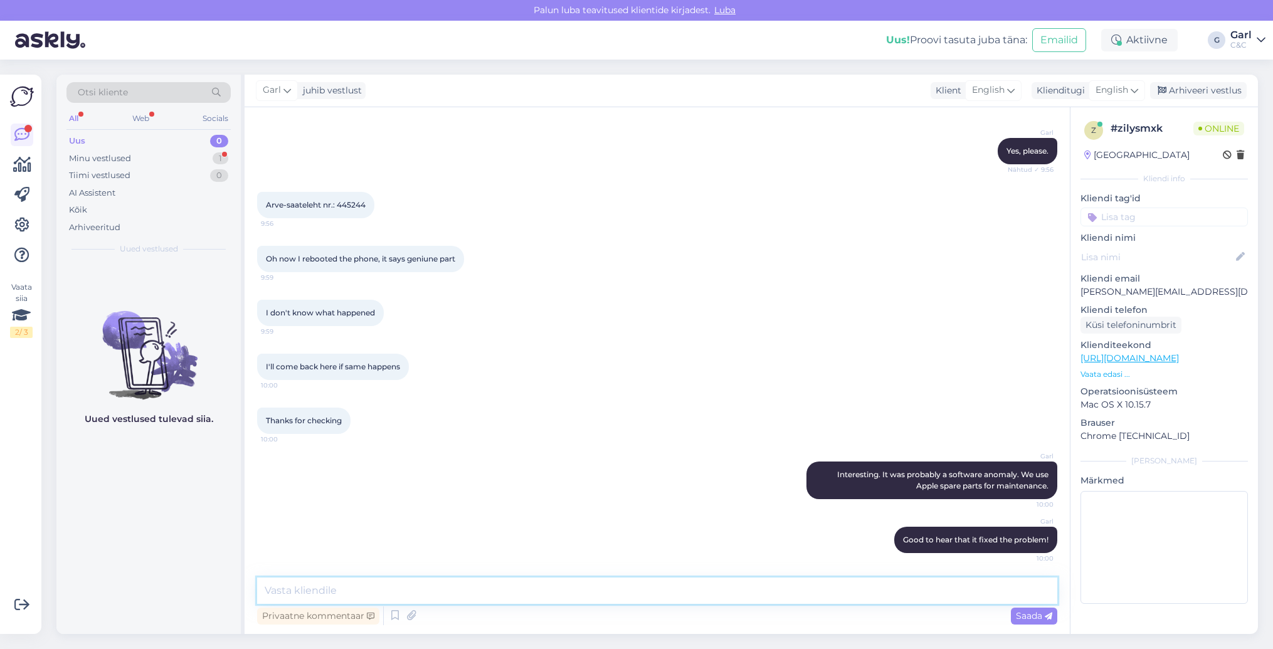
click at [707, 598] on textarea at bounding box center [657, 591] width 800 height 26
click at [709, 595] on textarea at bounding box center [657, 591] width 800 height 26
click at [202, 159] on div "Minu vestlused 1" at bounding box center [148, 159] width 164 height 18
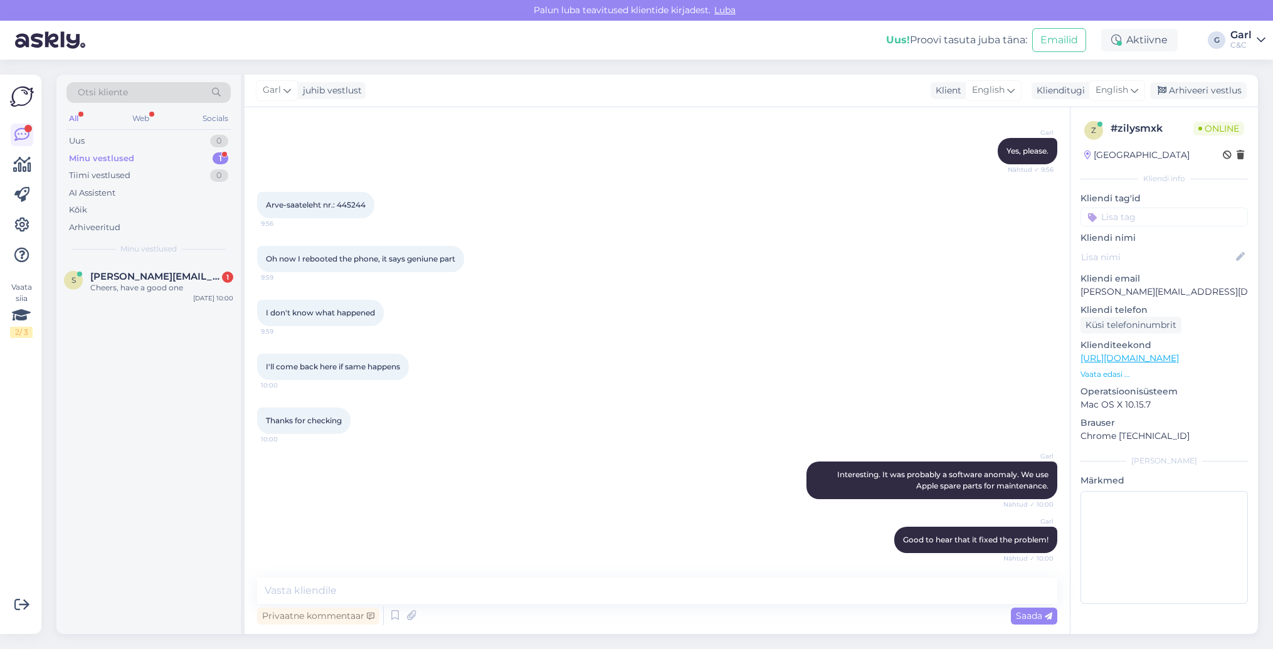
scroll to position [480, 0]
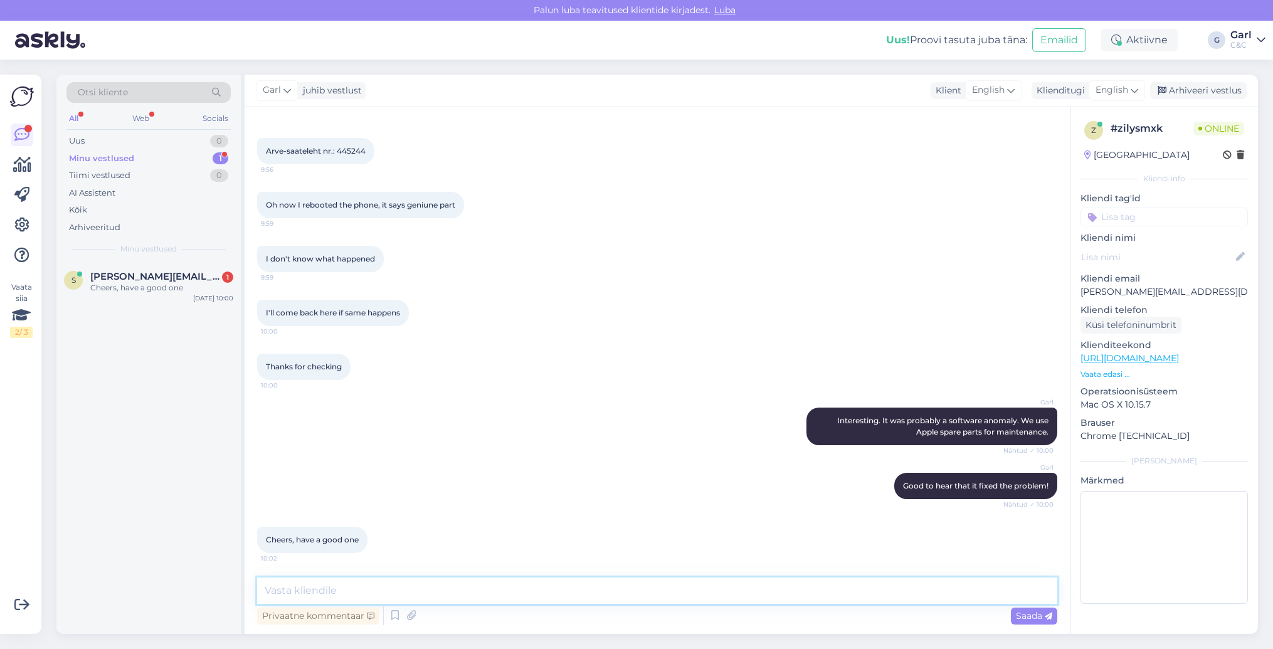
click at [588, 591] on textarea at bounding box center [657, 591] width 800 height 26
type textarea "You too!"
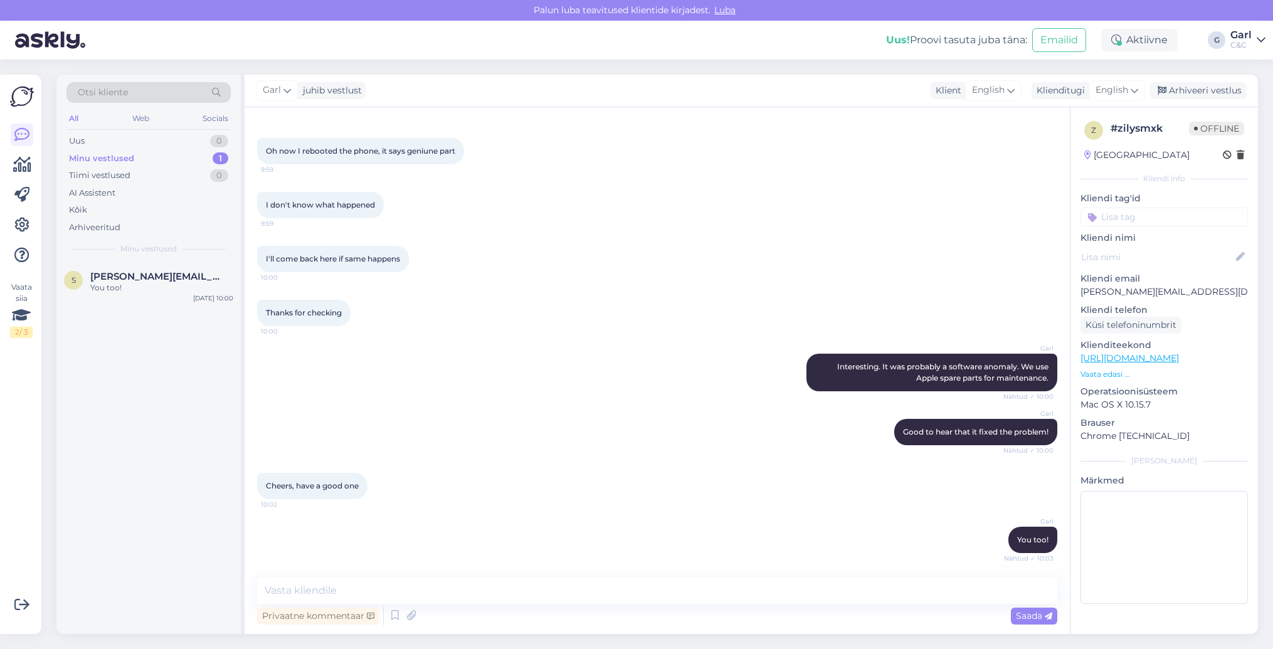
click at [616, 312] on div "Thanks for checking 10:00" at bounding box center [657, 313] width 800 height 54
click at [1175, 91] on div "Arhiveeri vestlus" at bounding box center [1198, 90] width 97 height 17
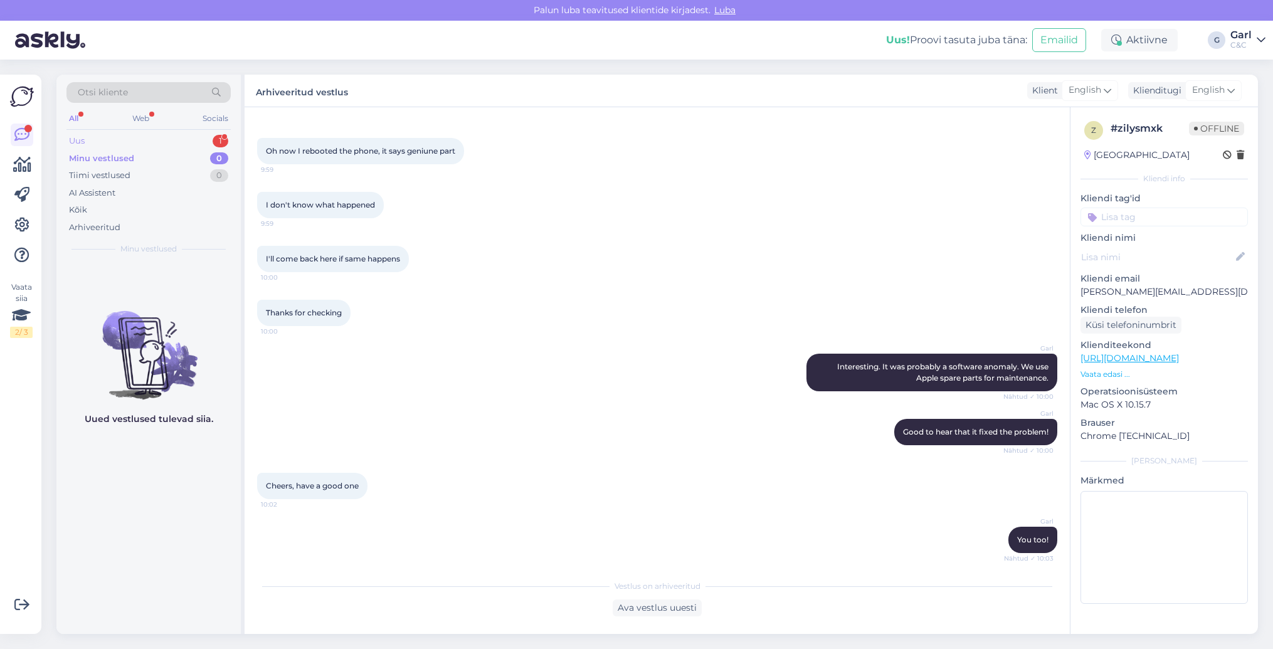
click at [215, 137] on div "1" at bounding box center [221, 141] width 16 height 13
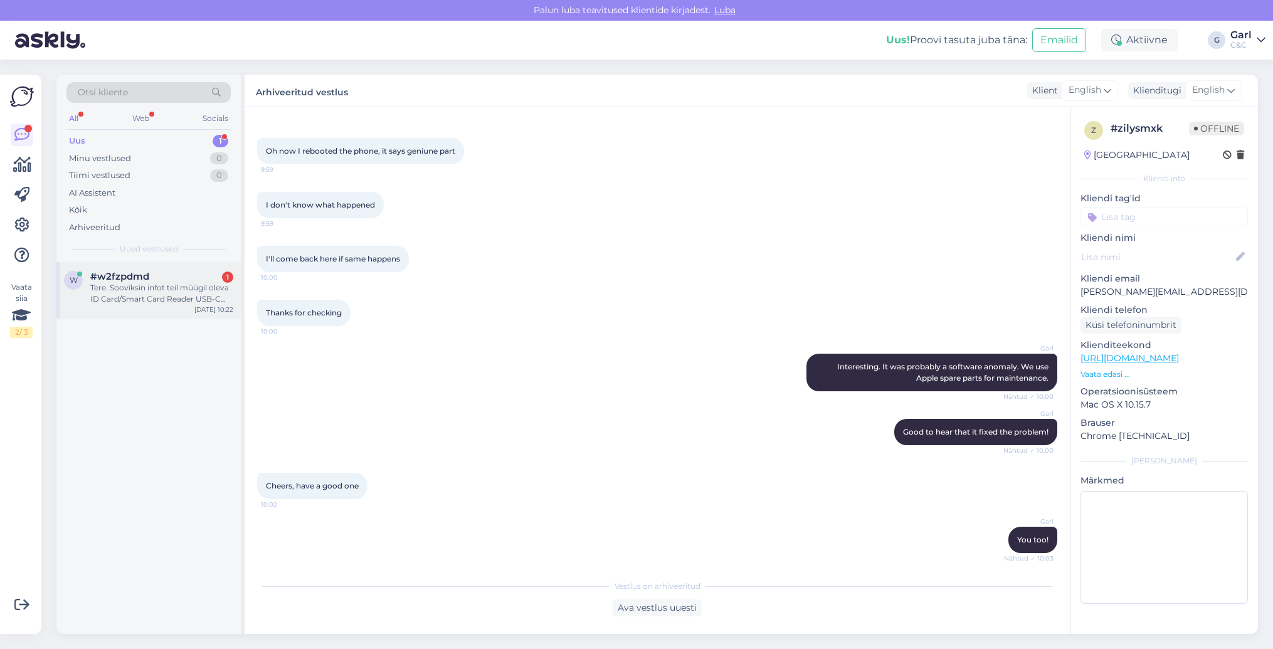
click at [191, 291] on div "Tere. Sooviksin infot teil müügil oleva ID Card/Smart Card Reader USB-C kohta. …" at bounding box center [161, 293] width 143 height 23
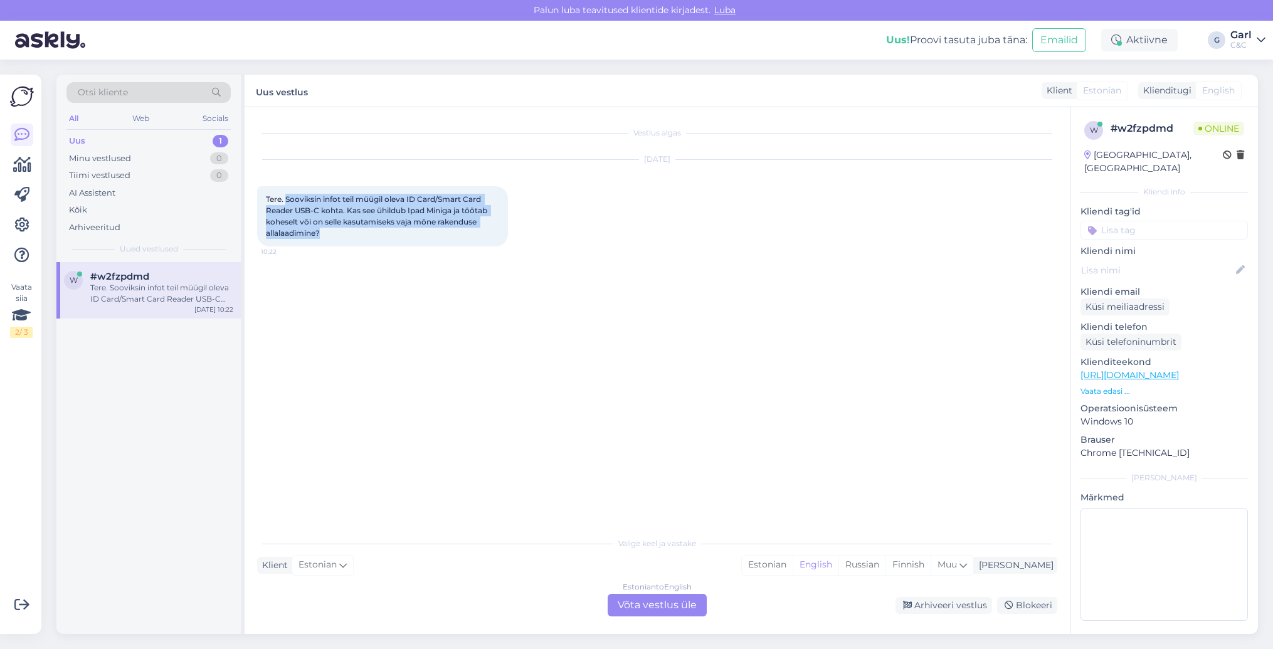
drag, startPoint x: 364, startPoint y: 236, endPoint x: 285, endPoint y: 200, distance: 87.0
click at [285, 200] on div "Tere. Sooviksin infot teil müügil oleva ID Card/Smart Card Reader USB-C kohta. …" at bounding box center [382, 216] width 251 height 60
copy span "Sooviksin infot teil müügil oleva ID Card/Smart Card Reader USB-C kohta. Kas se…"
click at [793, 561] on div "Estonian" at bounding box center [767, 565] width 51 height 19
click at [675, 602] on div "Estonian to Estonian Võta vestlus üle" at bounding box center [657, 605] width 99 height 23
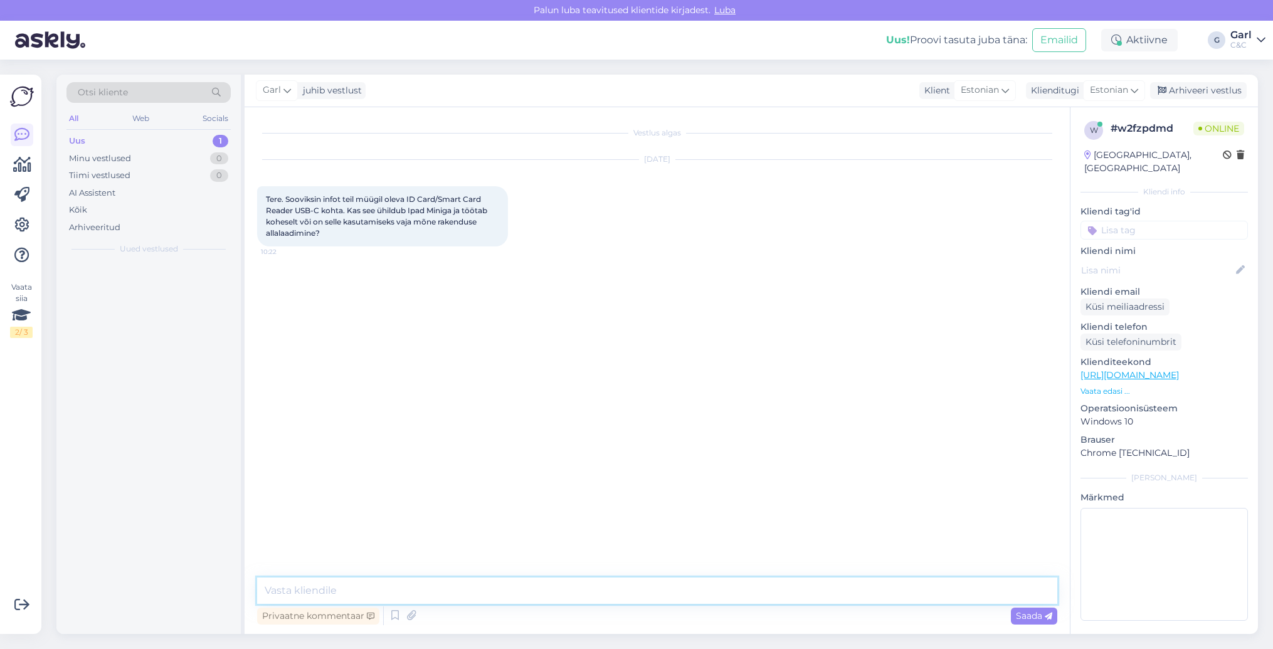
click at [675, 598] on textarea at bounding box center [657, 591] width 800 height 26
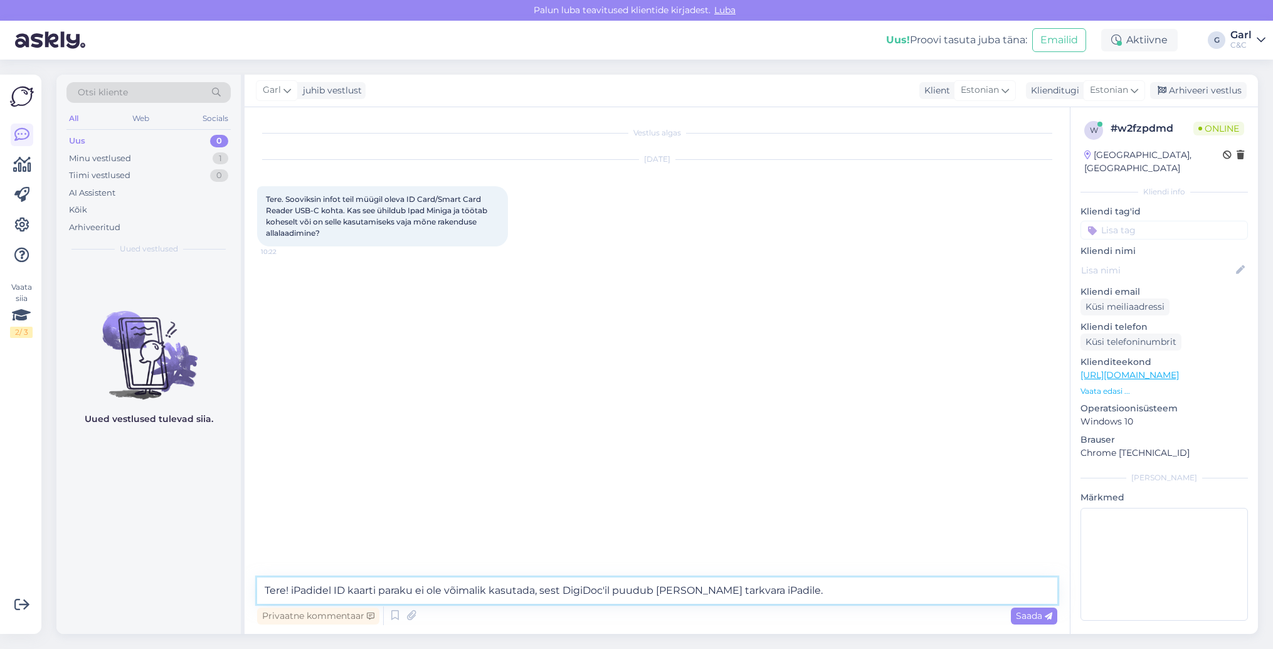
type textarea "Tere! iPadidel ID kaarti paraku ei ole võimalik kasutada, sest DigiDoc'il puudu…"
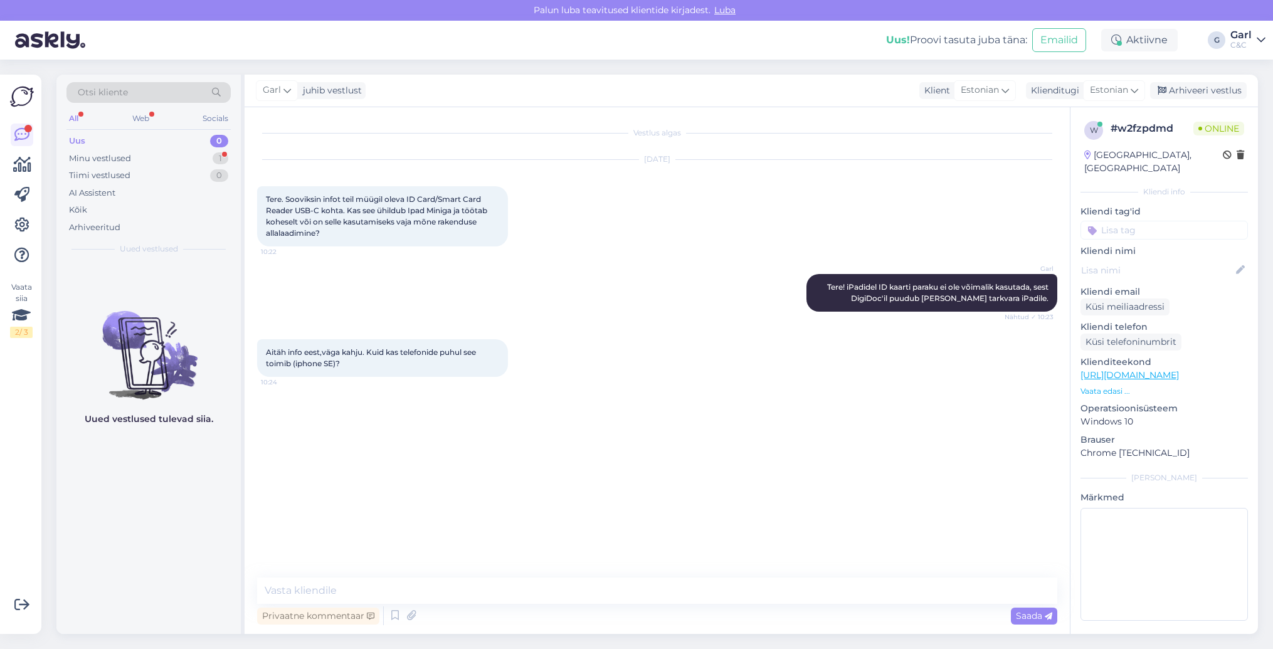
click at [1174, 369] on link "[URL][DOMAIN_NAME]" at bounding box center [1130, 374] width 98 height 11
click at [369, 591] on textarea at bounding box center [657, 591] width 800 height 26
type textarea "e"
type textarea "Ei toimi paraku. See seade on mõeldud pigem MacBookidele."
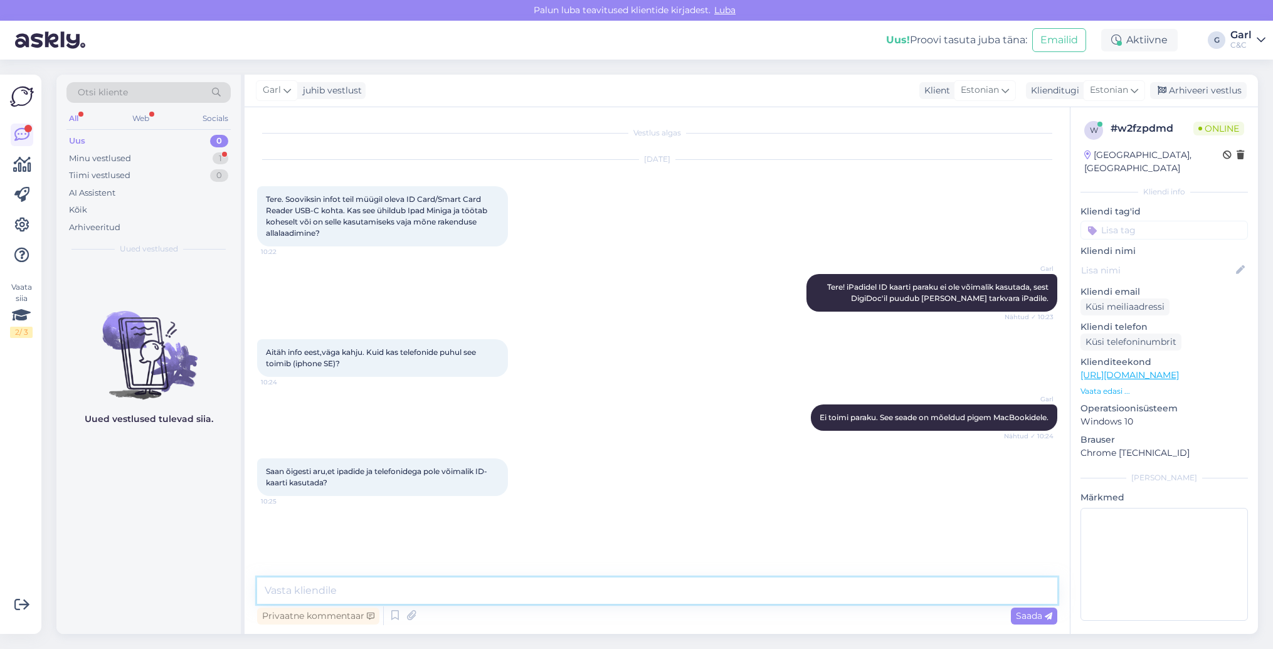
click at [532, 589] on textarea at bounding box center [657, 591] width 800 height 26
type textarea "Füüsilist ID kaarti mitte. Kuid, Smart-ID ja Mobiil-ID baasil on see võimalik"
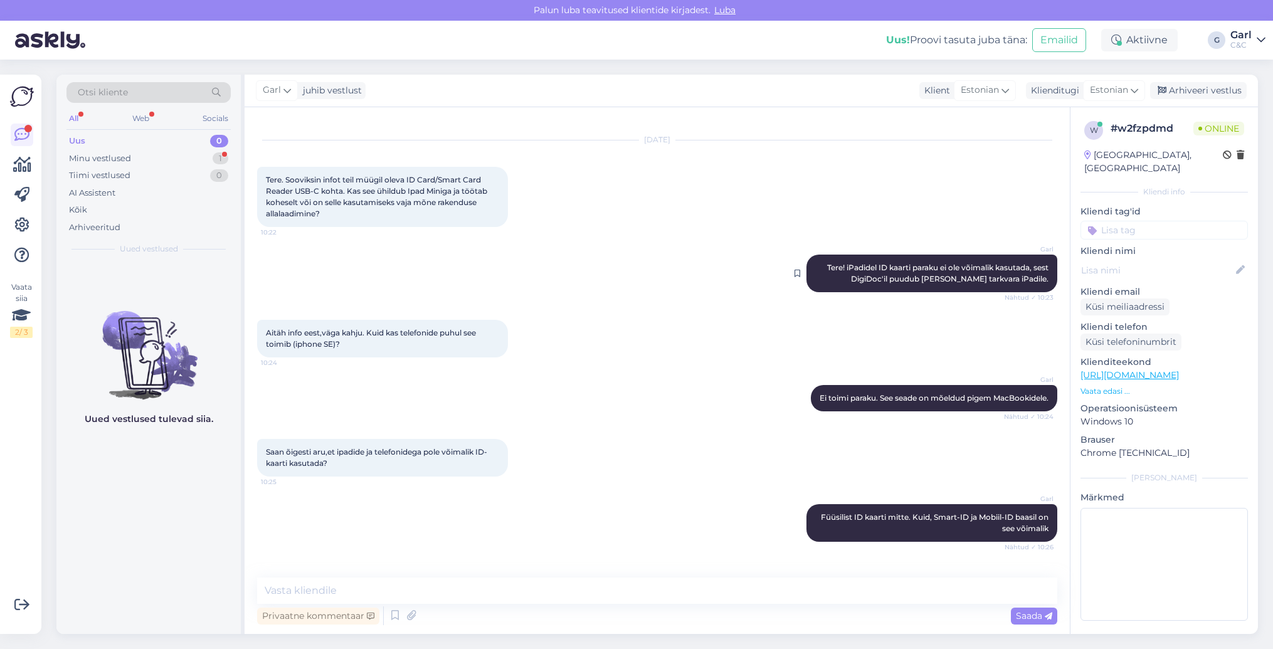
scroll to position [74, 0]
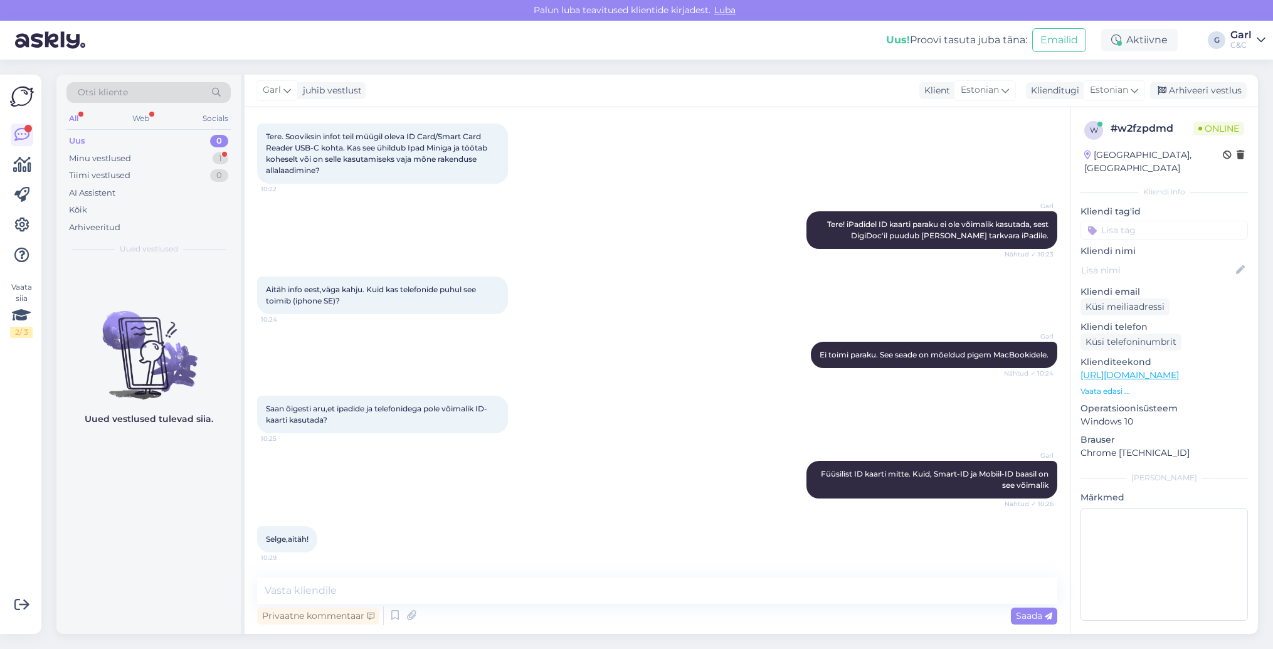
click at [184, 147] on div "Uus 0" at bounding box center [148, 141] width 164 height 18
click at [181, 153] on div "Minu vestlused 1" at bounding box center [148, 159] width 164 height 18
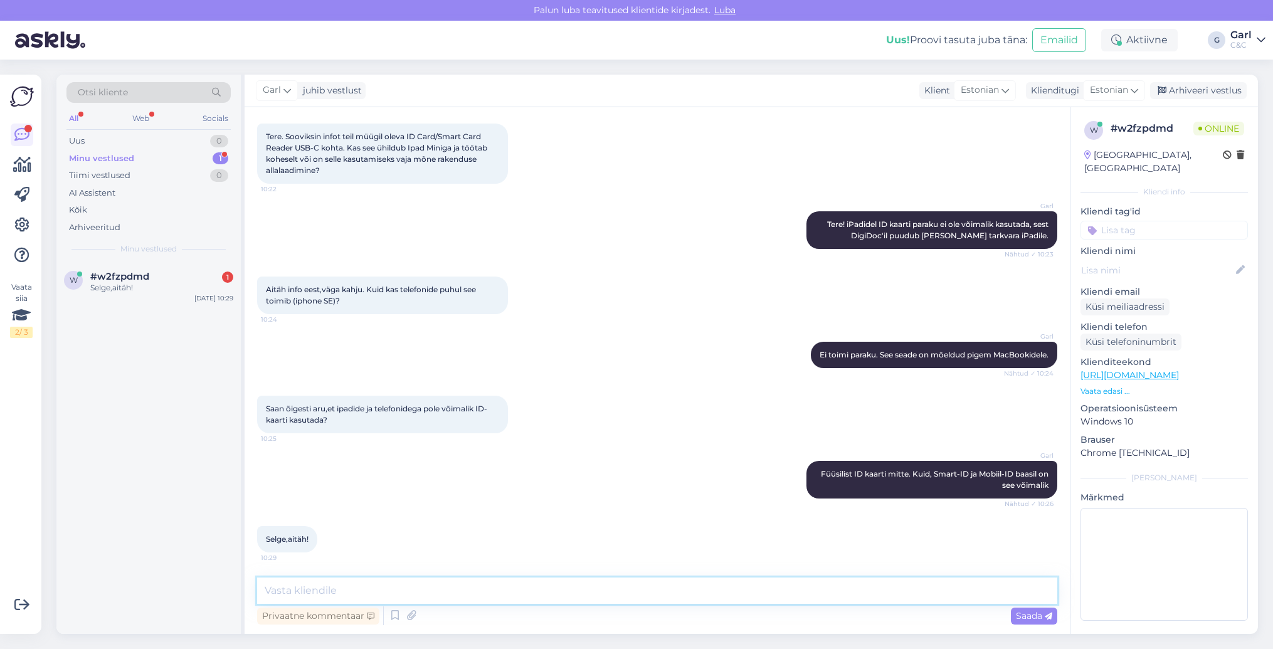
click at [499, 593] on textarea at bounding box center [657, 591] width 800 height 26
type textarea "[PERSON_NAME], võtke heaks!"
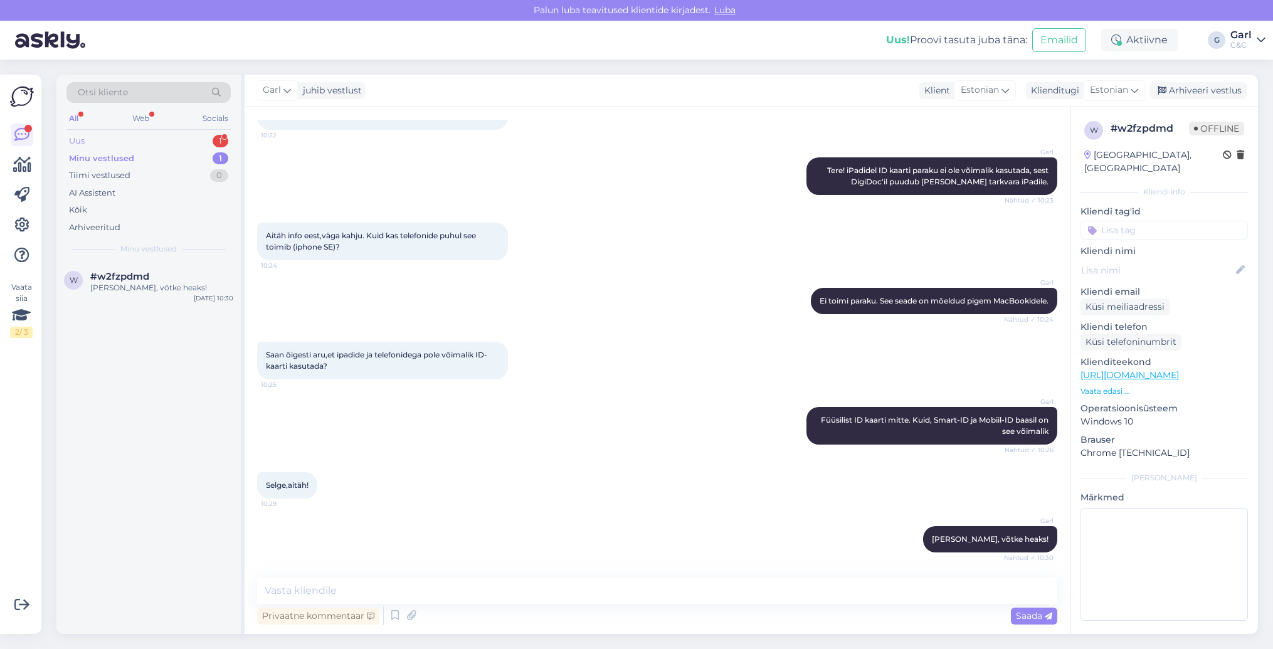
click at [211, 135] on div "Uus 1" at bounding box center [148, 141] width 164 height 18
click at [170, 303] on div "hi, dod you have AirPods Pro 2 Ear Tips - 4 pairs" at bounding box center [161, 293] width 143 height 23
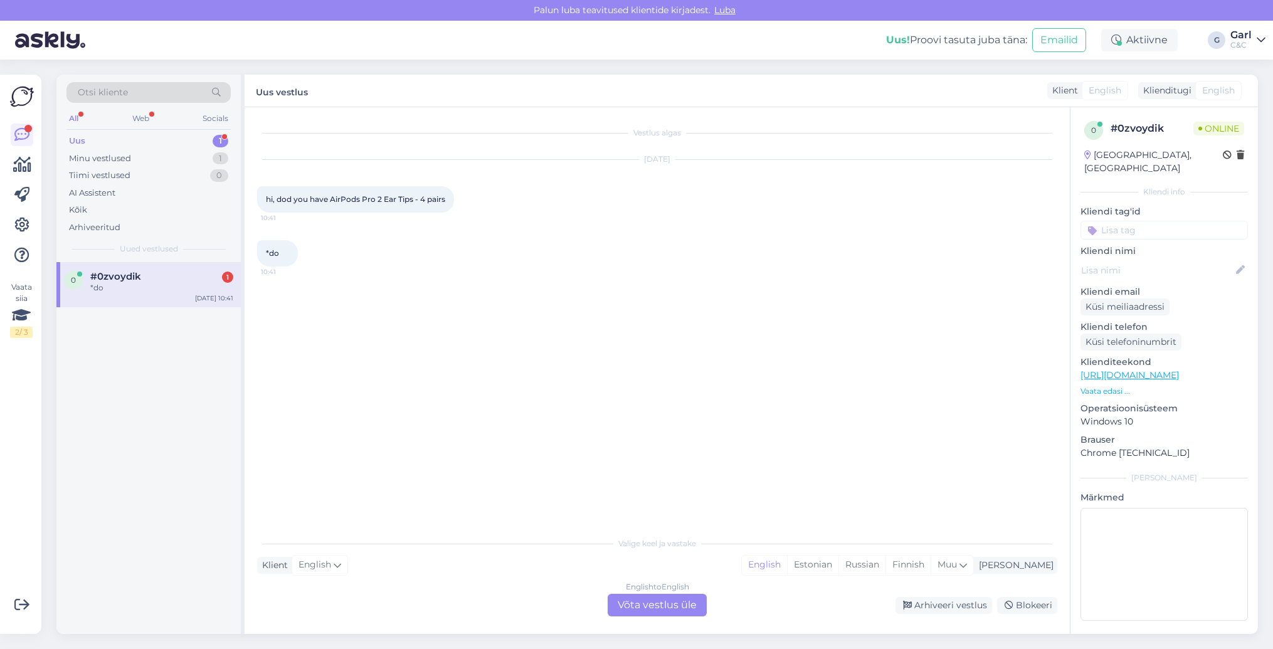
click at [658, 600] on div "English to English Võta vestlus üle" at bounding box center [657, 605] width 99 height 23
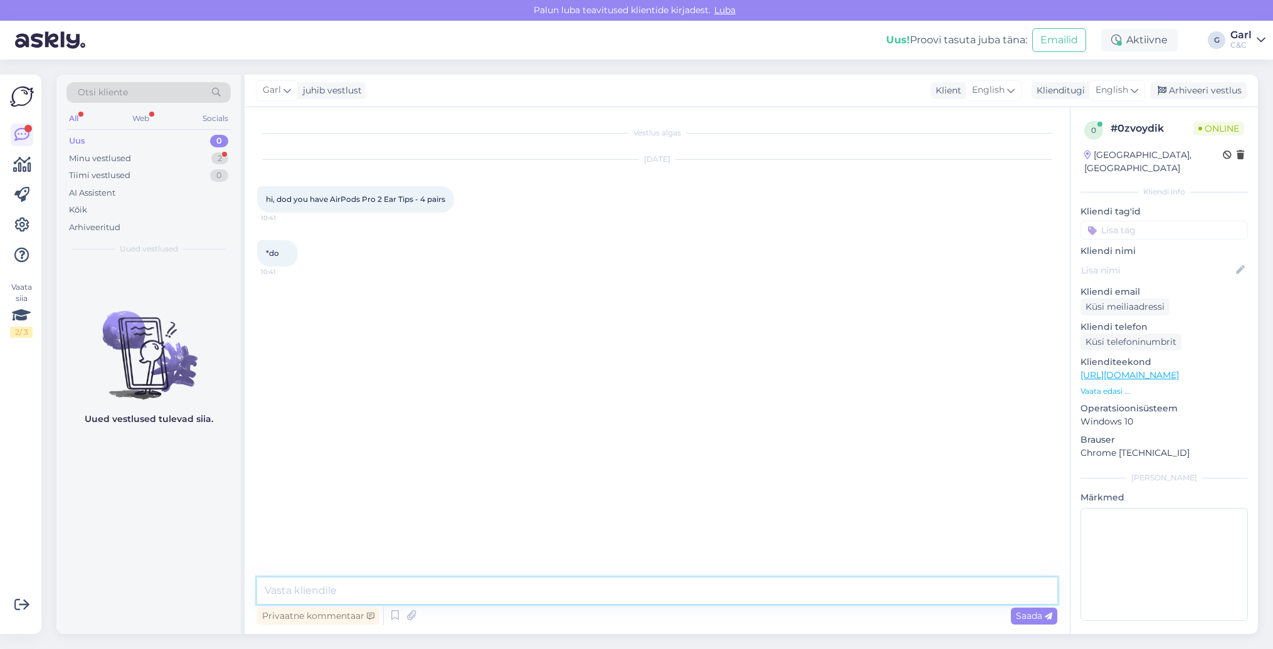
click at [655, 589] on textarea at bounding box center [657, 591] width 800 height 26
click at [452, 594] on textarea "Hello! We do not have 4 pairs, but we have 1 pair/per size." at bounding box center [657, 591] width 800 height 26
click at [642, 593] on textarea "Hello! We do not have 4 pairs, but we do have 1 pair/per size." at bounding box center [657, 591] width 800 height 26
type textarea "Hello! We do not have 4 pairs, but we do have 1 pair/per size. 7€ is the cost o…"
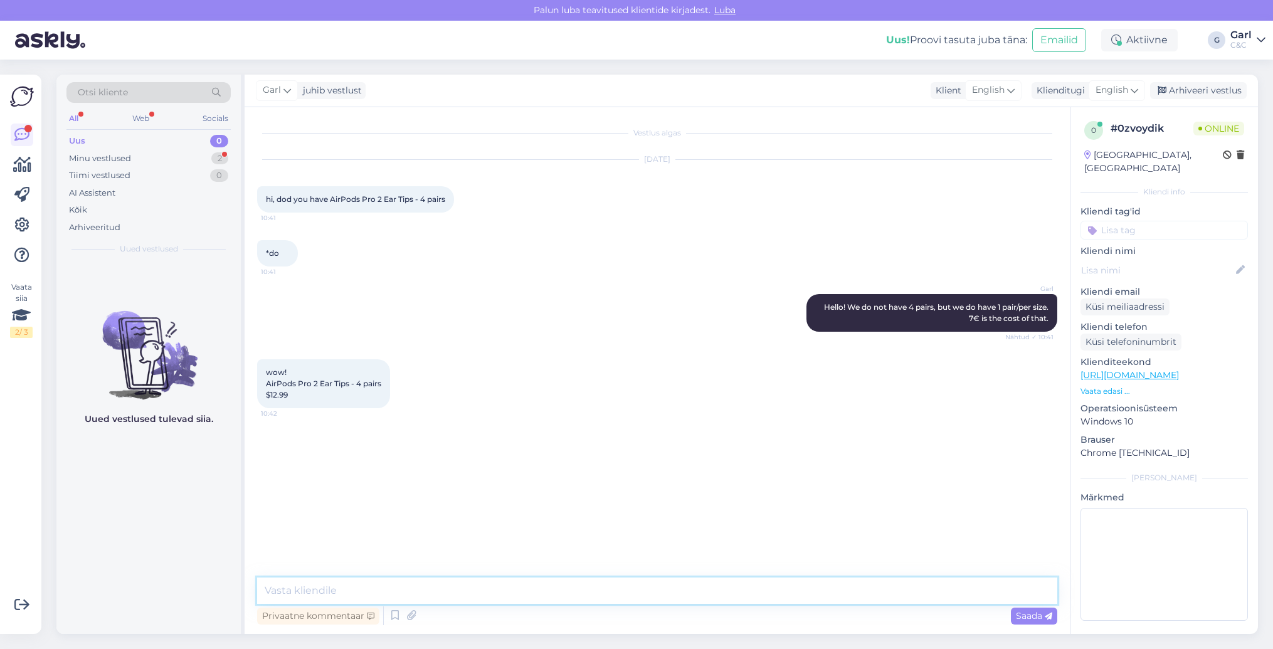
paste textarea "At this point, you should note that the prices displayed on the Apple page do n…"
type textarea "At this point, you should note that the prices displayed on the Apple page do n…"
click at [494, 588] on textarea "At this point, you should note that the prices displayed on the Apple page do n…" at bounding box center [657, 591] width 800 height 26
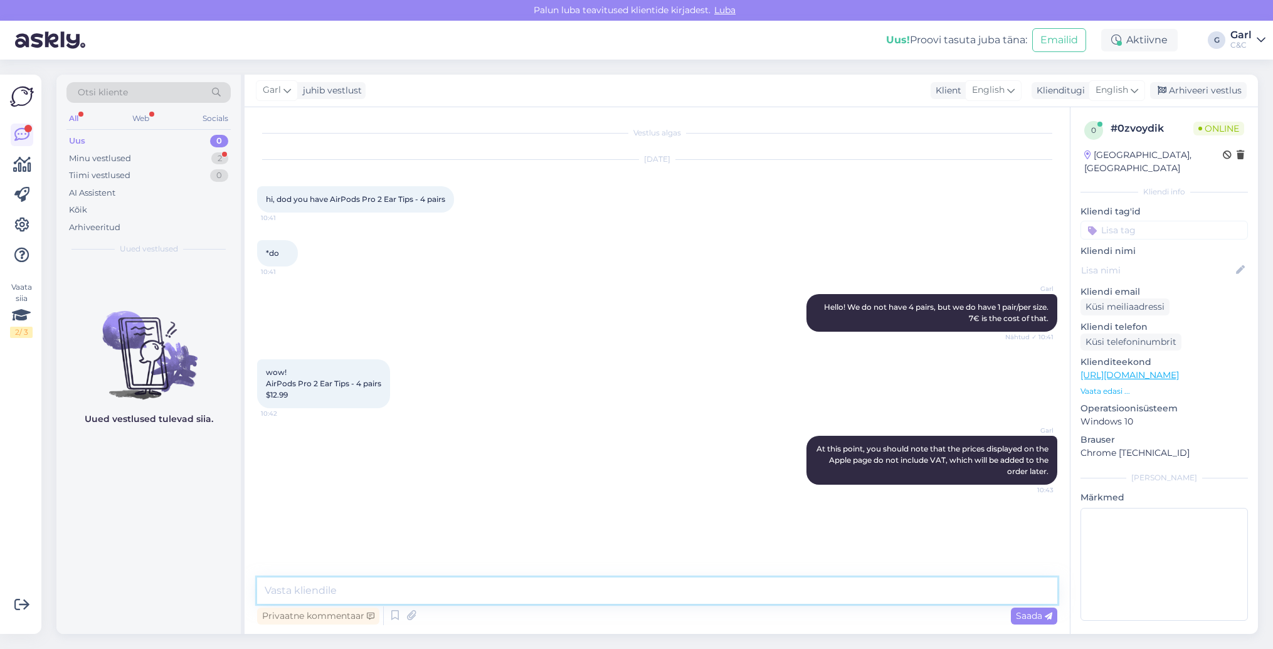
click at [494, 588] on textarea at bounding box center [657, 591] width 800 height 26
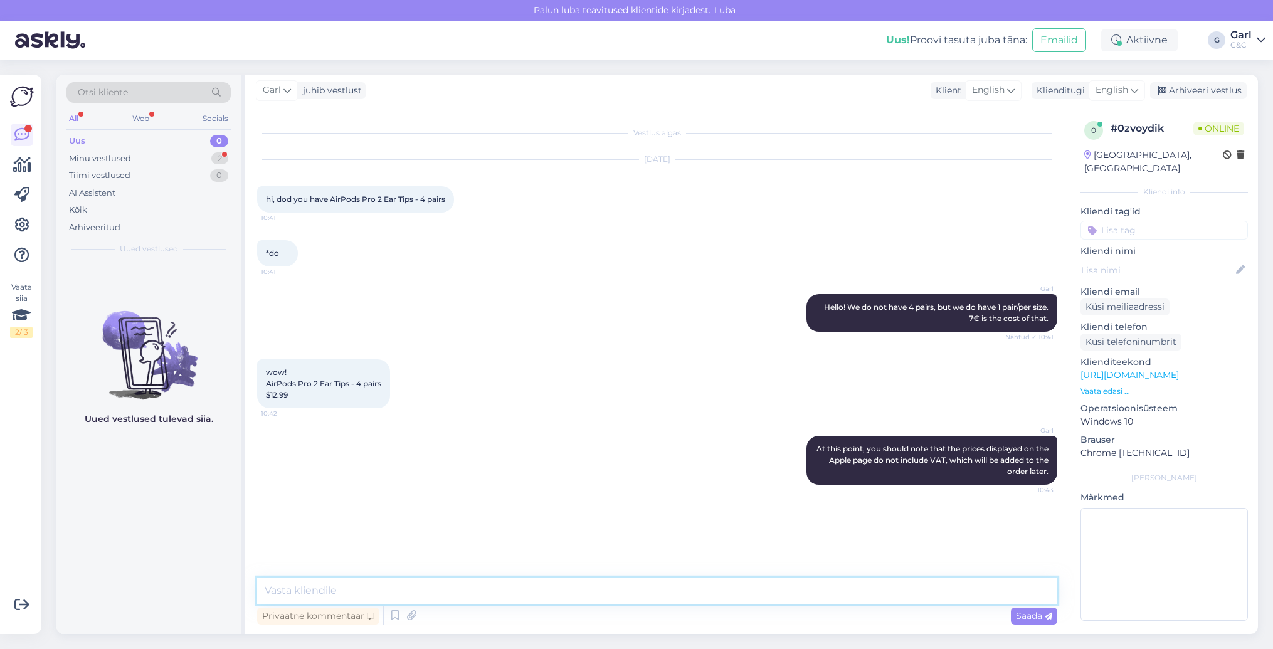
click at [505, 589] on textarea at bounding box center [657, 591] width 800 height 26
click at [584, 586] on textarea at bounding box center [657, 591] width 800 height 26
click at [616, 593] on textarea at bounding box center [657, 591] width 800 height 26
click at [615, 592] on textarea at bounding box center [657, 591] width 800 height 26
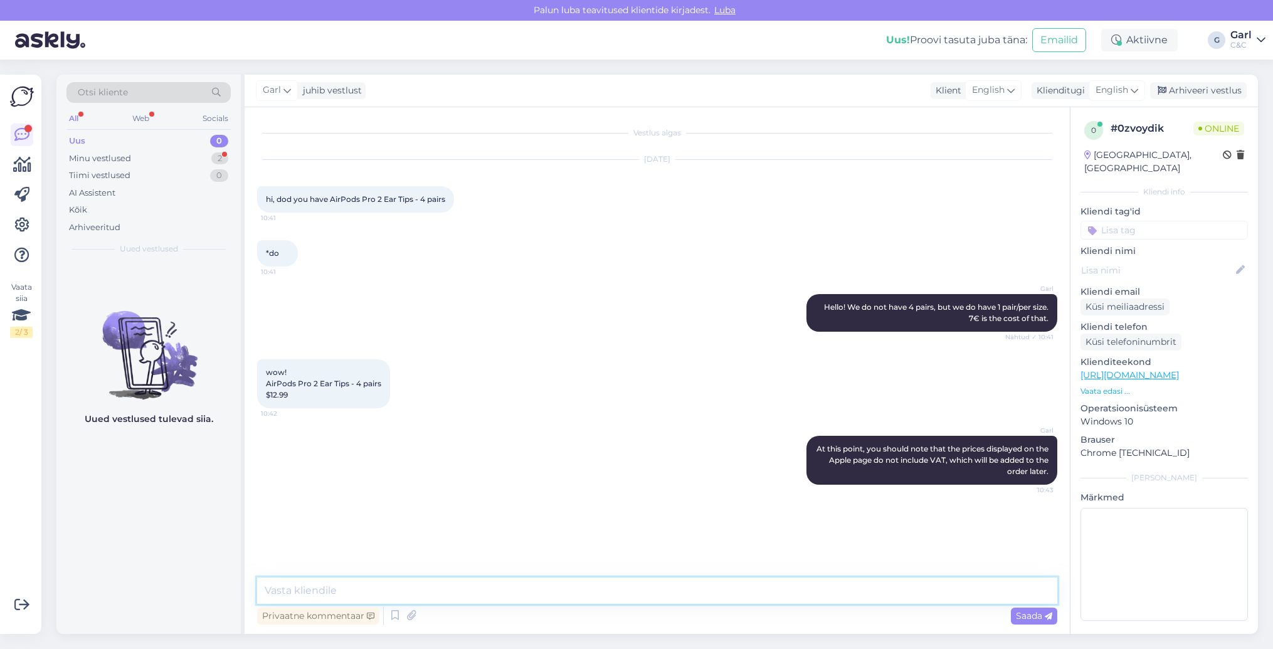
click at [615, 592] on textarea at bounding box center [657, 591] width 800 height 26
click at [692, 589] on textarea at bounding box center [657, 591] width 800 height 26
click at [696, 598] on textarea at bounding box center [657, 591] width 800 height 26
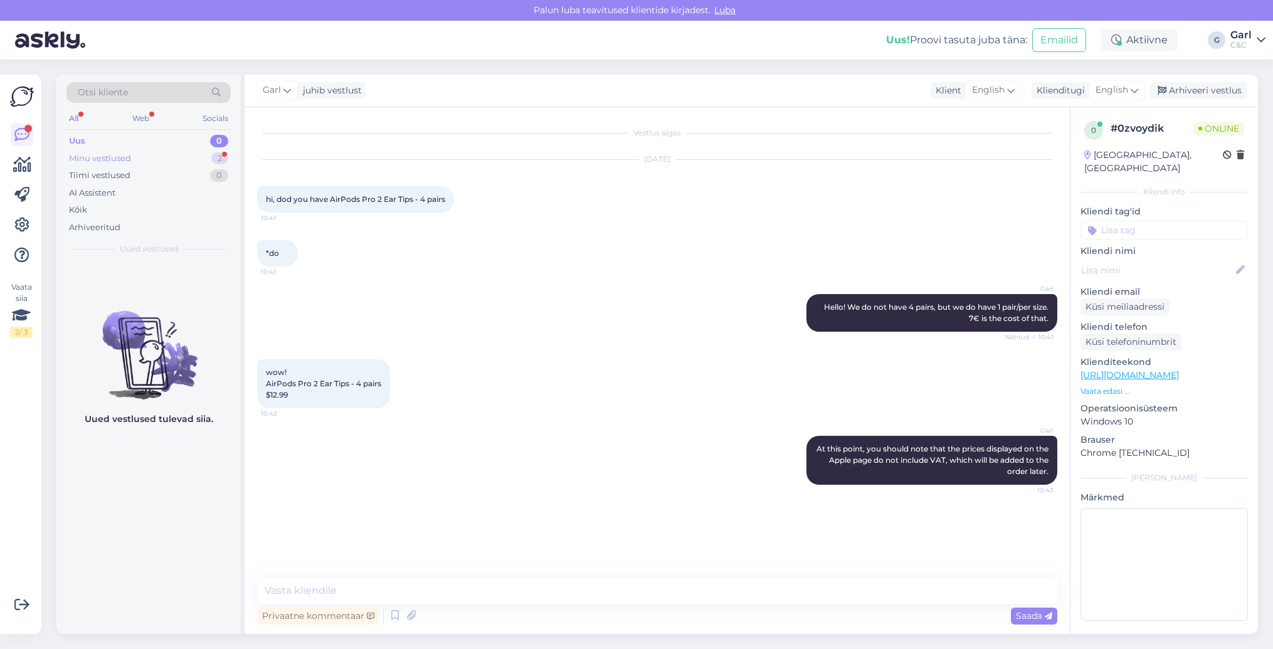
click at [175, 157] on div "Minu vestlused 2" at bounding box center [148, 159] width 164 height 18
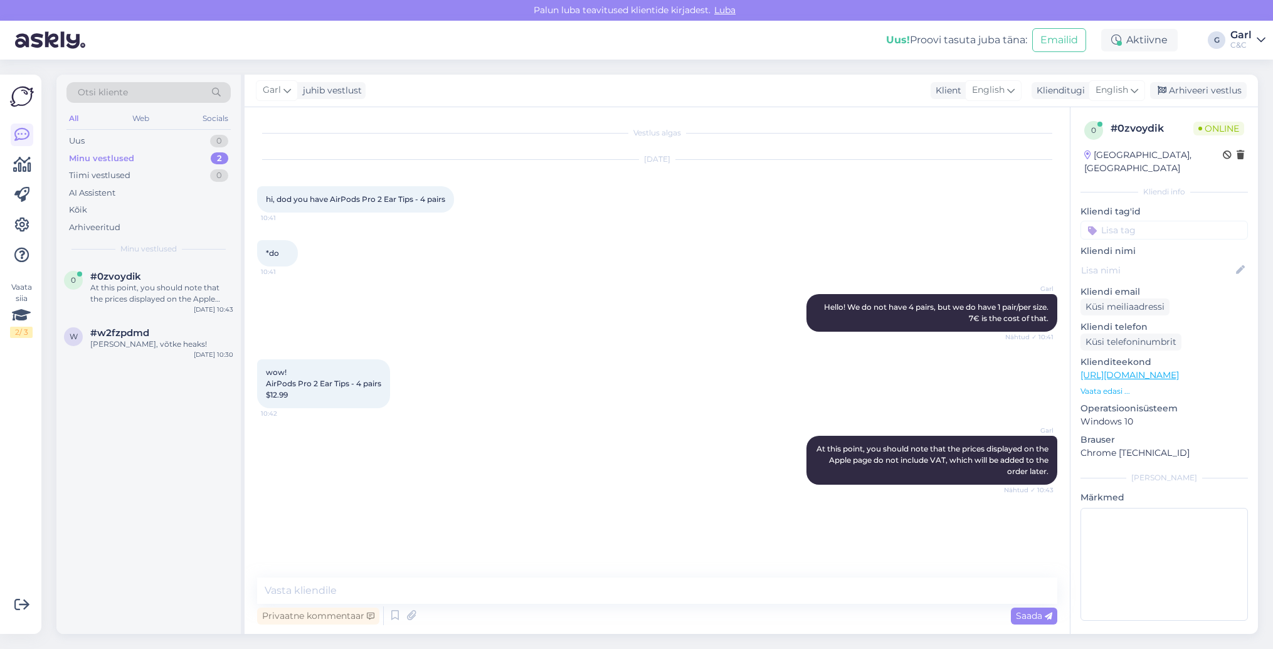
click at [203, 463] on div "0 #0zvoydik At this point, you should note that the prices displayed on the App…" at bounding box center [148, 448] width 184 height 372
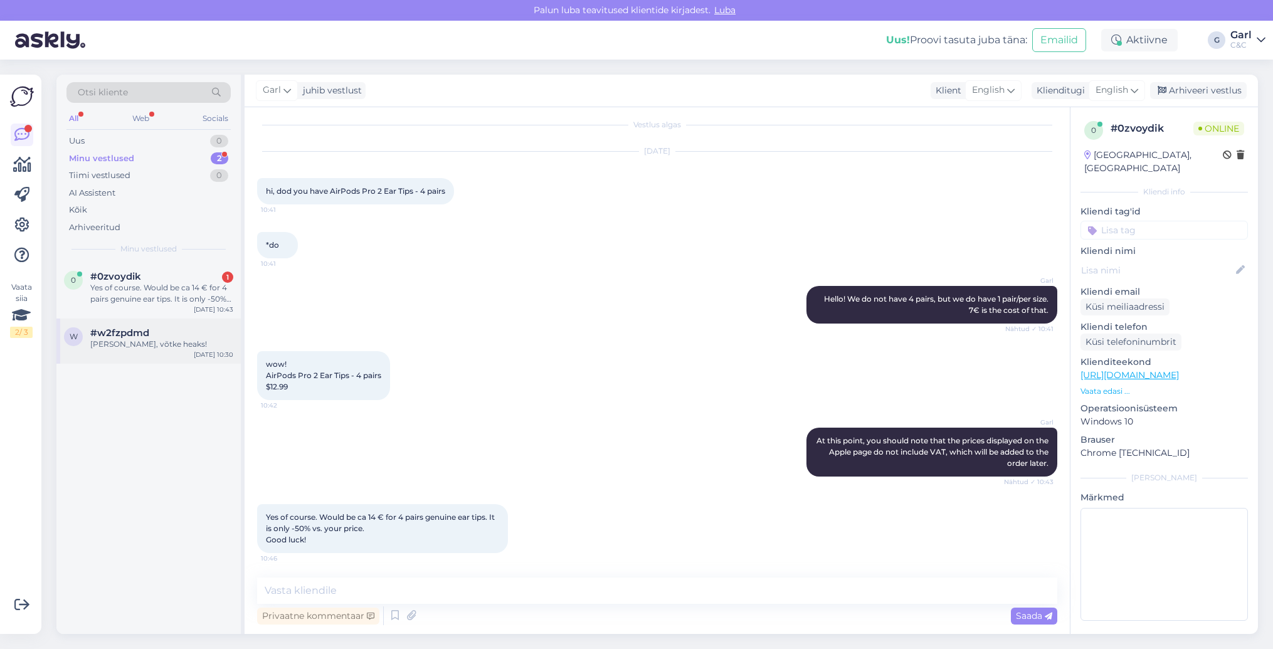
drag, startPoint x: 157, startPoint y: 344, endPoint x: 154, endPoint y: 359, distance: 16.0
click at [154, 359] on div "w #w2fzpdmd Ikka, võtke heaks! [DATE] 10:30" at bounding box center [148, 341] width 184 height 45
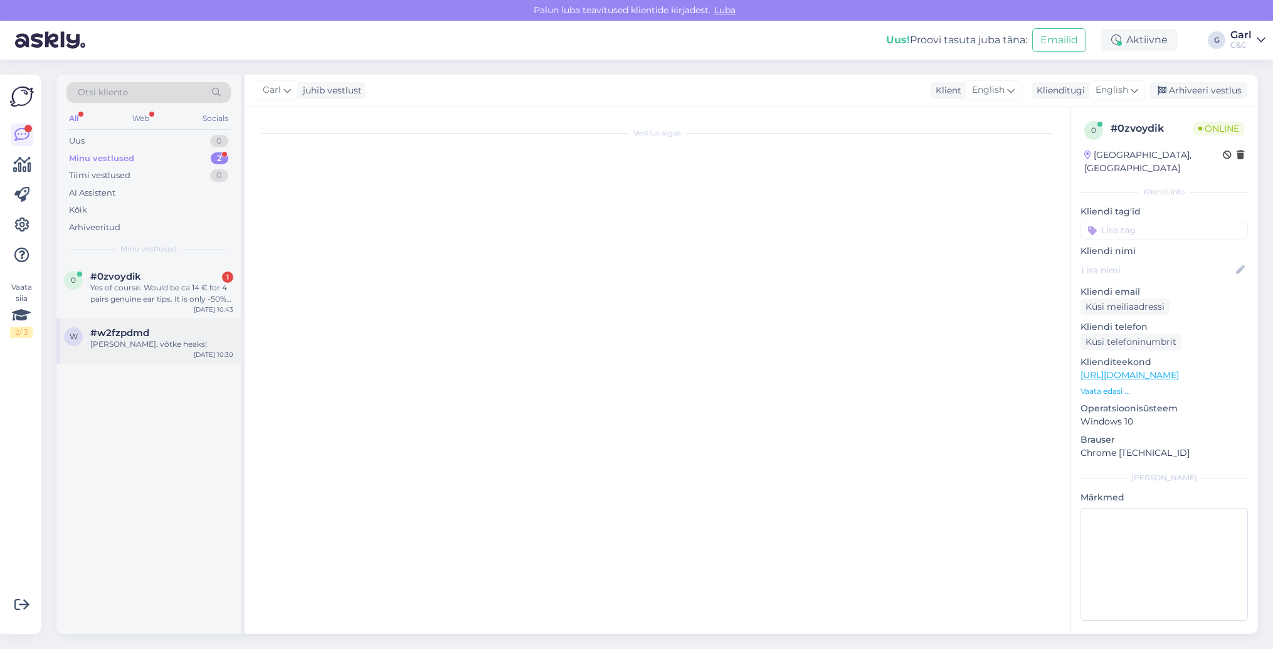
scroll to position [0, 0]
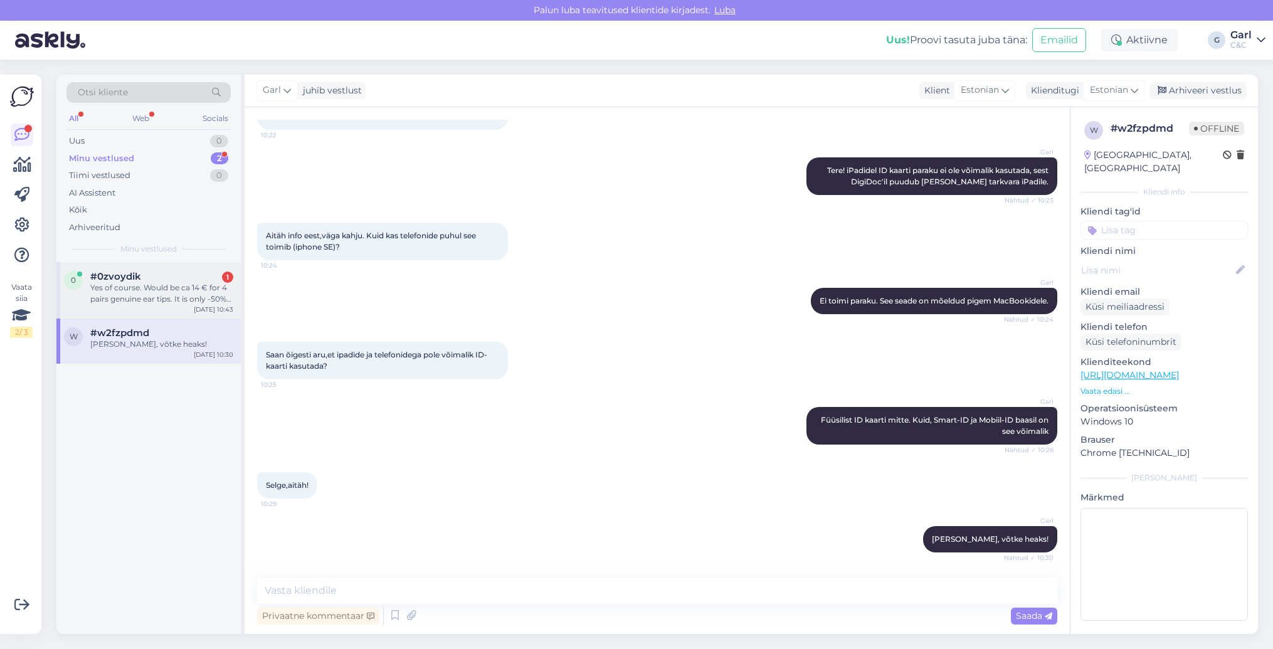
click at [162, 307] on div "0 #0zvoydik 1 Yes of course. Would be ca 14 € for 4 pairs genuine ear tips. It …" at bounding box center [148, 290] width 184 height 56
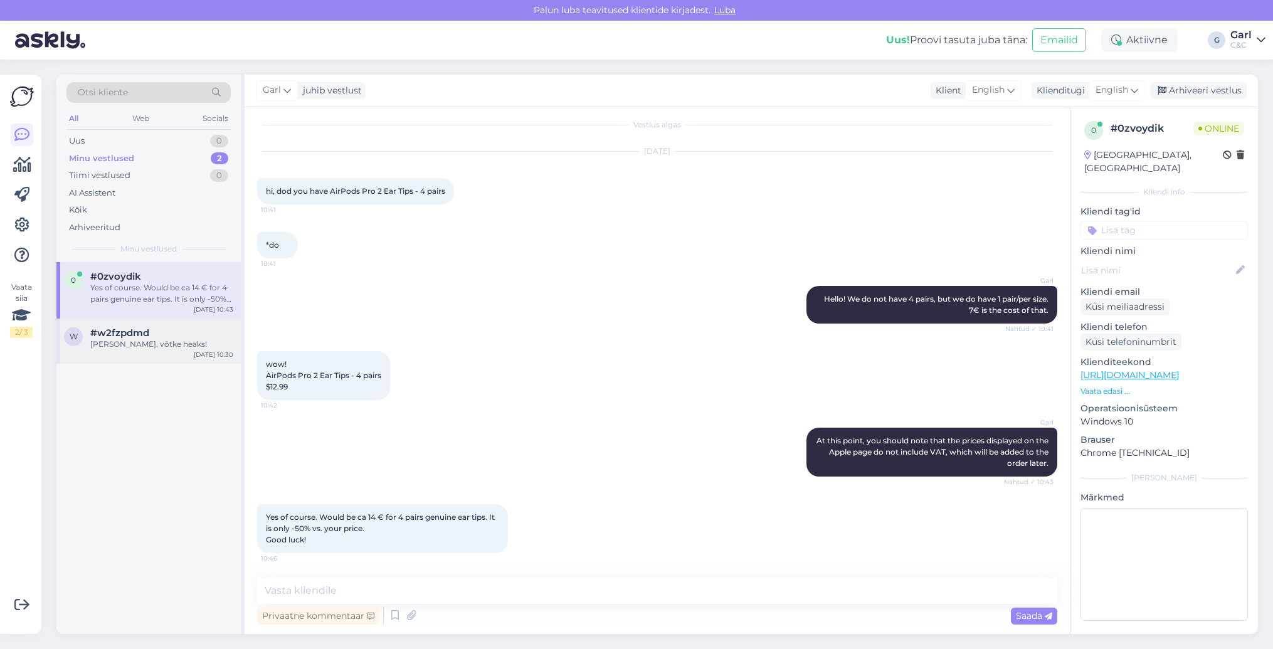
click at [193, 332] on div "#w2fzpdmd" at bounding box center [161, 332] width 143 height 11
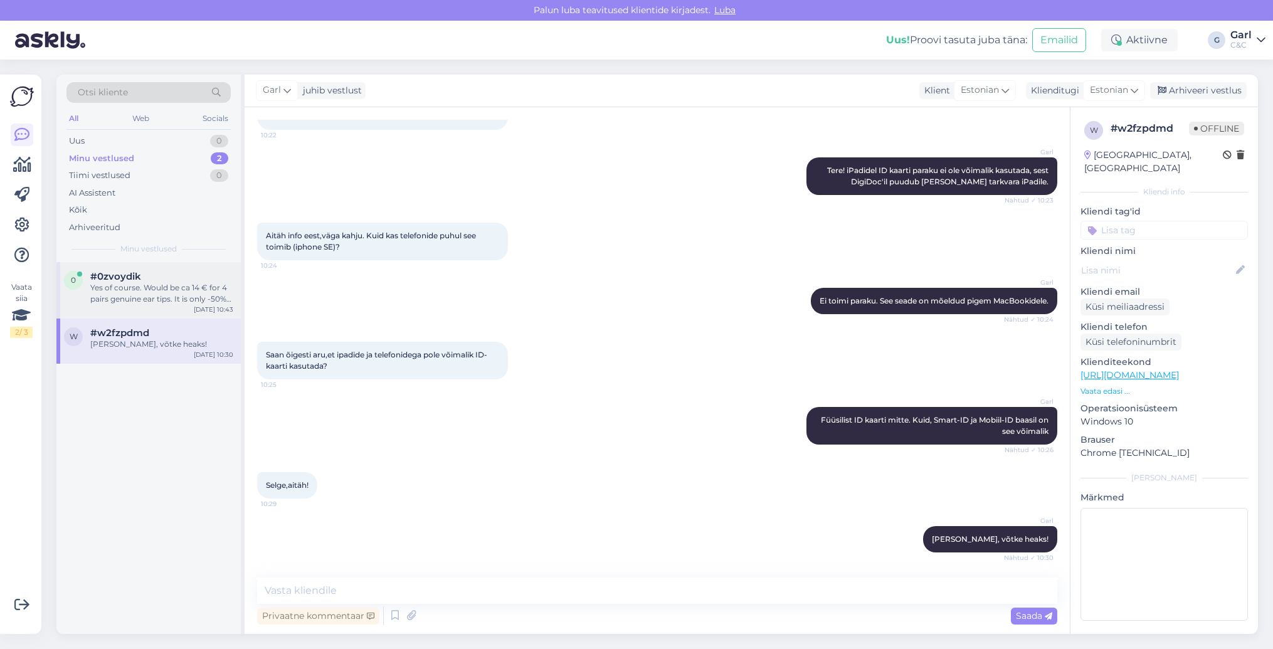
click at [189, 300] on div "Yes of course. Would be ca 14 € for 4 pairs genuine ear tips. It is only -50% v…" at bounding box center [161, 293] width 143 height 23
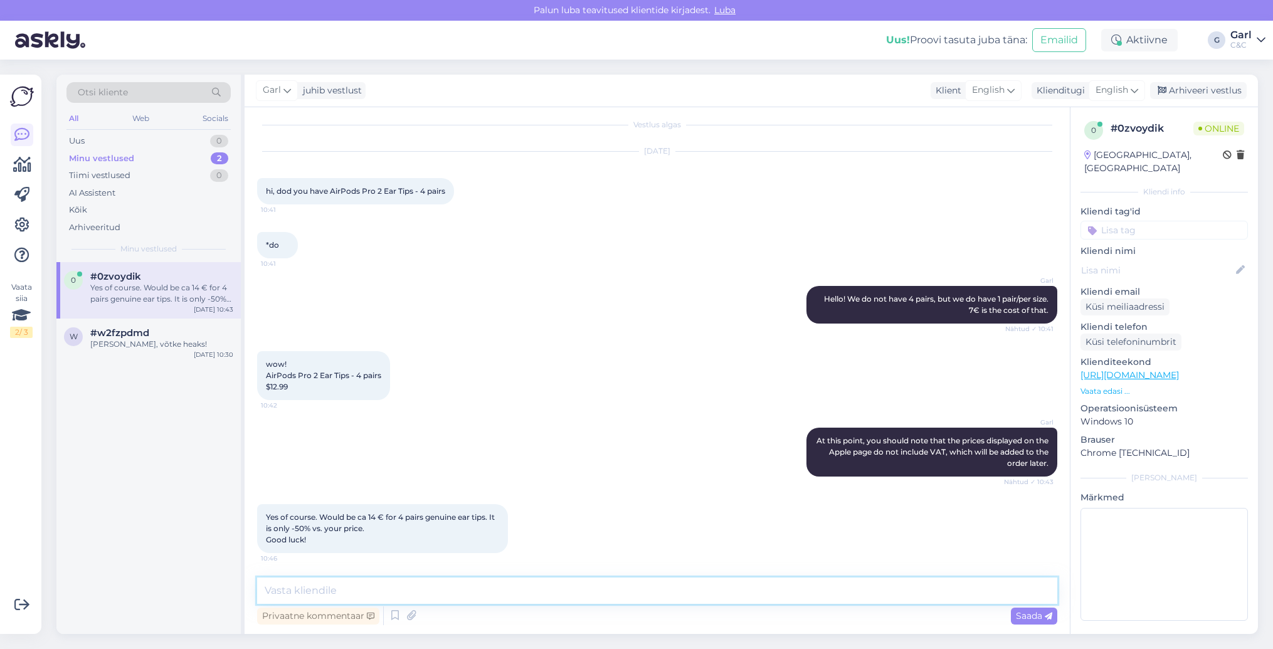
click at [418, 591] on textarea at bounding box center [657, 591] width 800 height 26
type textarea "Understandable. You too!"
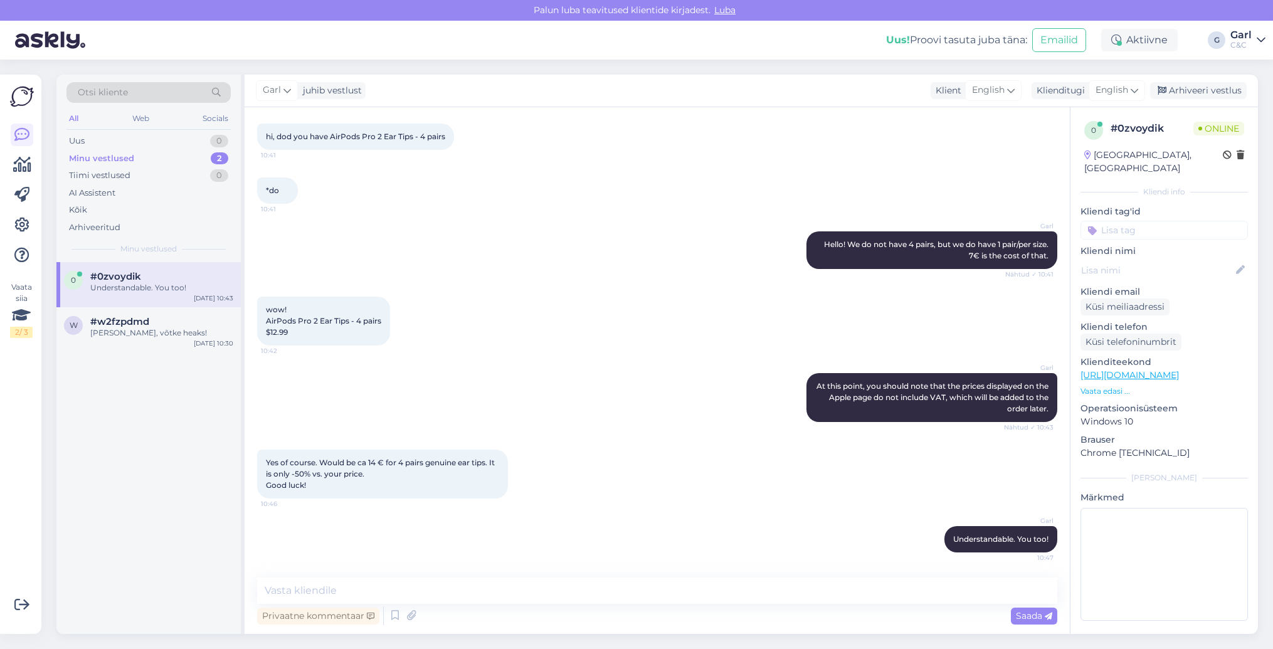
click at [162, 154] on div "Minu vestlused 2" at bounding box center [148, 159] width 164 height 18
click at [452, 329] on div "wow! AirPods Pro 2 Ear Tips - 4 pairs $12.99 10:42" at bounding box center [657, 321] width 800 height 77
click at [718, 561] on div "Garl Understandable. You too! 10:47" at bounding box center [657, 539] width 800 height 54
click at [1190, 94] on div "Arhiveeri vestlus" at bounding box center [1198, 90] width 97 height 17
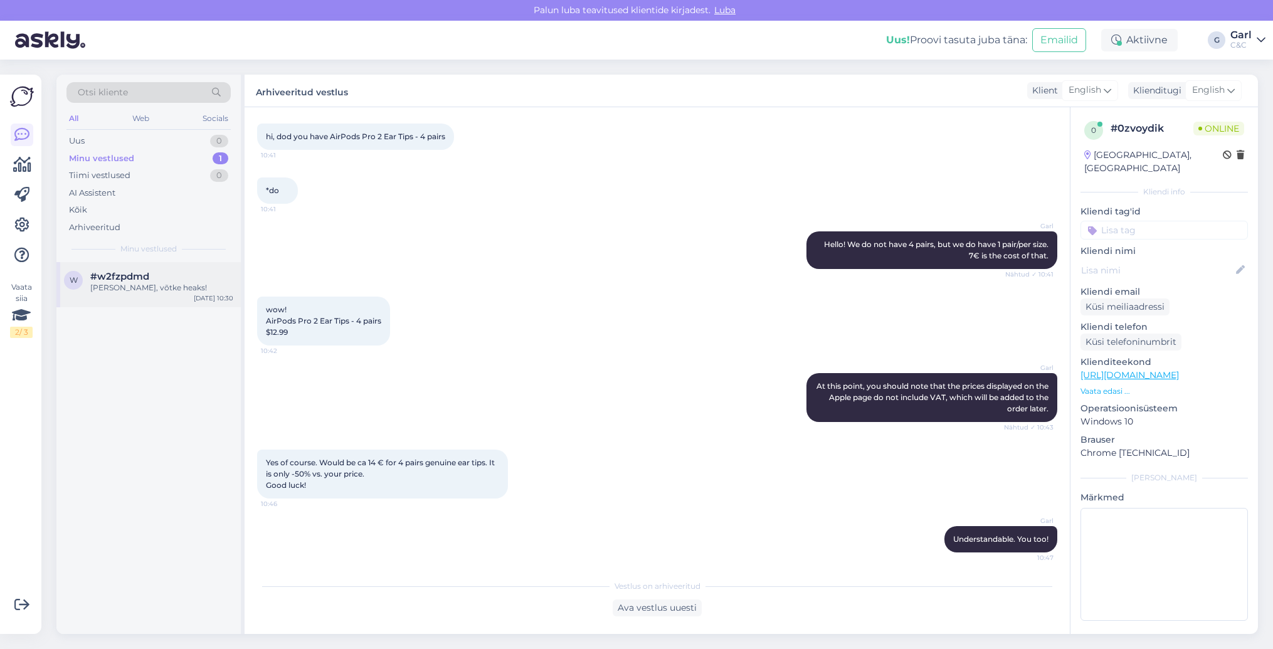
click at [184, 297] on div "w #w2fzpdmd Ikka, võtke heaks! [DATE] 10:30" at bounding box center [148, 284] width 184 height 45
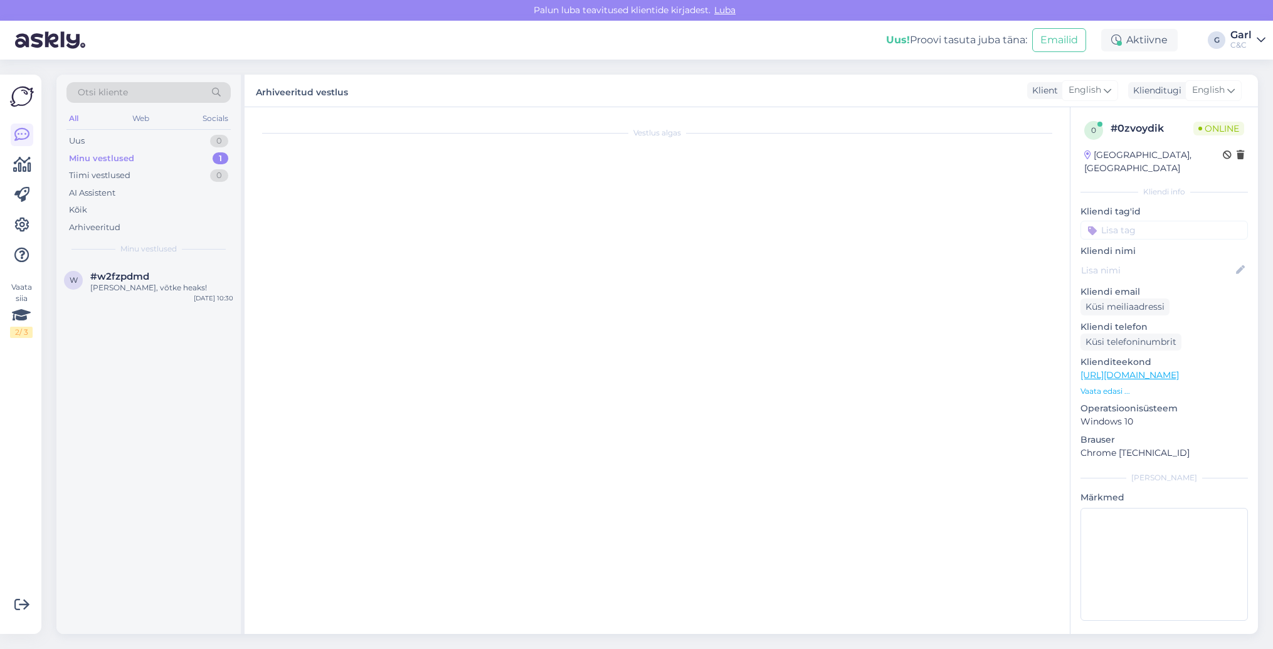
scroll to position [127, 0]
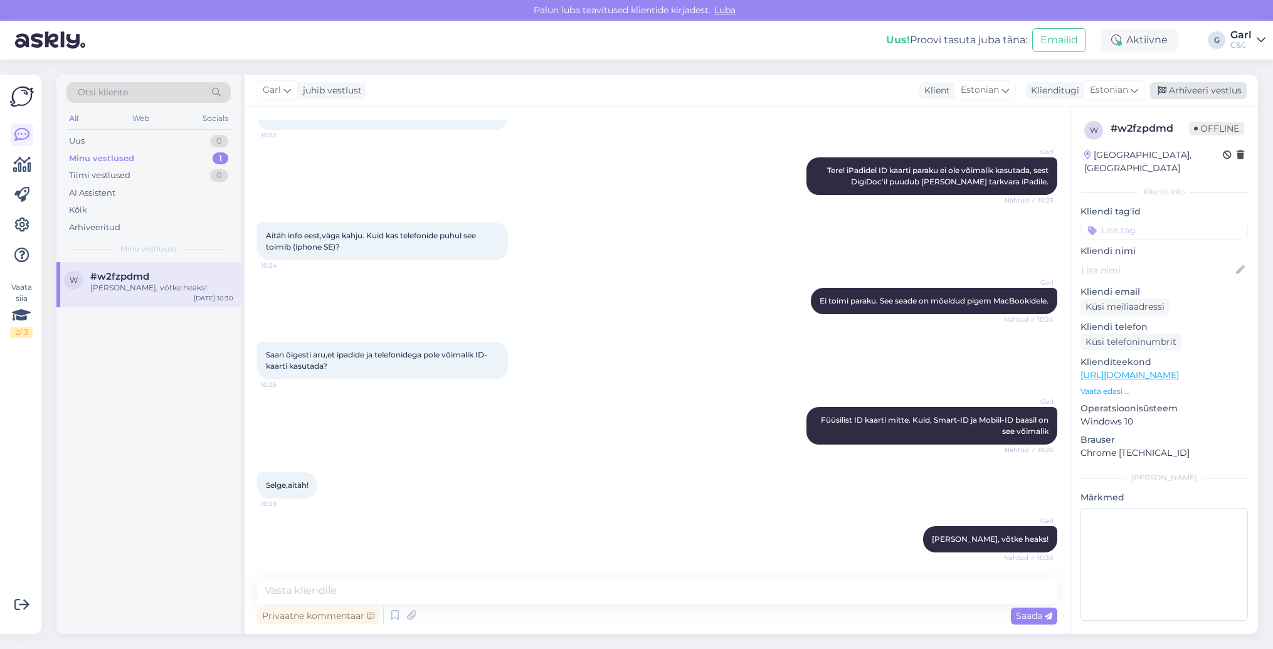
click at [1197, 97] on div "Arhiveeri vestlus" at bounding box center [1198, 90] width 97 height 17
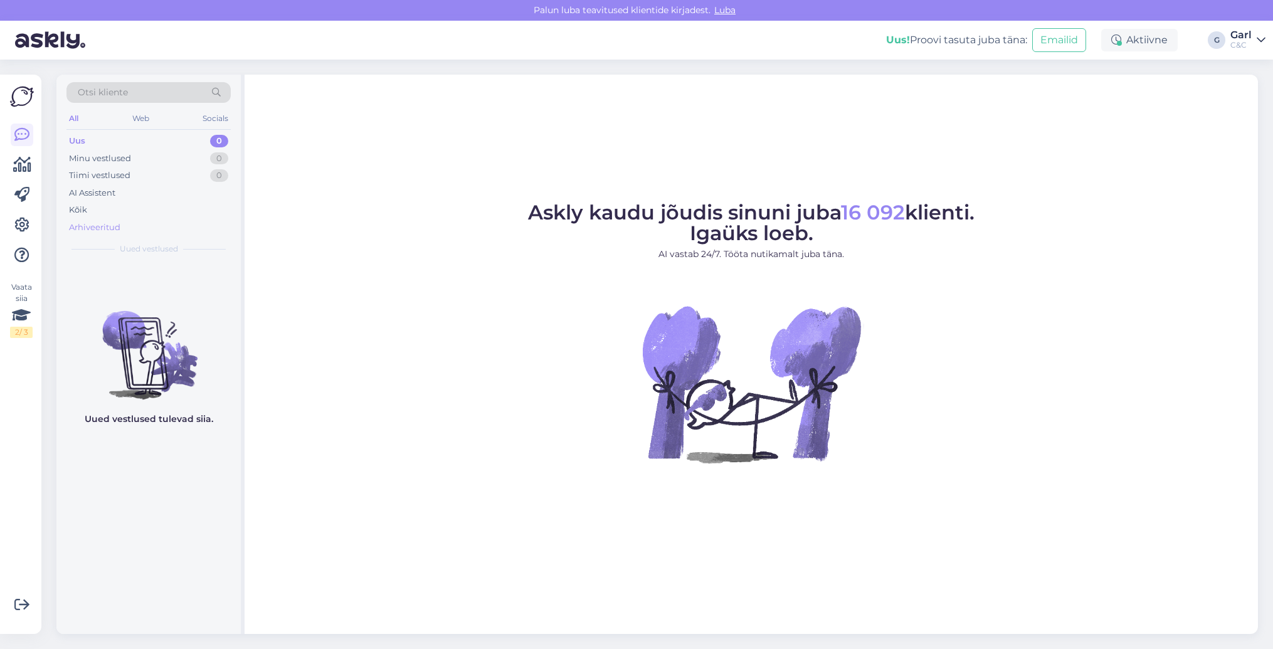
click at [188, 225] on div "Arhiveeritud" at bounding box center [148, 228] width 164 height 18
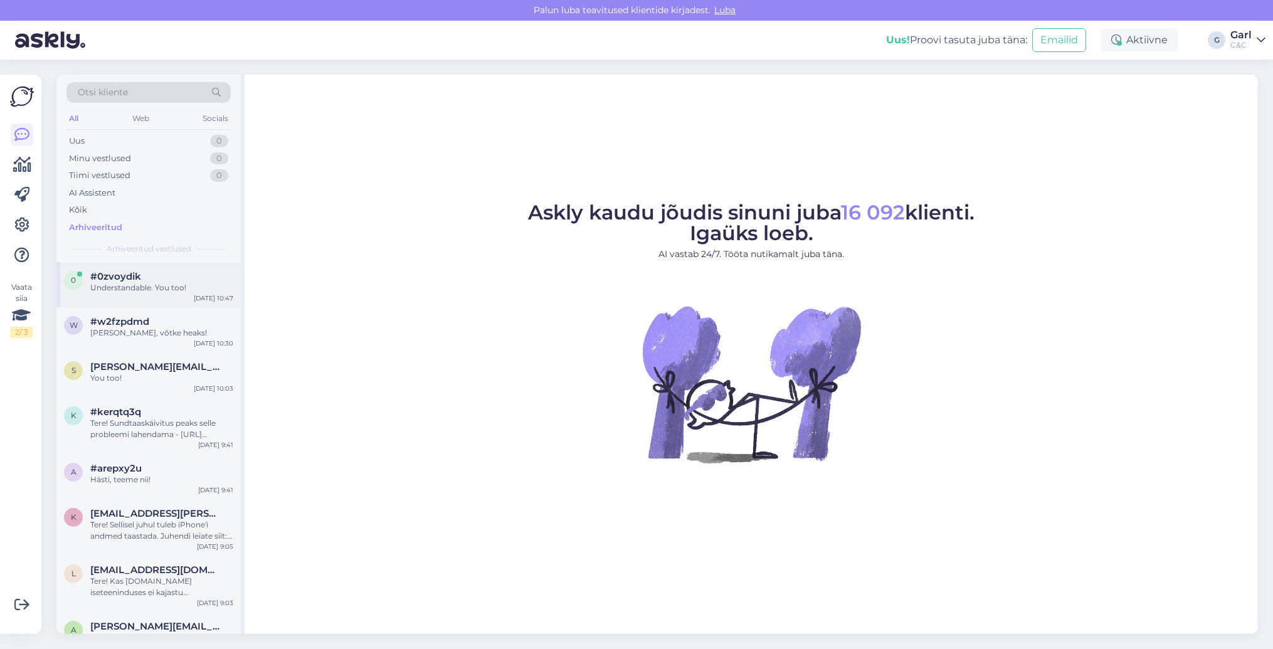
click at [179, 300] on div "0 #0zvoydik Understandable. You too! [DATE] 10:47" at bounding box center [148, 284] width 184 height 45
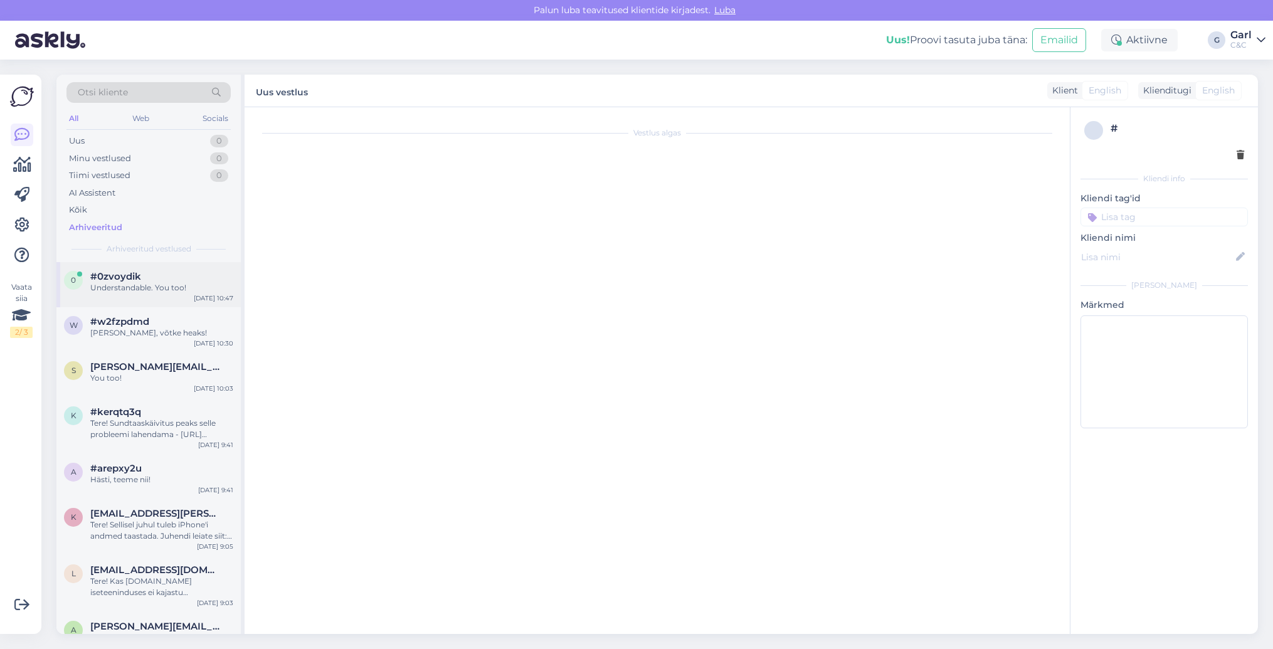
scroll to position [66, 0]
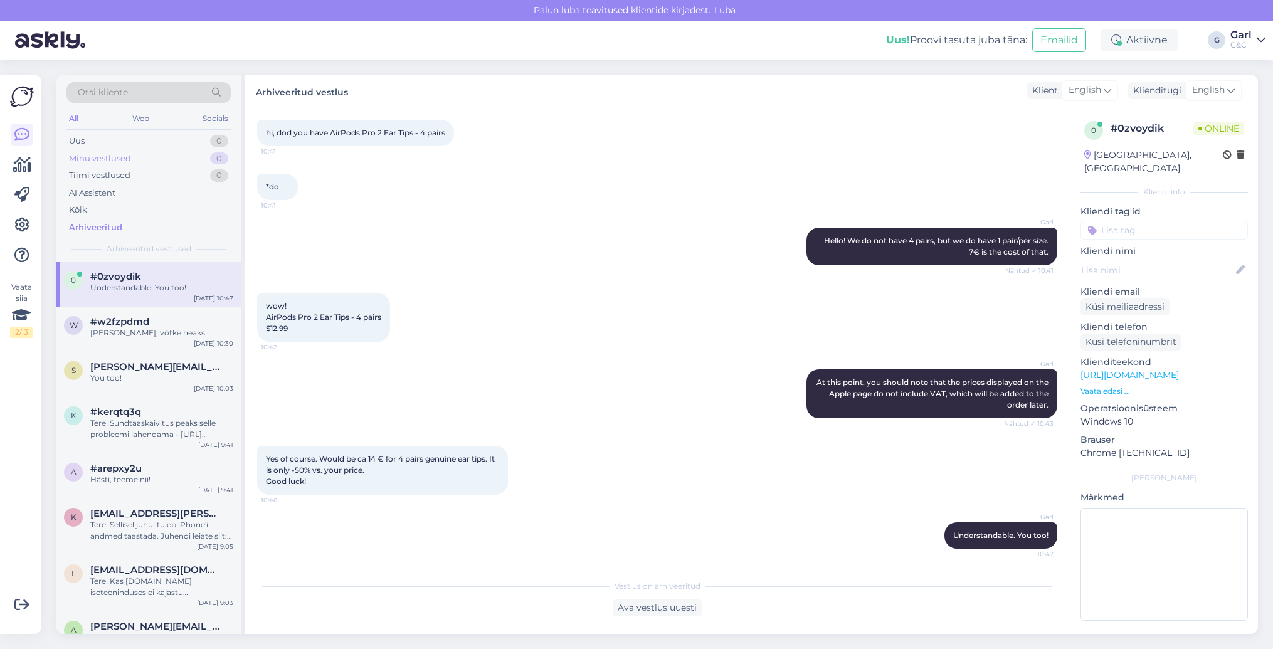
click at [186, 162] on div "Minu vestlused 0" at bounding box center [148, 159] width 164 height 18
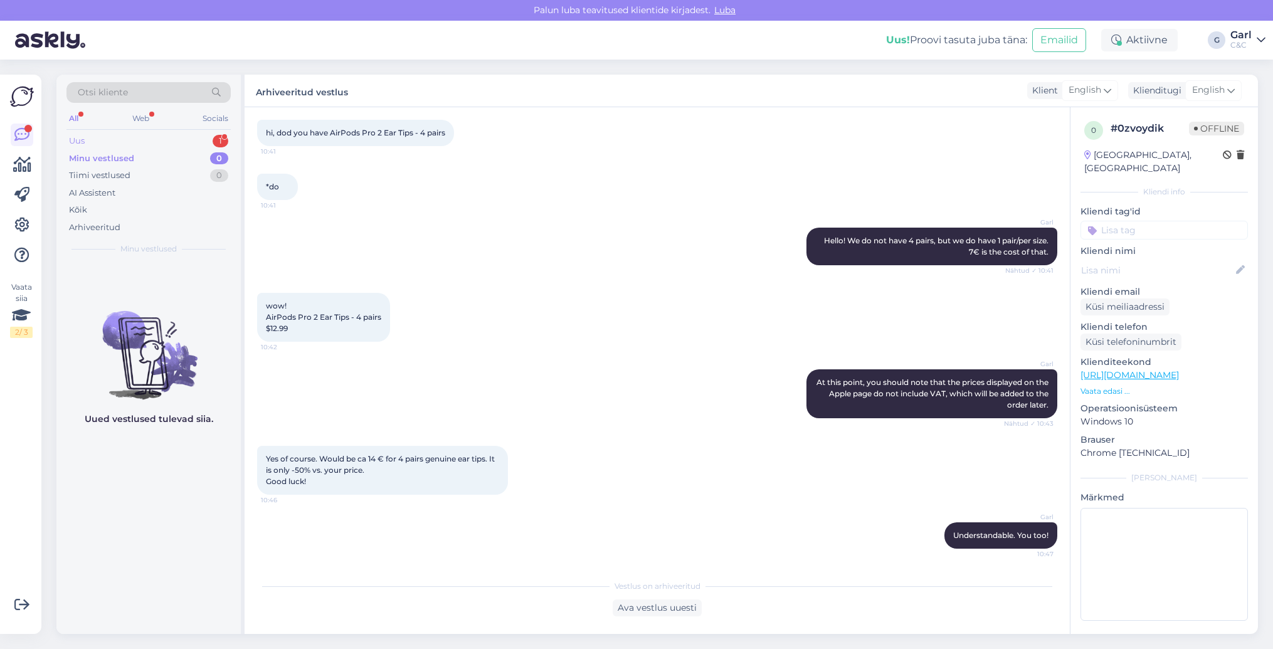
click at [208, 145] on div "Uus 1" at bounding box center [148, 141] width 164 height 18
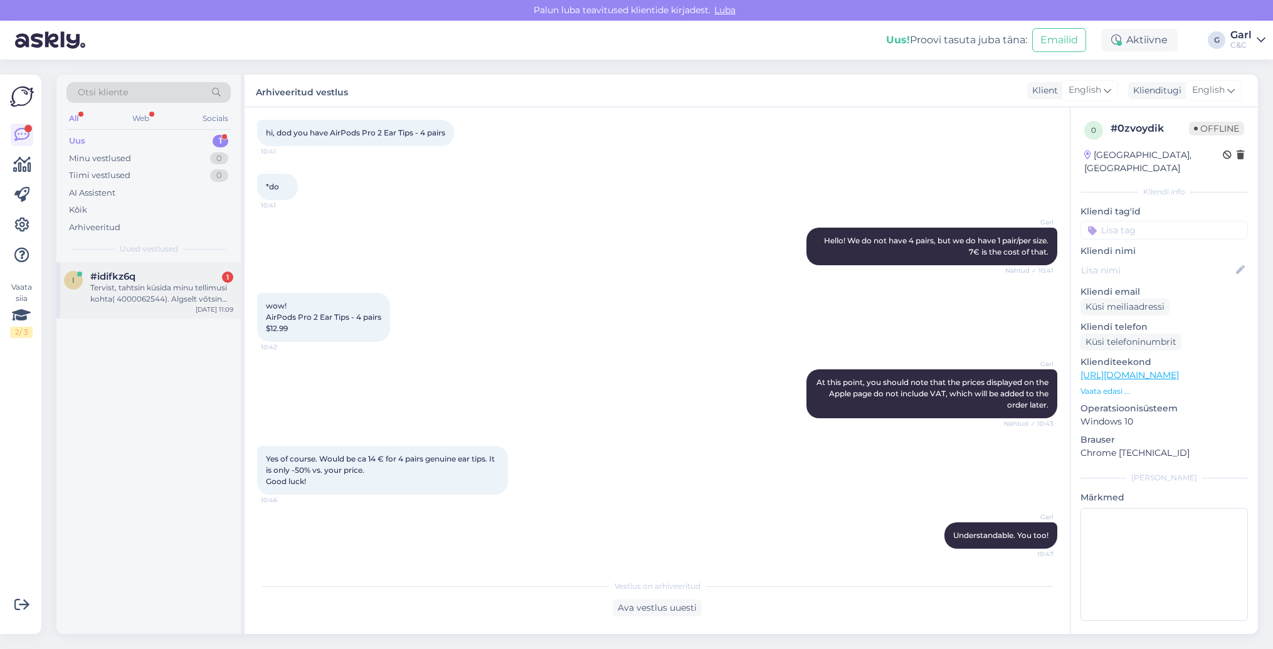
click at [186, 287] on div "Tervist, tahtsin küsida minu tellimusi kohta( 4000062544). Algselt võtsin telef…" at bounding box center [161, 293] width 143 height 23
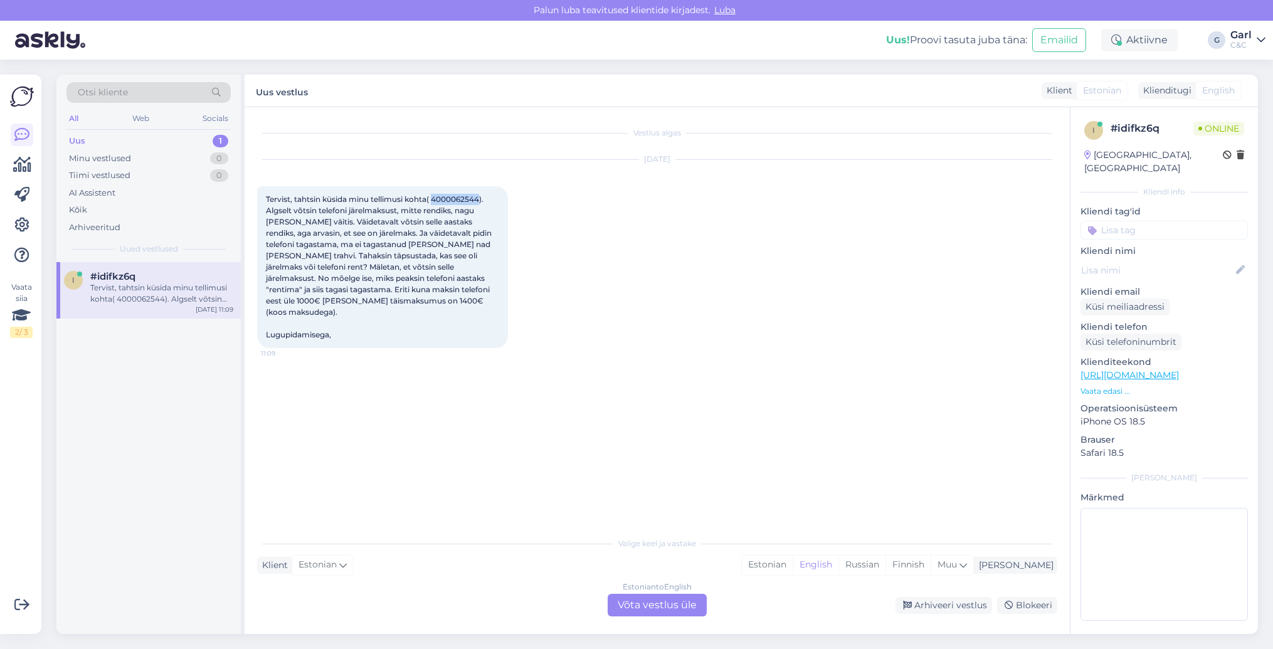
drag, startPoint x: 435, startPoint y: 199, endPoint x: 483, endPoint y: 198, distance: 47.7
click at [483, 198] on span "Tervist, tahtsin küsida minu tellimusi kohta( 4000062544). Algselt võtsin telef…" at bounding box center [380, 266] width 228 height 145
copy span "4000062544"
click at [615, 407] on div "Vestlus algas Aug 26 2025 Tervist, tahtsin küsida minu tellimusi kohta( 4000062…" at bounding box center [662, 319] width 811 height 399
click at [793, 568] on div "Estonian" at bounding box center [767, 565] width 51 height 19
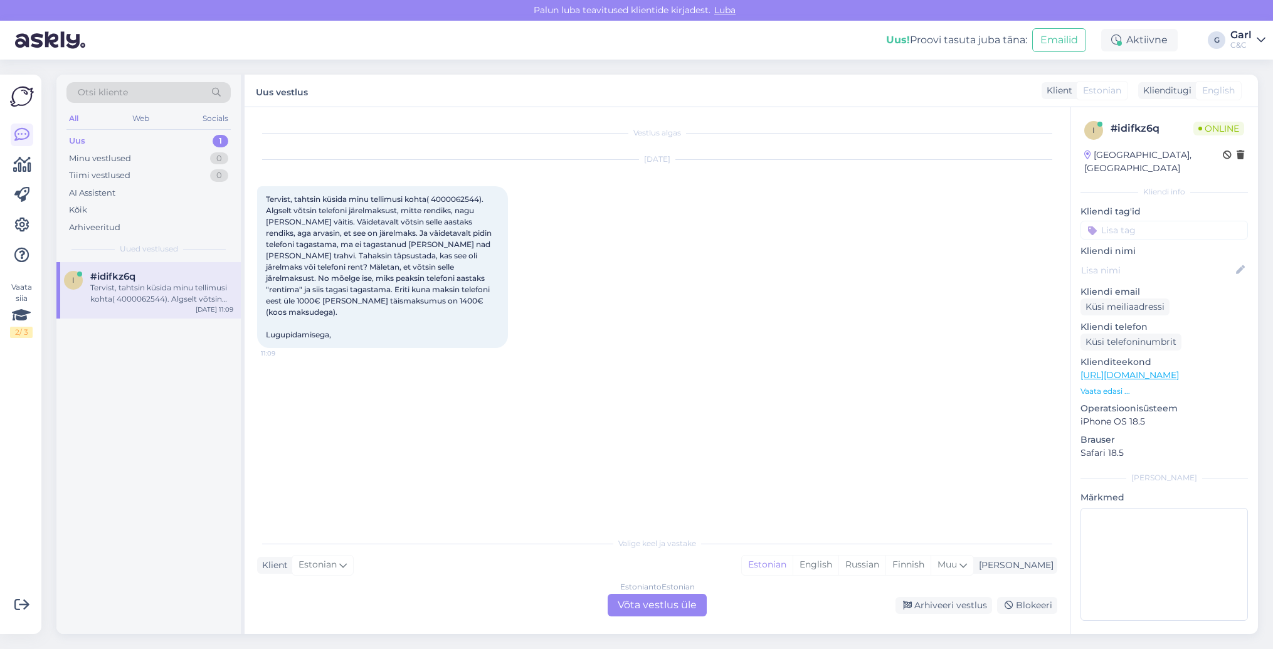
click at [654, 608] on div "Estonian to Estonian Võta vestlus üle" at bounding box center [657, 605] width 99 height 23
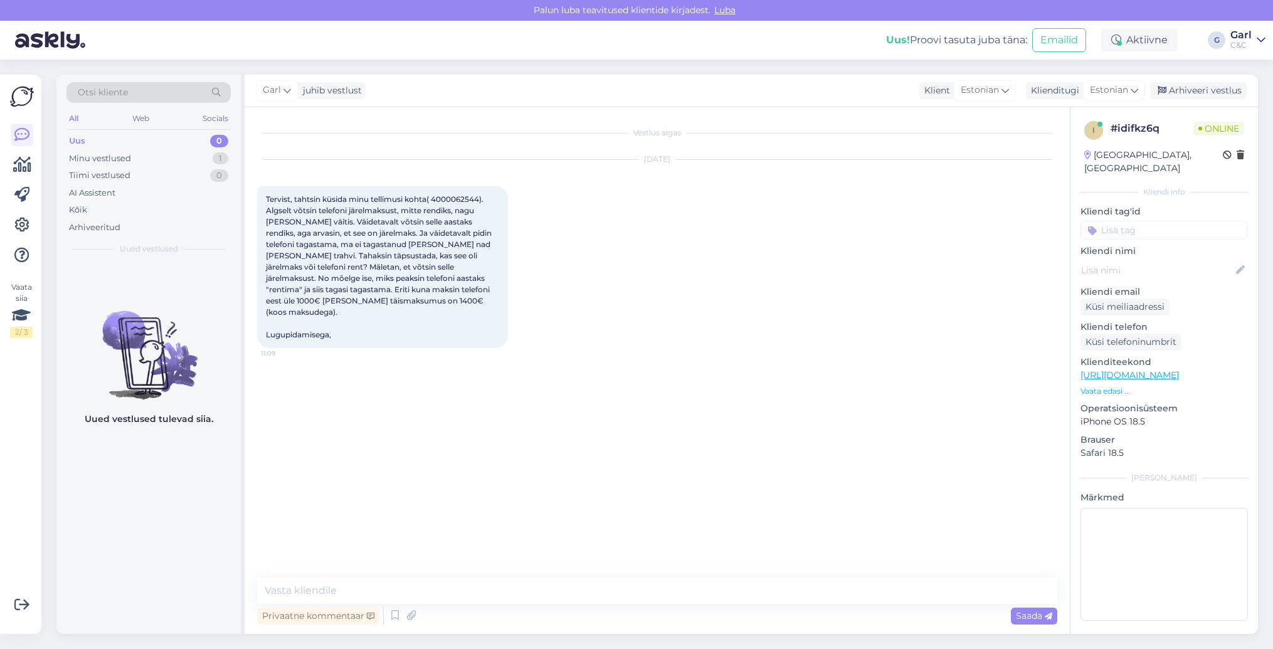
click at [654, 608] on div "Privaatne kommentaar Saada" at bounding box center [657, 616] width 800 height 24
click at [654, 595] on textarea at bounding box center [657, 591] width 800 height 26
type textarea "Tere! Näen, et olete vormistanud rendilepingu, mitte järelmaksulepingu."
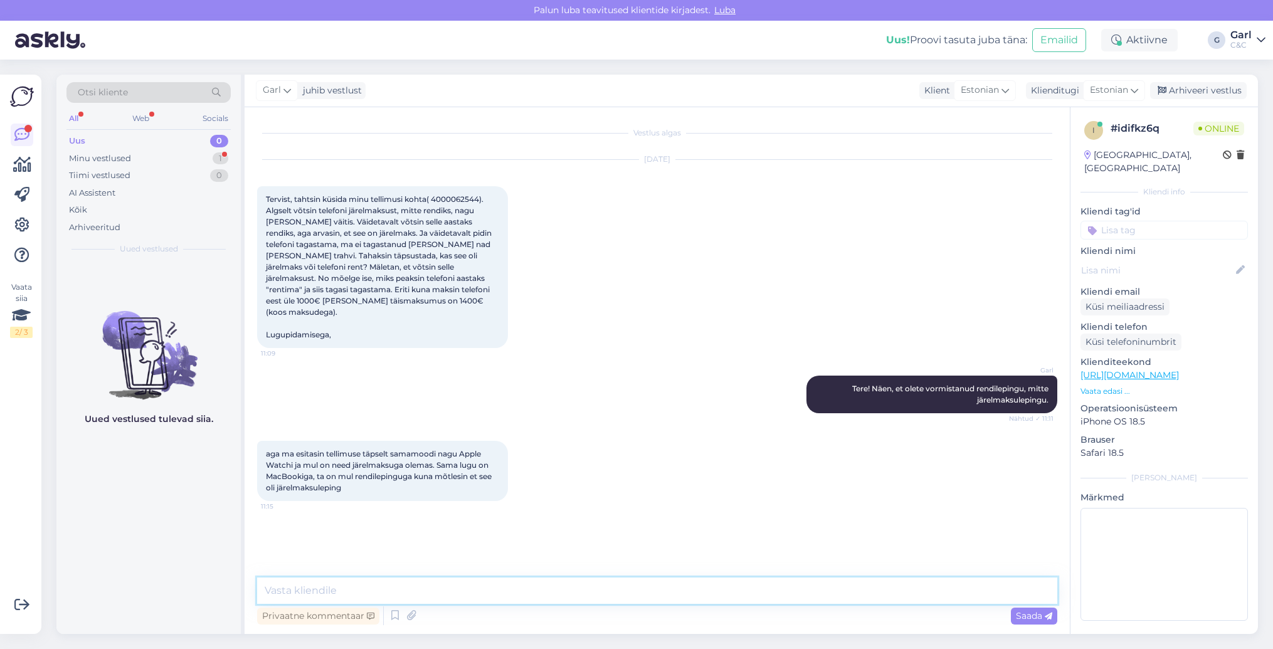
click at [462, 585] on textarea at bounding box center [657, 591] width 800 height 26
click at [378, 591] on textarea at bounding box center [657, 591] width 800 height 26
type textarea "Kui Teil on soov seade välja osta, siis soovitan Teil saata päringu info@inbank…"
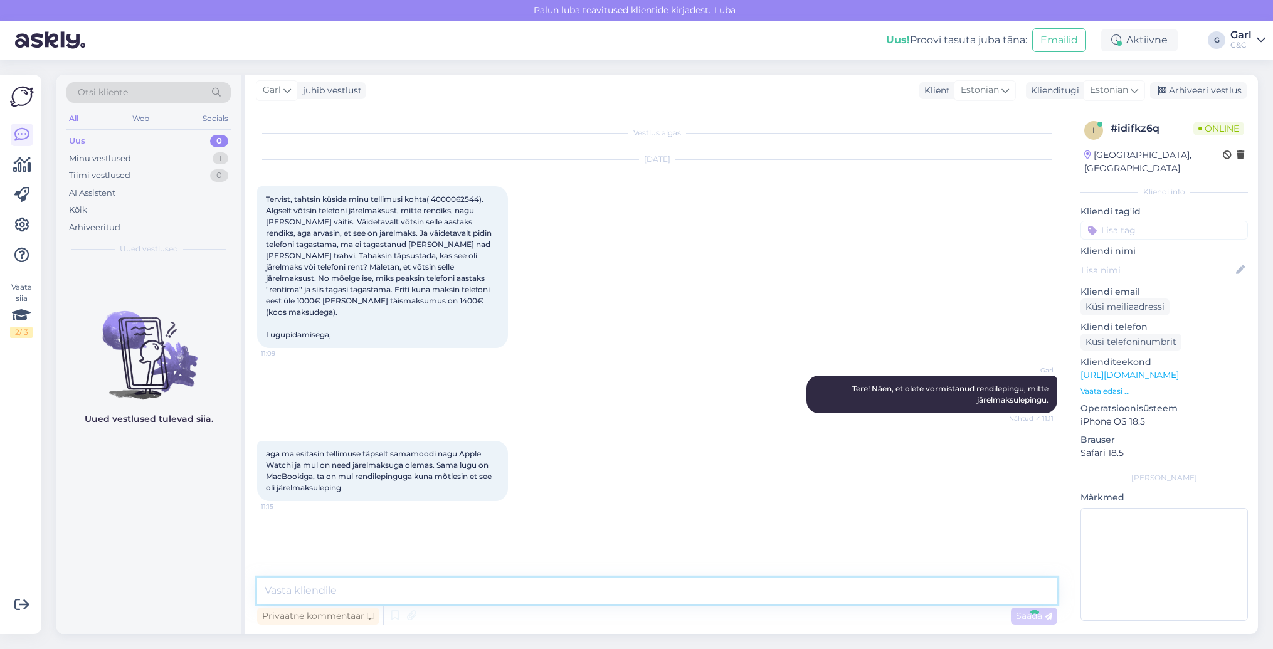
scroll to position [13, 0]
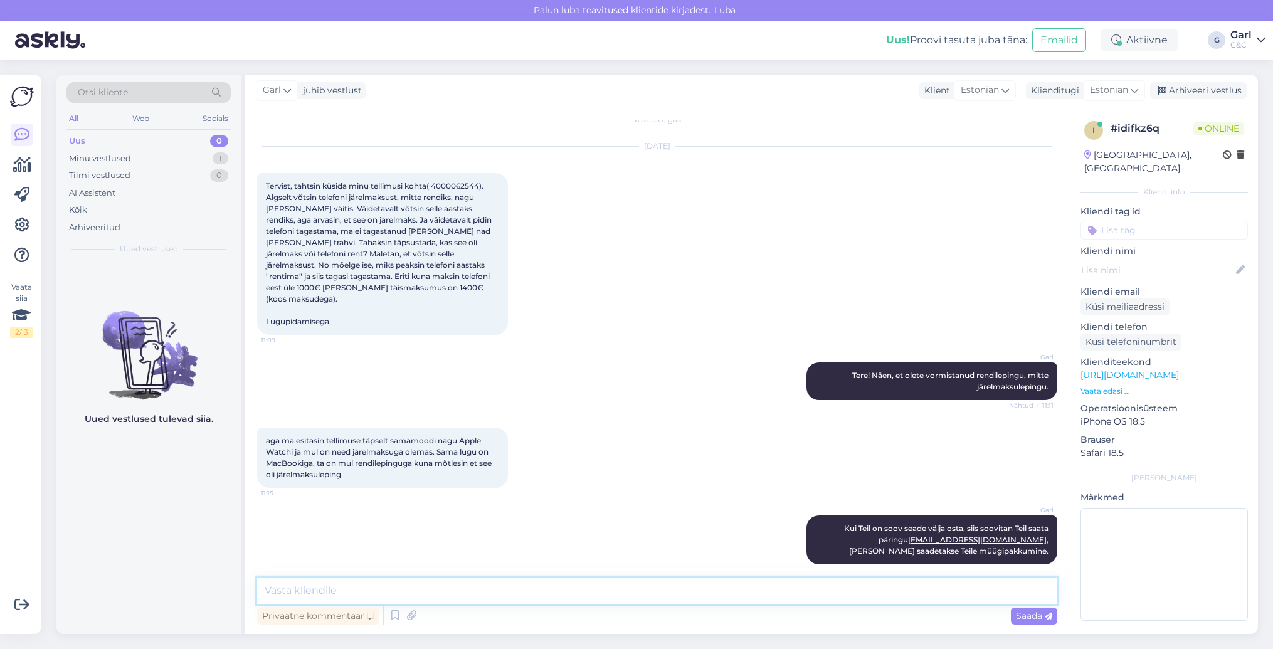
click at [535, 592] on textarea at bounding box center [657, 591] width 800 height 26
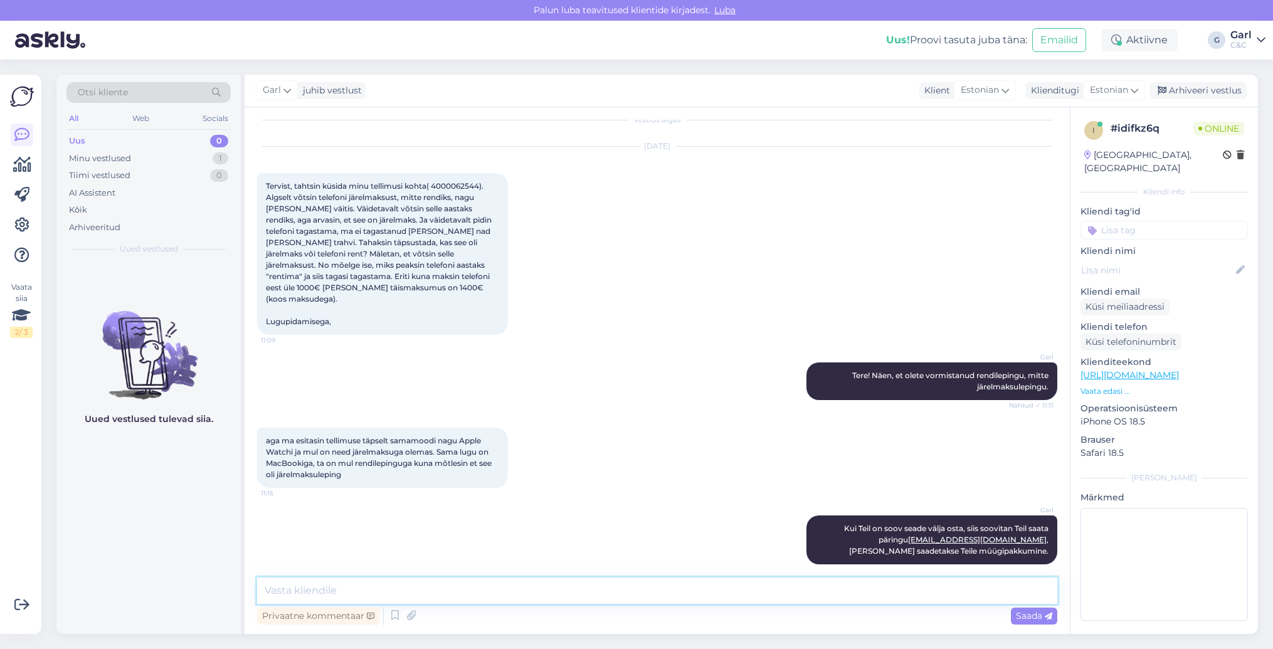
click at [536, 593] on textarea at bounding box center [657, 591] width 800 height 26
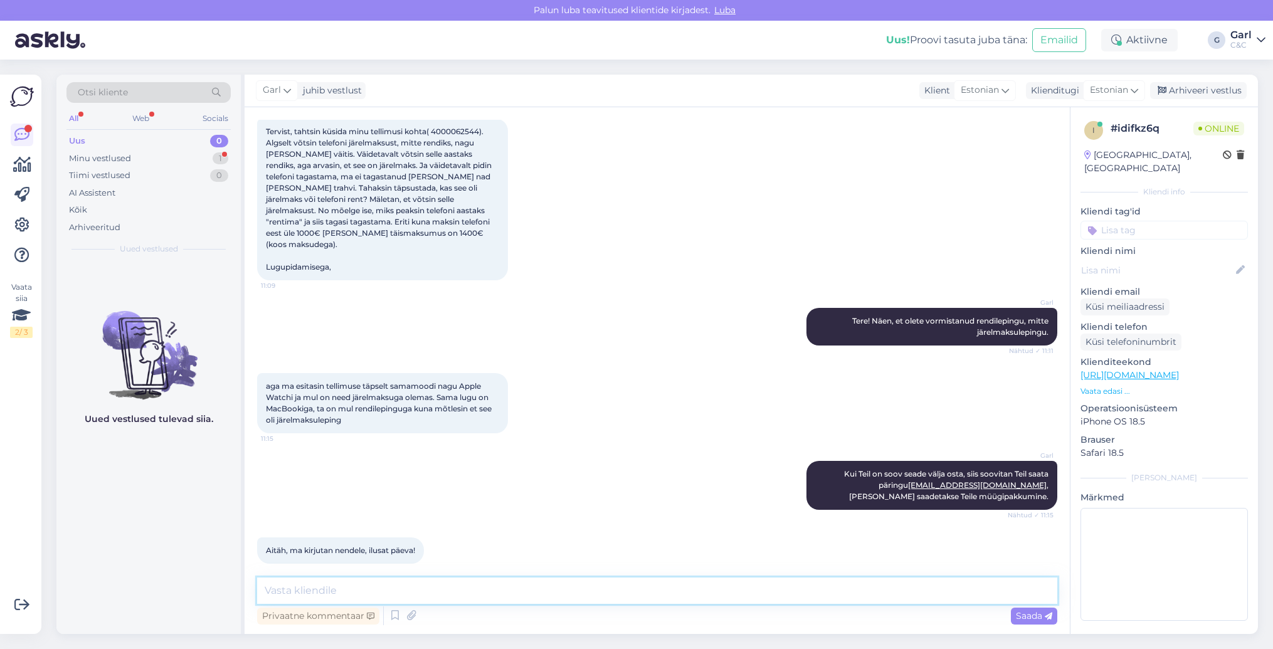
scroll to position [67, 0]
click at [383, 587] on textarea at bounding box center [657, 591] width 800 height 26
type textarea "[PERSON_NAME], võtke heaks!"
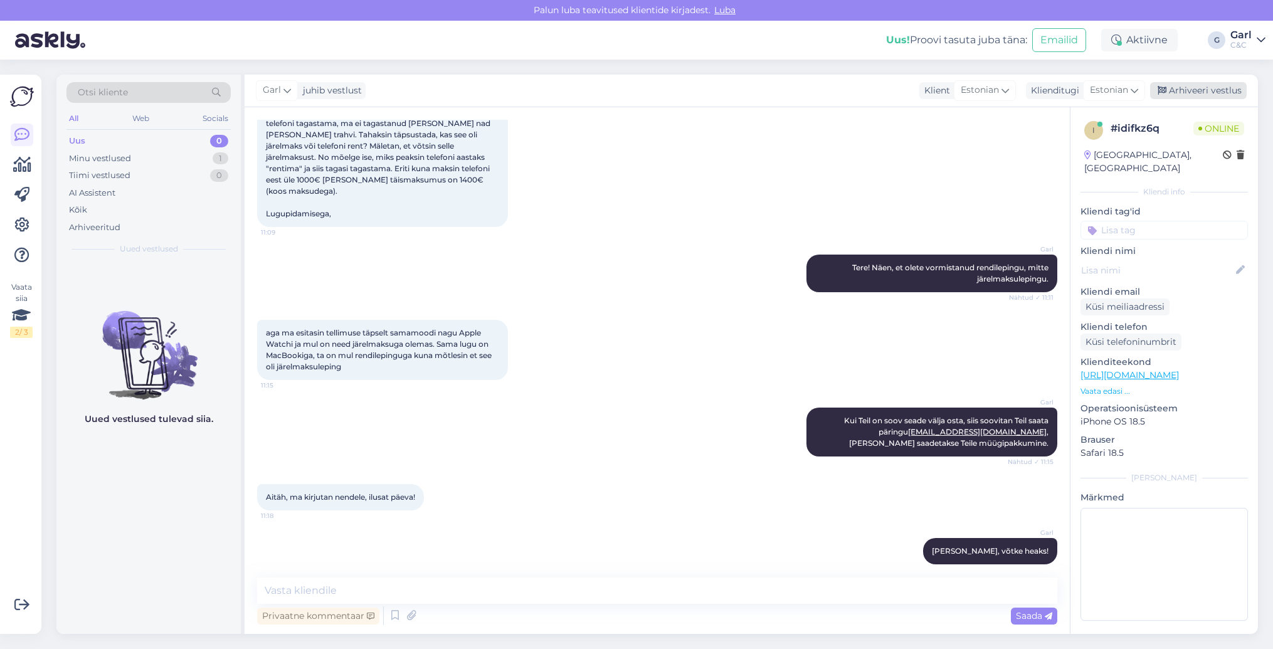
click at [1239, 93] on div "Arhiveeri vestlus" at bounding box center [1198, 90] width 97 height 17
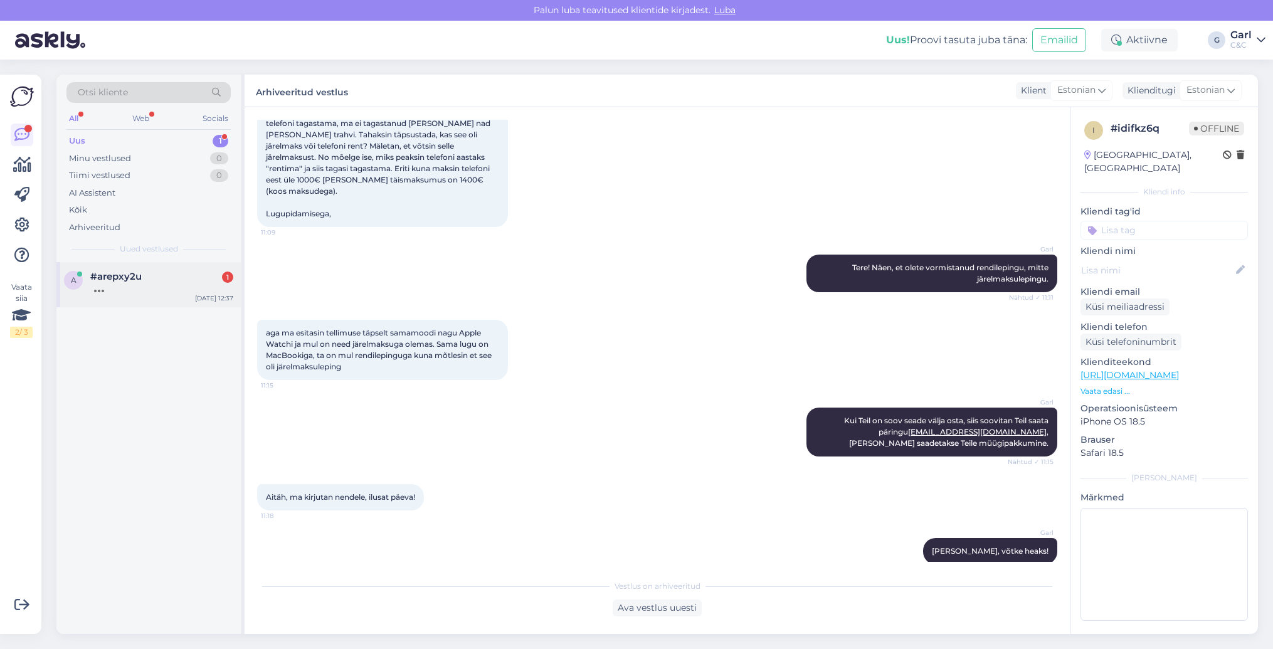
click at [206, 272] on div "#arepxy2u 1" at bounding box center [161, 276] width 143 height 11
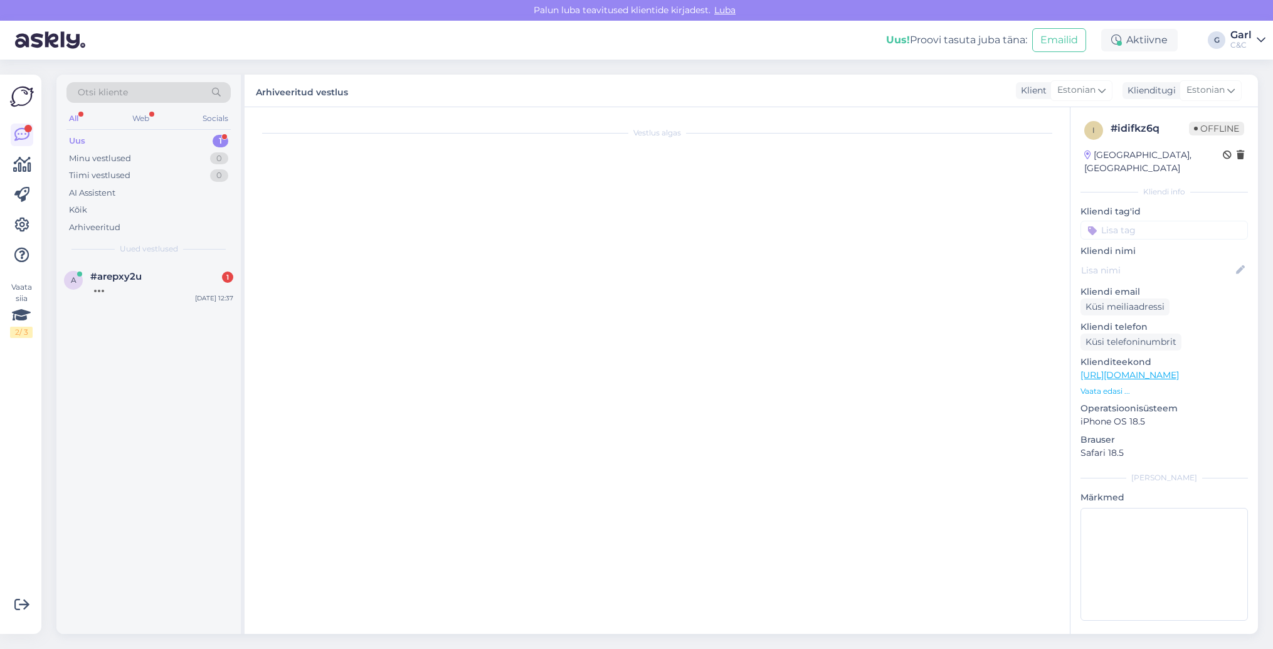
scroll to position [480, 0]
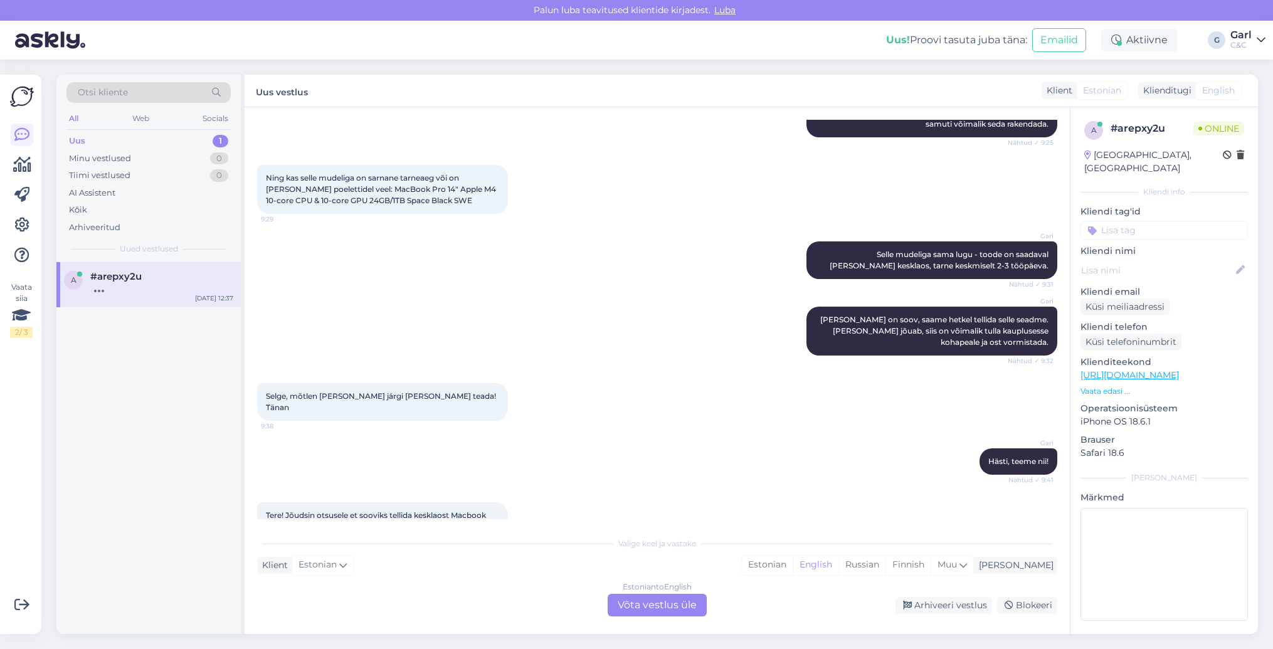
click at [1142, 369] on link "[URL][DOMAIN_NAME]" at bounding box center [1130, 374] width 98 height 11
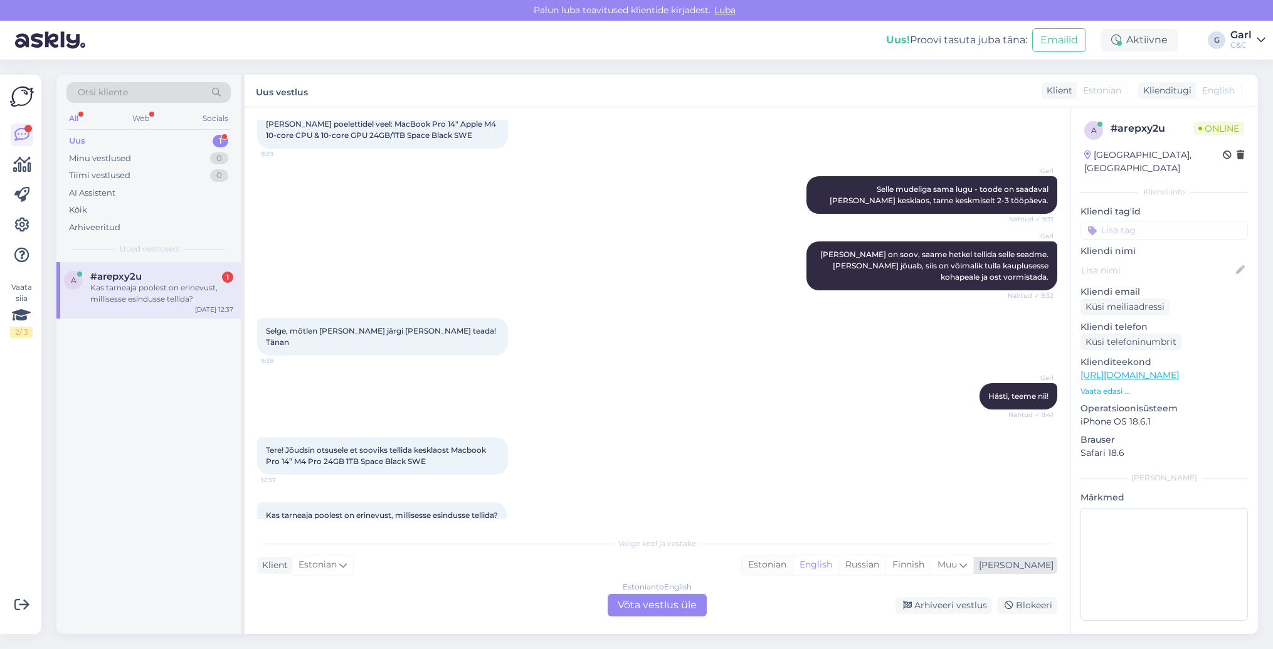
click at [793, 566] on div "Estonian" at bounding box center [767, 565] width 51 height 19
click at [660, 603] on div "Estonian to Estonian Võta vestlus üle" at bounding box center [657, 605] width 99 height 23
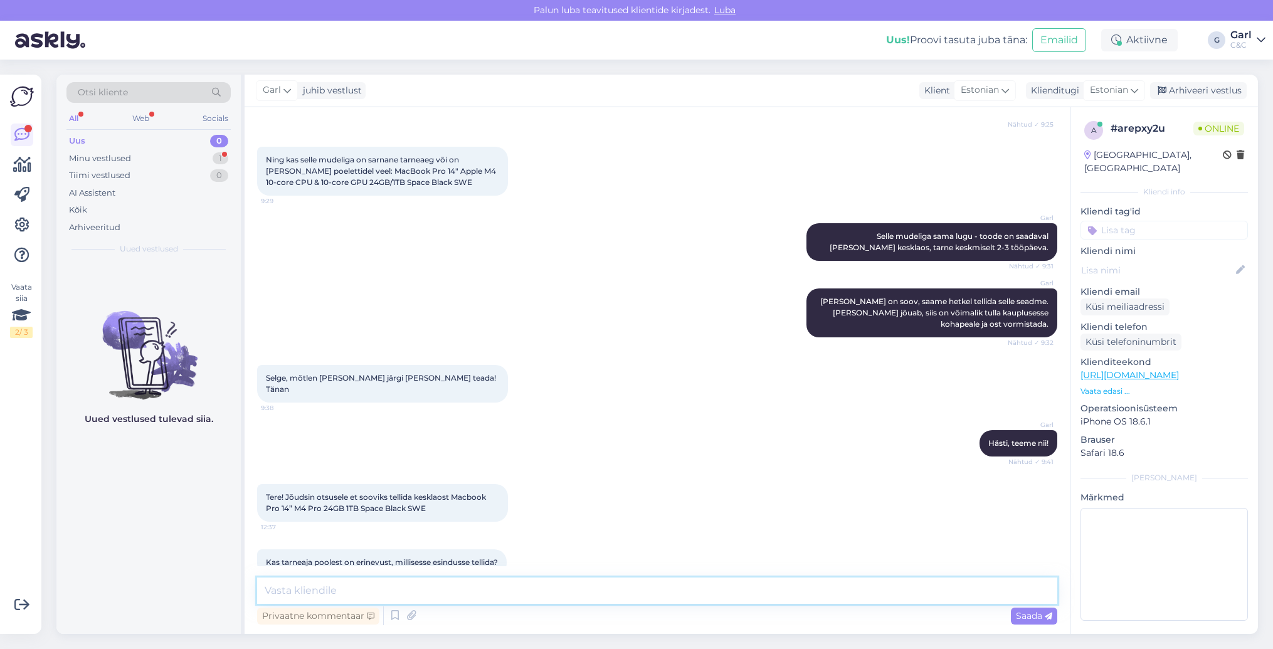
click at [647, 598] on textarea at bounding box center [657, 591] width 800 height 26
type textarea "Tere taas! Hästi. Millisest kauplusest kätte sooviksite saada? Erinevust ei ole…"
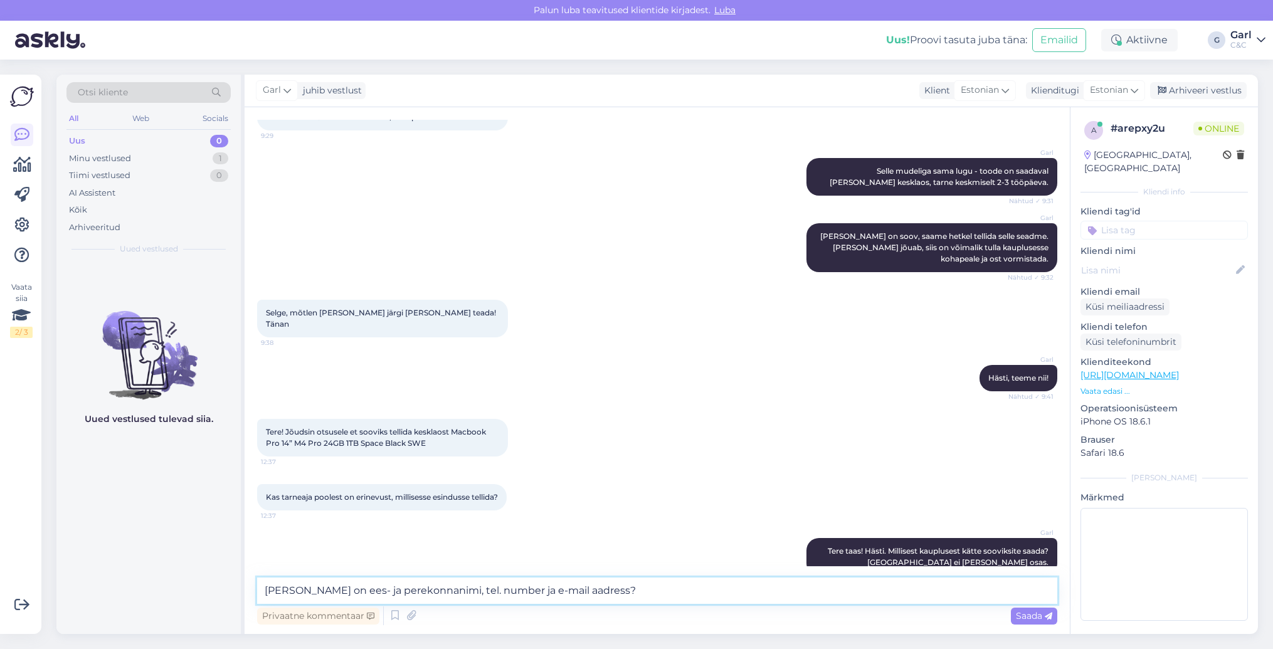
click at [265, 589] on textarea "Kuidas on ees- ja perekonnanimi, tel. number ja e-mail aadress?" at bounding box center [657, 591] width 800 height 26
click at [263, 588] on textarea "Kuidas on ees- ja perekonnanimi, tel. number ja e-mail aadress?" at bounding box center [657, 591] width 800 height 26
type textarea "Lisaks, kuidas on ees- ja perekonnanimi, tel. number ja e-mail aadress?"
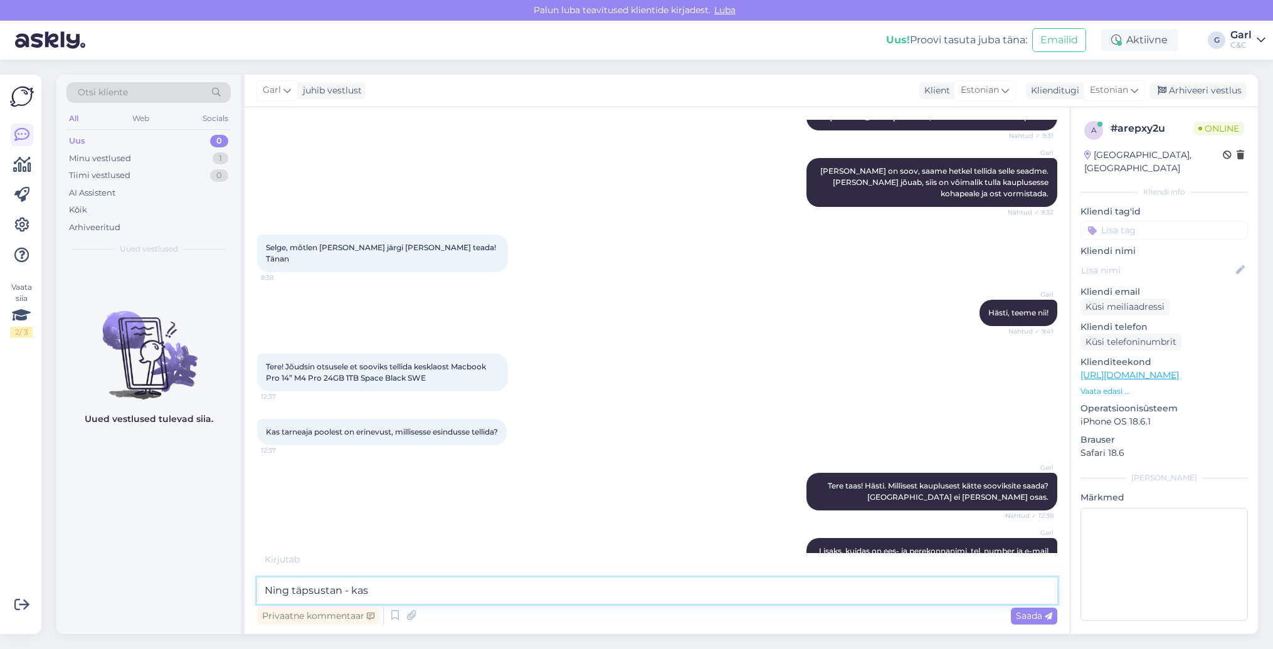
paste textarea "MacBook Pro 14" Apple M4 Pro 14‑core CPU & 20‑core GPU 24GB/1TB Space Black SWE"
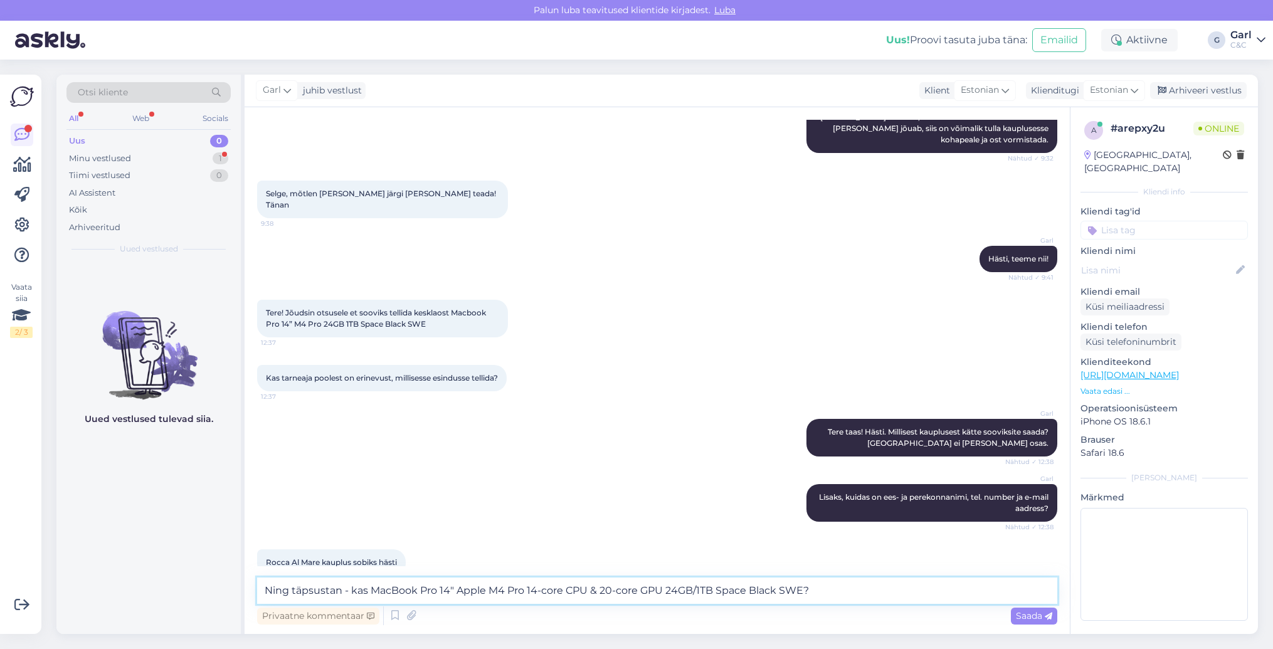
type textarea "Ning täpsustan - kas MacBook Pro 14" Apple M4 Pro 14‑core CPU & 20‑core GPU 24G…"
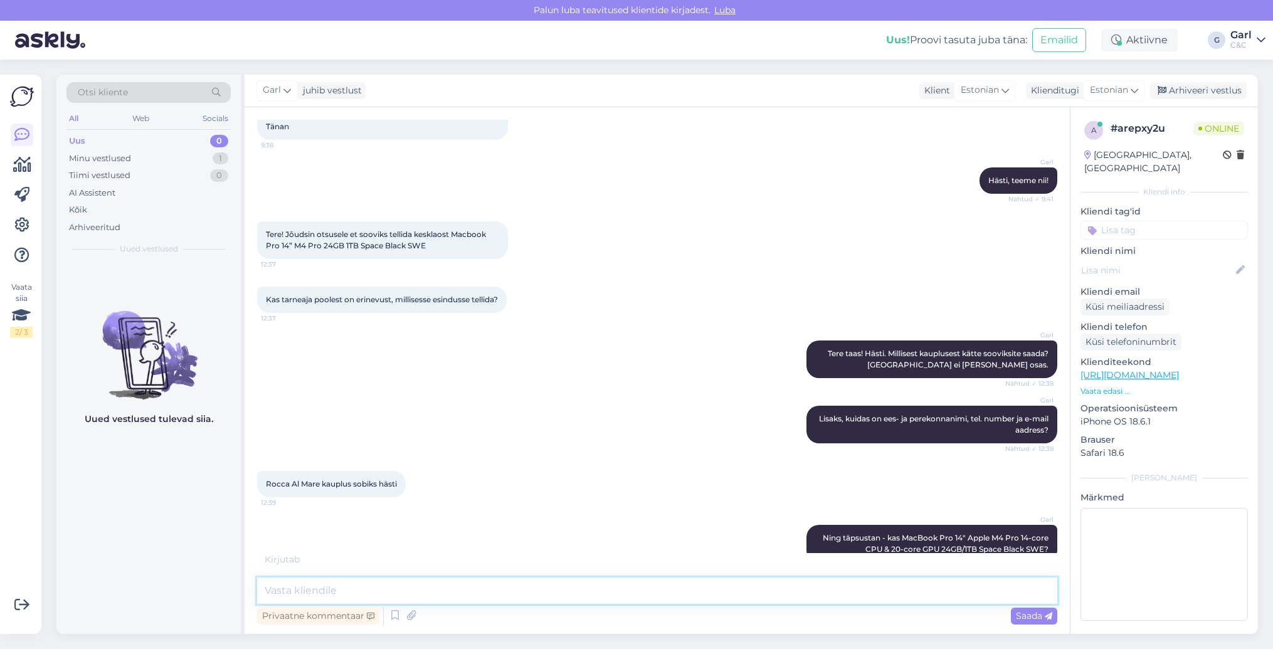
scroll to position [802, 0]
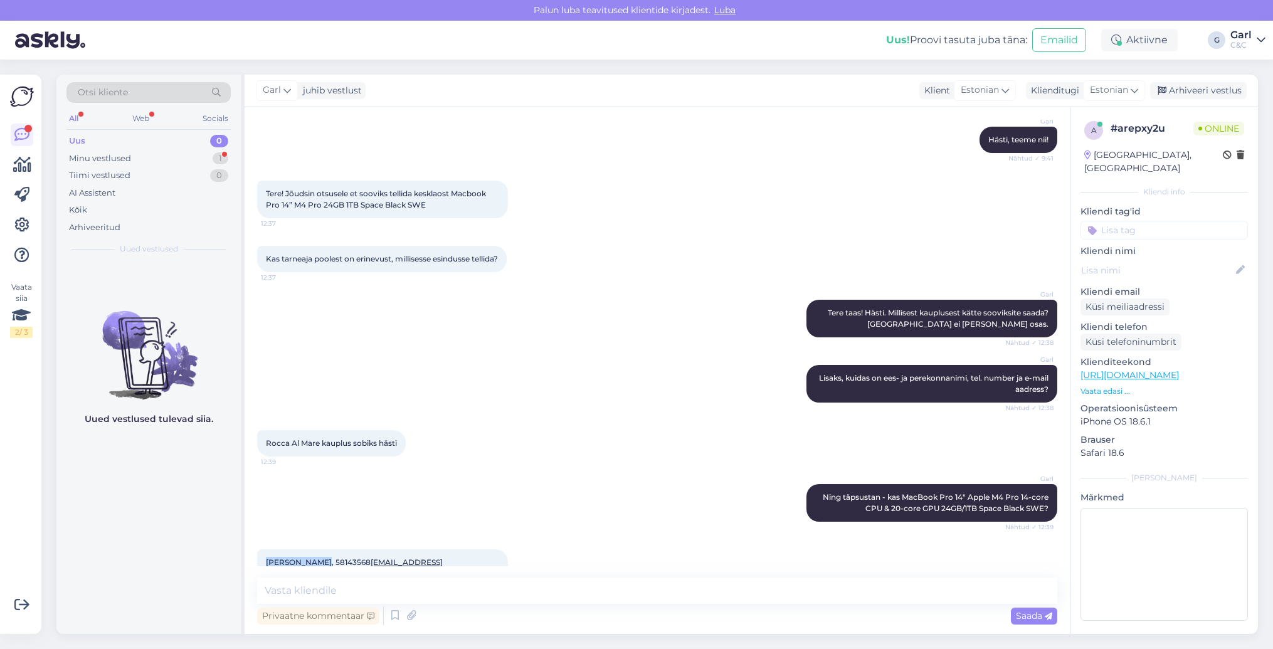
drag, startPoint x: 262, startPoint y: 538, endPoint x: 322, endPoint y: 539, distance: 59.6
click at [322, 549] on div "Kasper Raidam, 58143568 kasperraidam@gmail.com 12:39" at bounding box center [382, 568] width 251 height 38
copy span "Kasper Raidam"
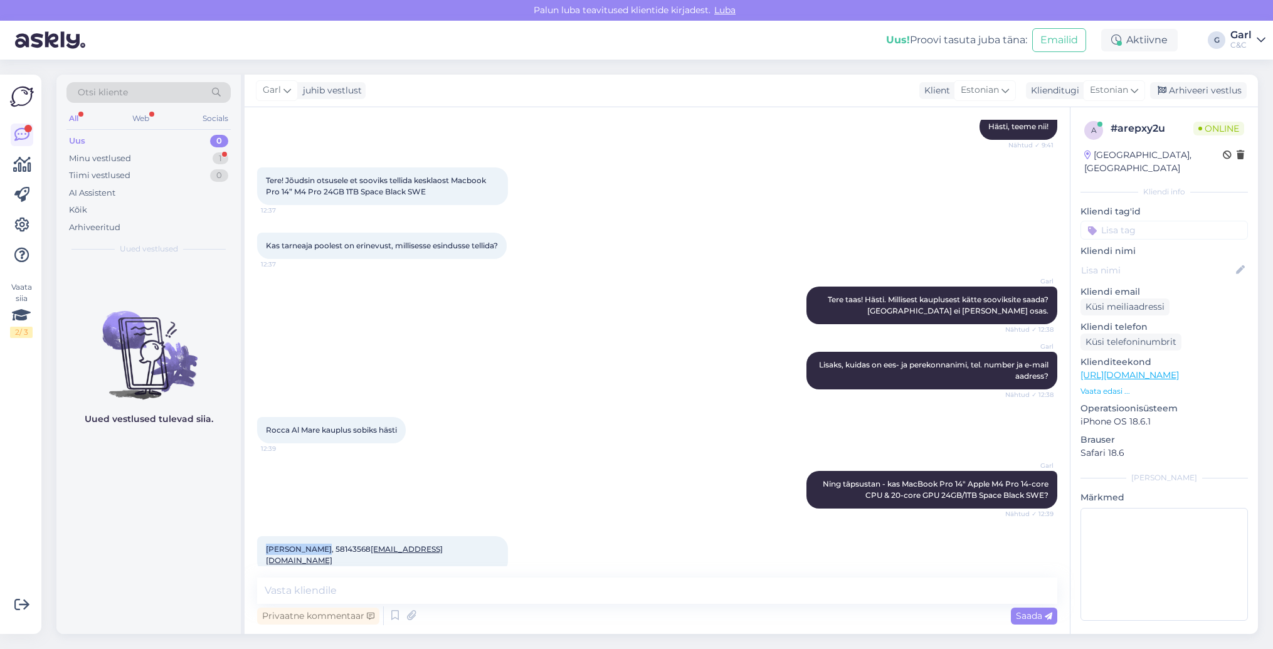
scroll to position [856, 0]
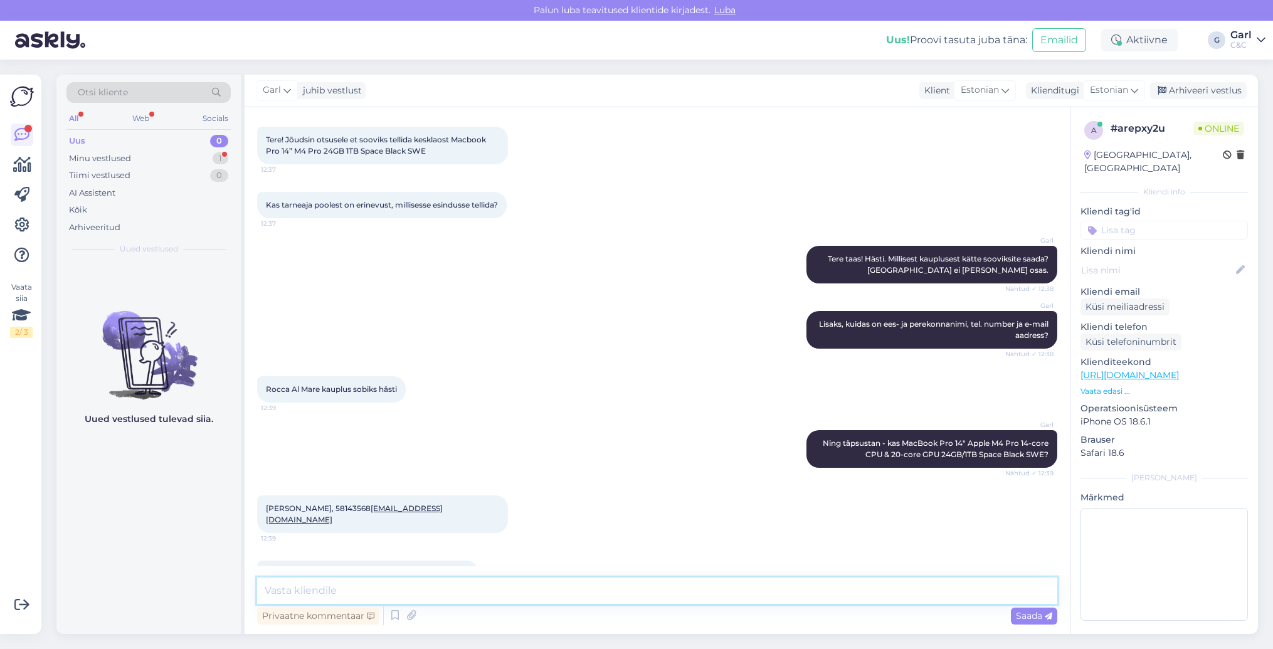
click at [516, 581] on textarea at bounding box center [657, 591] width 800 height 26
type textarea "Just, millele lisandub 3,5€ erakopeerimistasu."
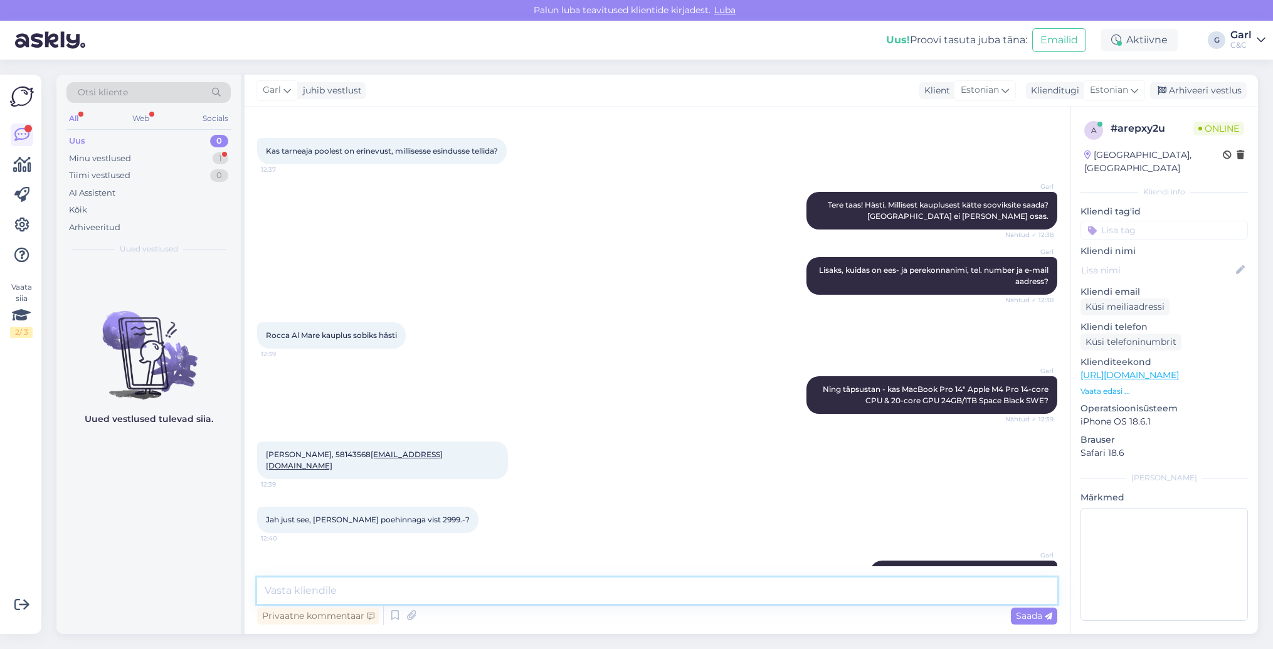
scroll to position [975, 0]
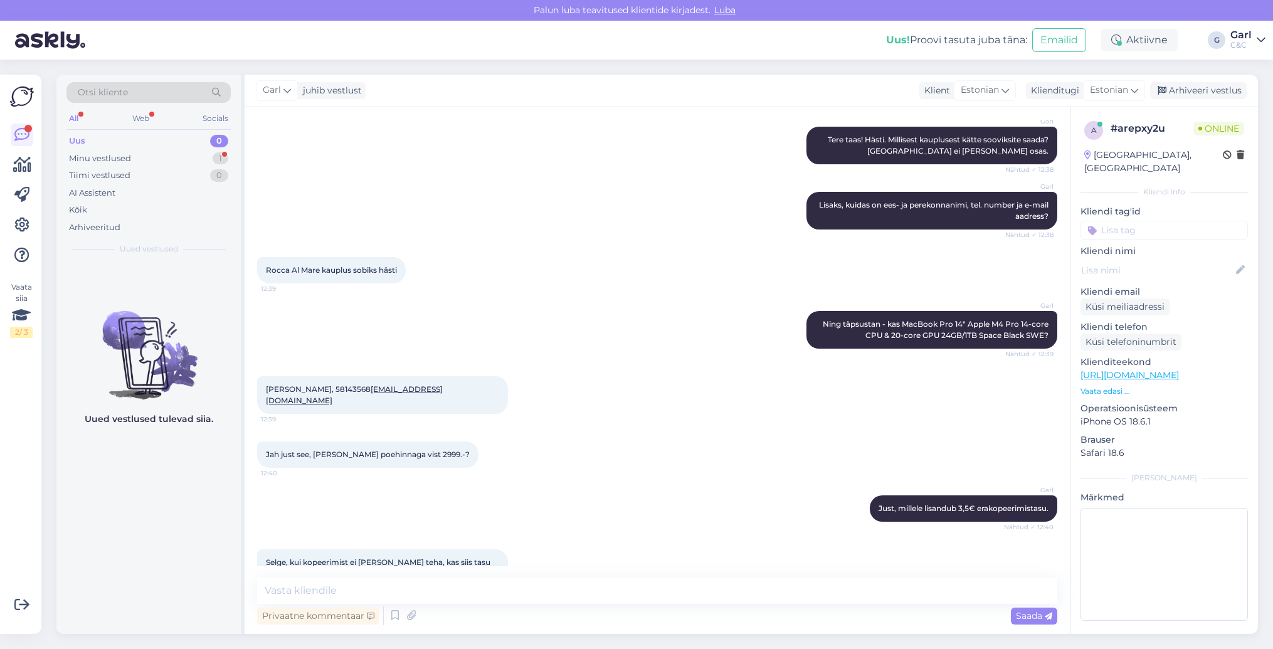
click at [414, 576] on div "Vestlus algas Aug 26 2025 Tere! Kas teie juures on kuskil saadaval järgmist mud…" at bounding box center [657, 370] width 825 height 527
click at [412, 587] on textarea at bounding box center [657, 591] width 800 height 26
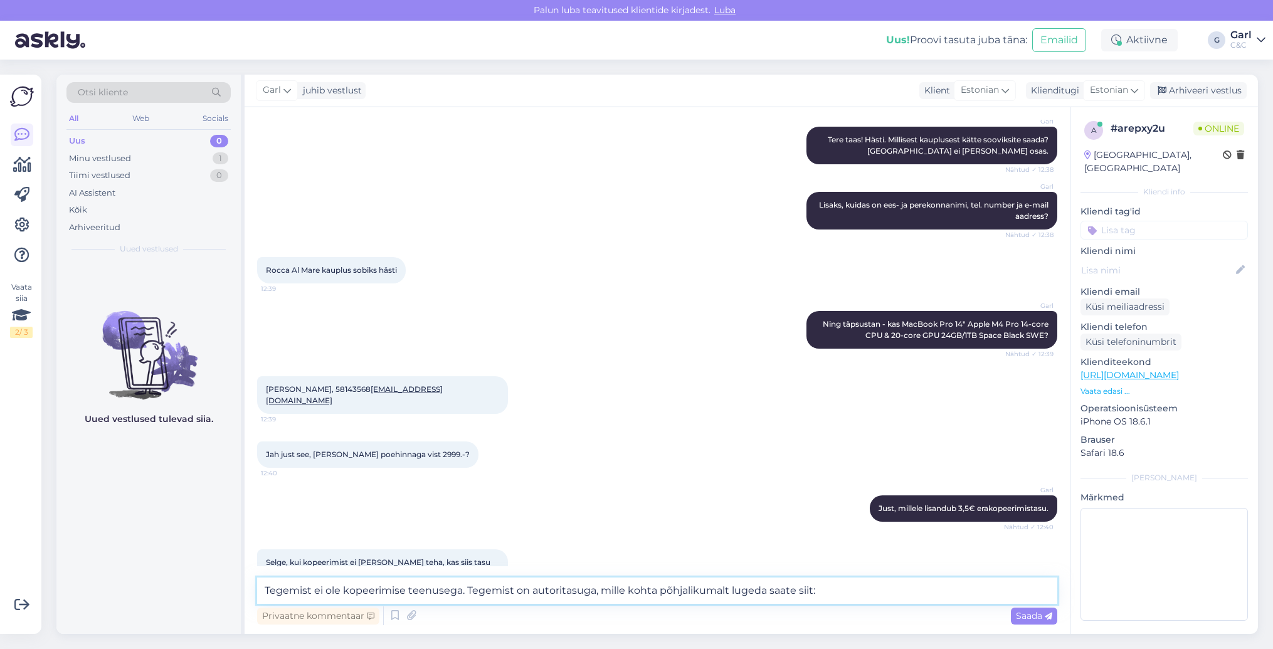
paste textarea "https://www.shop.cec.ee/erakopeerimise-tasu"
type textarea "Tegemist ei ole kopeerimise teenusega. Tegemist on autoritasuga, mille kohta põ…"
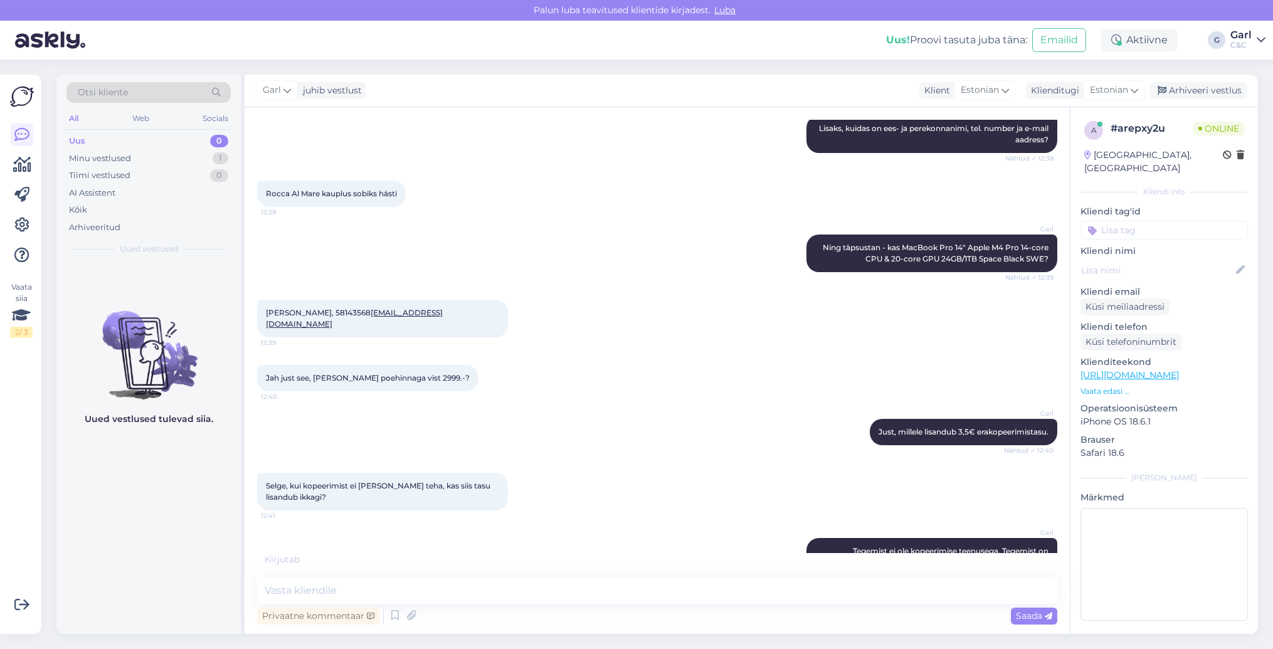
click at [980, 558] on link "https://www.shop.cec.ee/erakopeerimise-tasu" at bounding box center [1014, 568] width 68 height 21
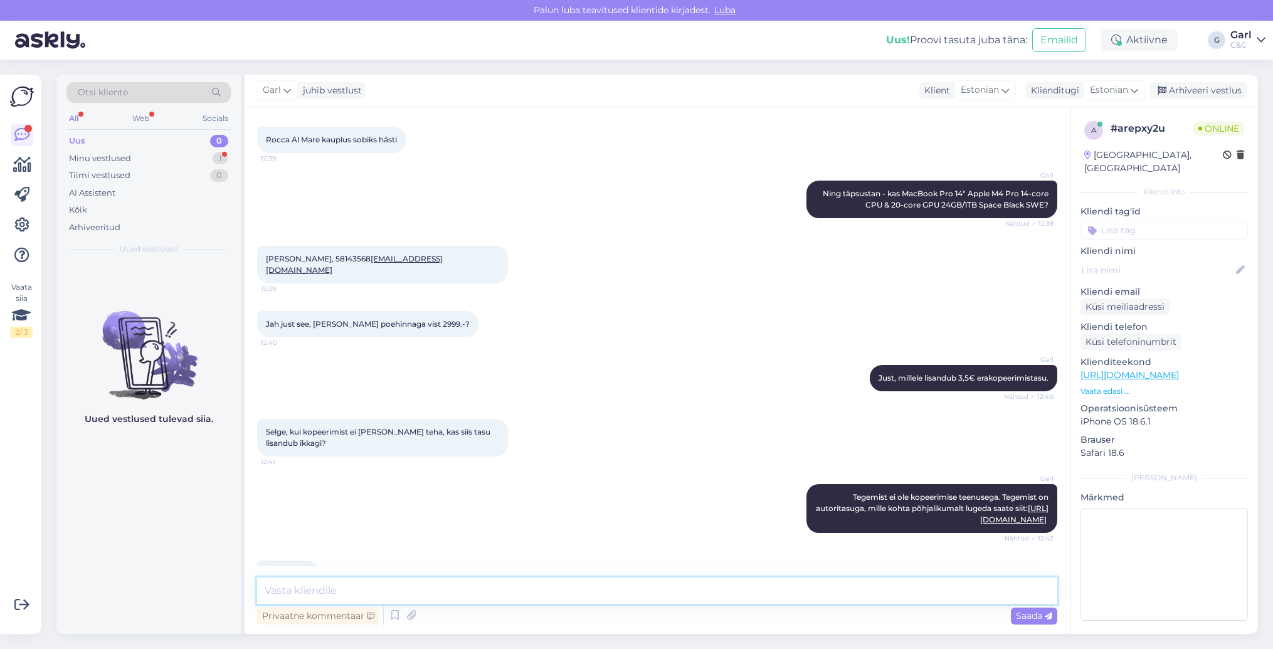
click at [552, 587] on textarea at bounding box center [657, 591] width 800 height 26
click at [559, 585] on textarea at bounding box center [657, 591] width 800 height 26
type textarea "Igastahes, info Rocca esindusele edasi antud. Teiega võetakse ühendust, kui soo…"
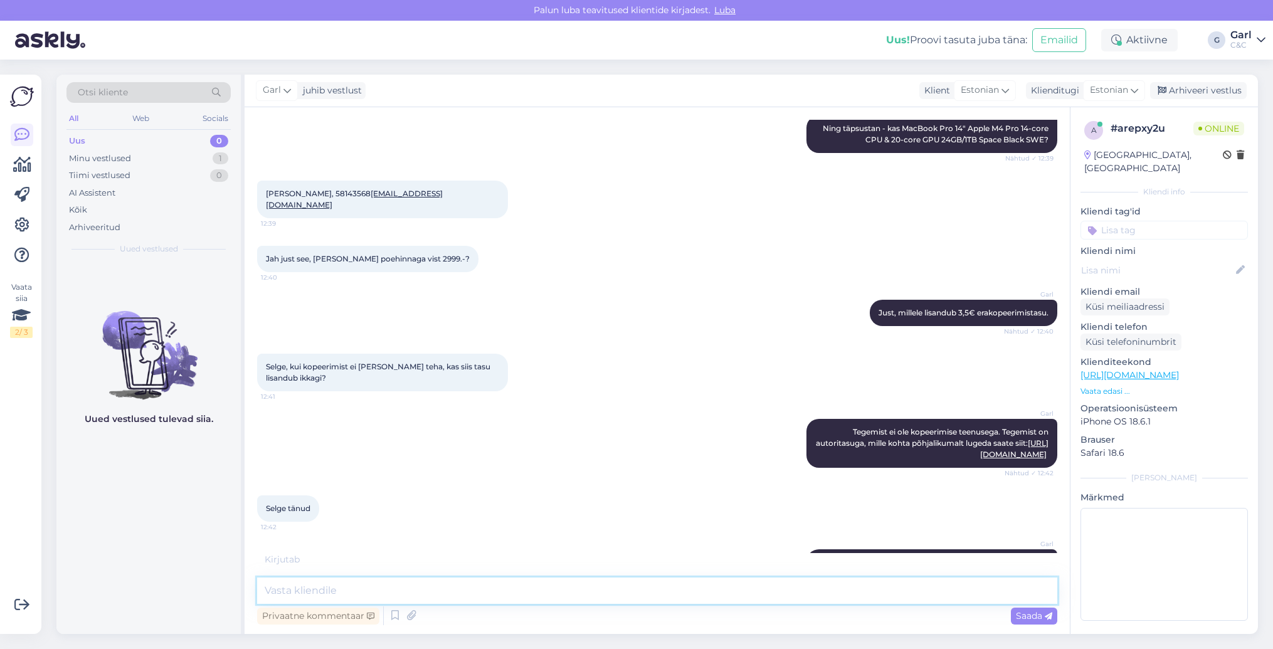
scroll to position [1225, 0]
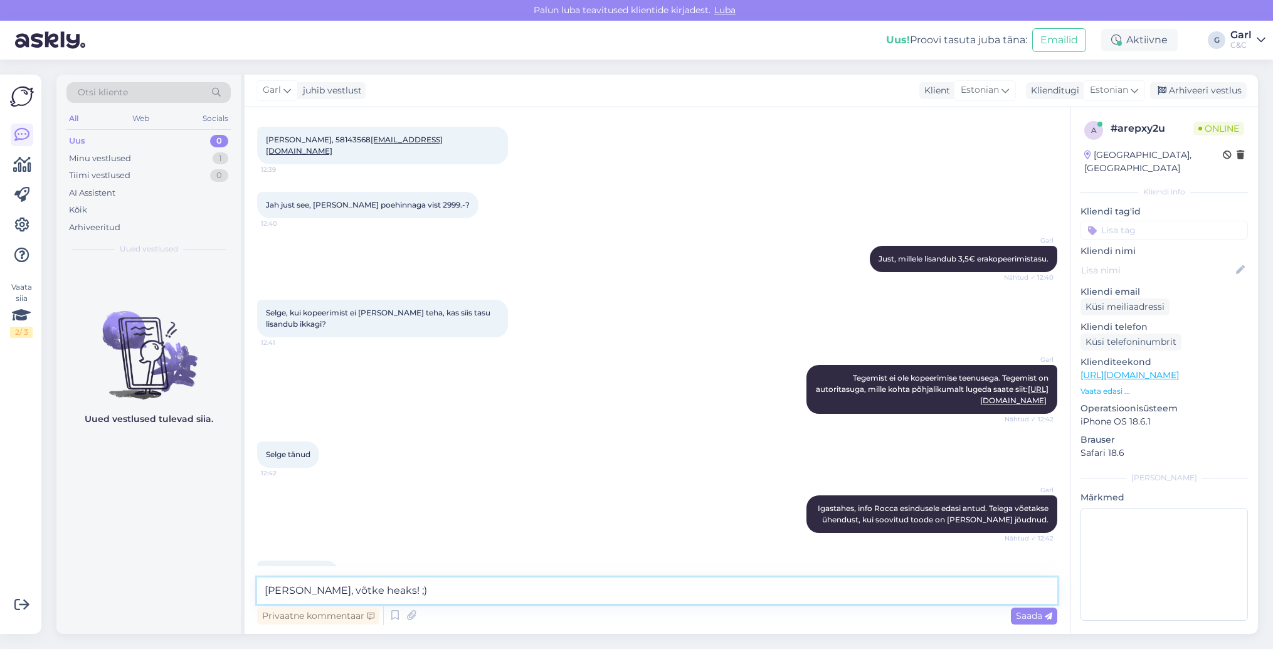
type textarea "Ikka, võtke heaks! ;)"
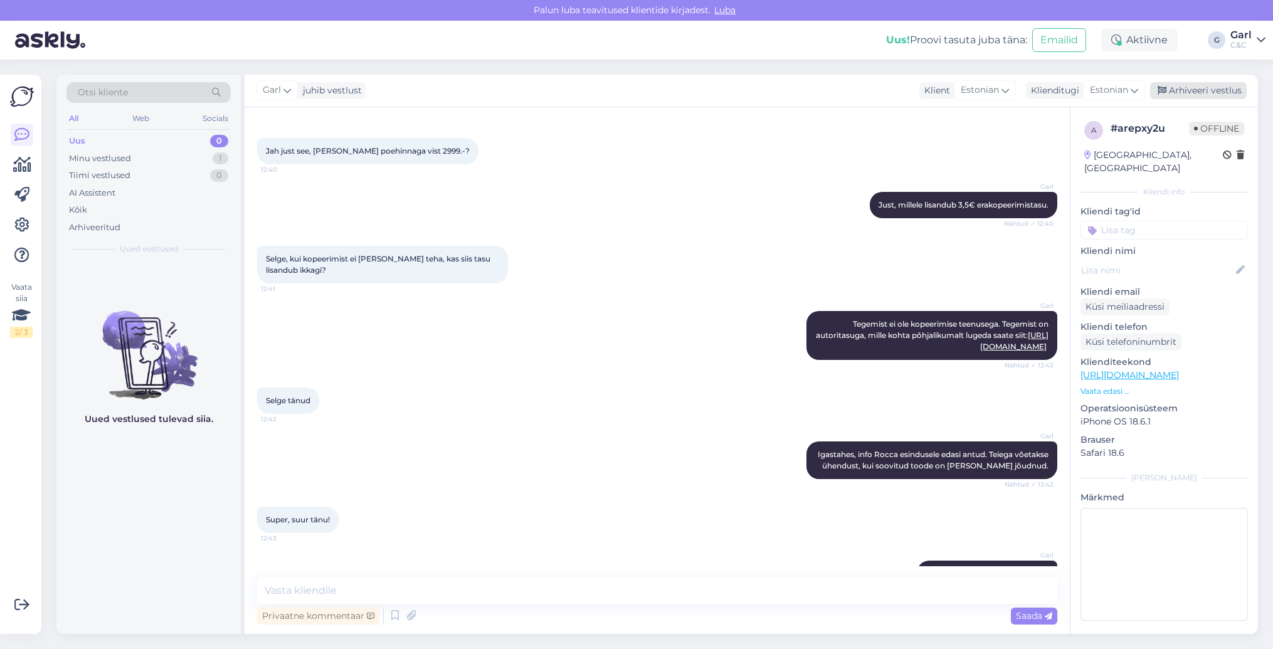
click at [1172, 83] on div "Arhiveeri vestlus" at bounding box center [1198, 90] width 97 height 17
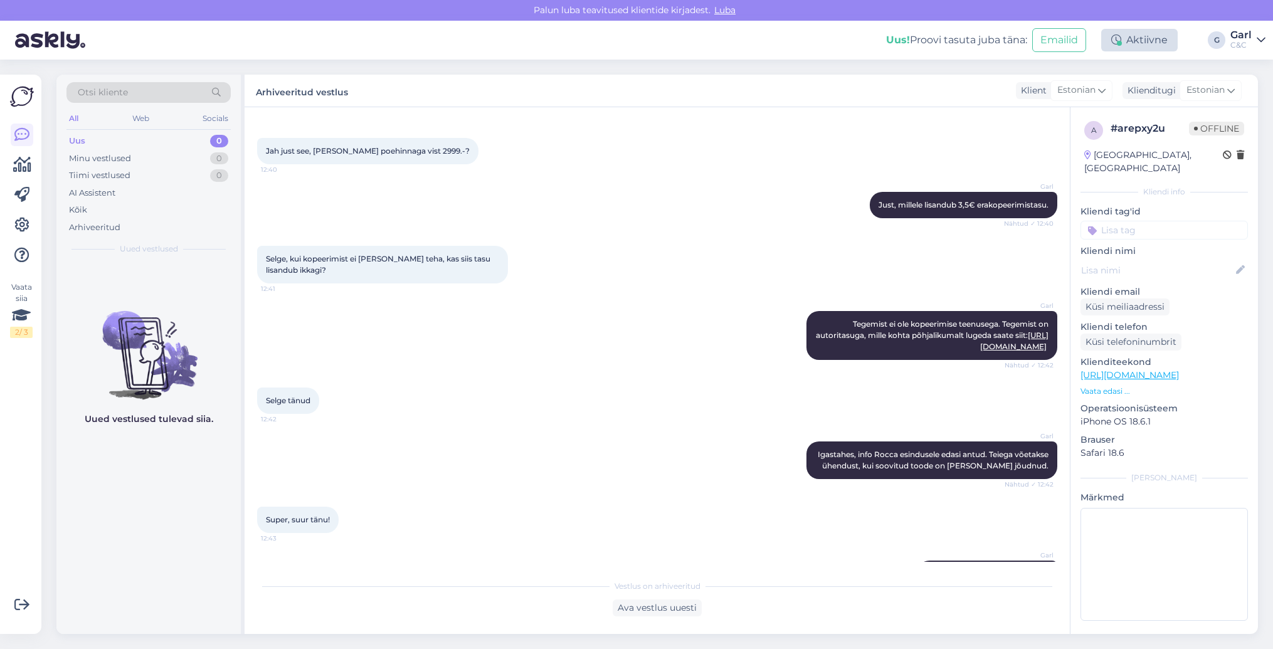
click at [1157, 44] on div "Aktiivne" at bounding box center [1139, 40] width 77 height 23
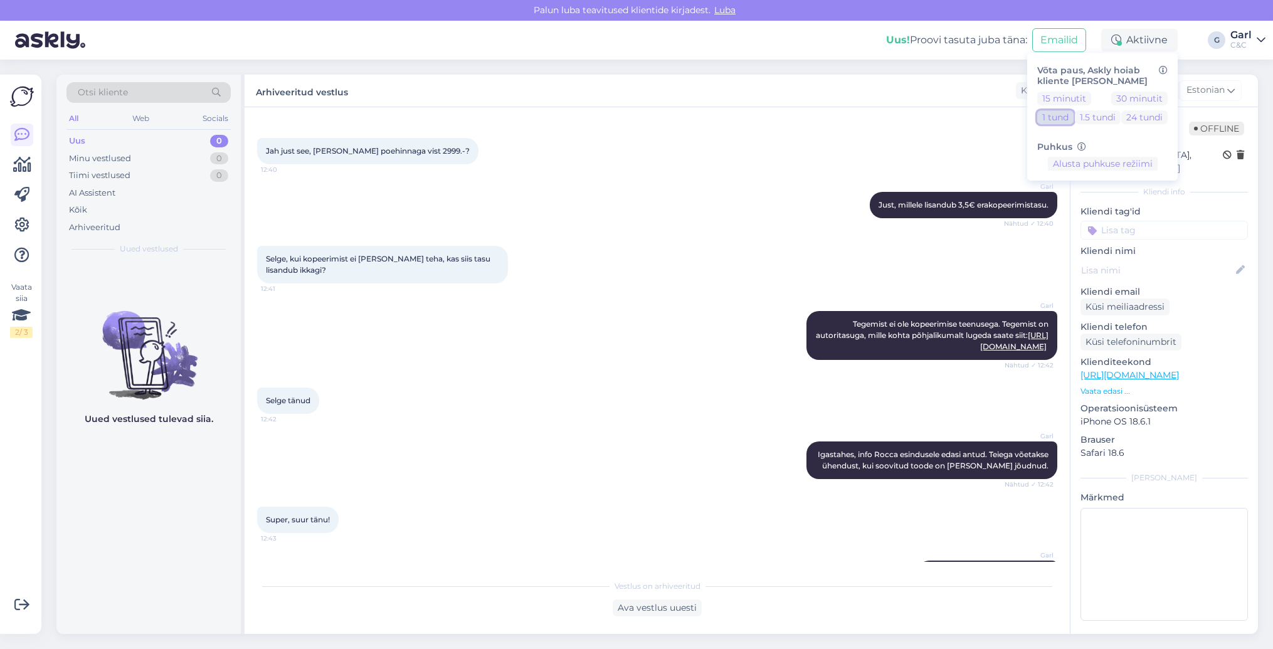
click at [1065, 122] on button "1 tund" at bounding box center [1055, 117] width 36 height 14
click at [744, 240] on div "Selge, kui kopeerimist ei ole tarvis teha, kas siis tasu lisandub ikkagi? 12:41" at bounding box center [657, 264] width 800 height 65
